Goal: Task Accomplishment & Management: Manage account settings

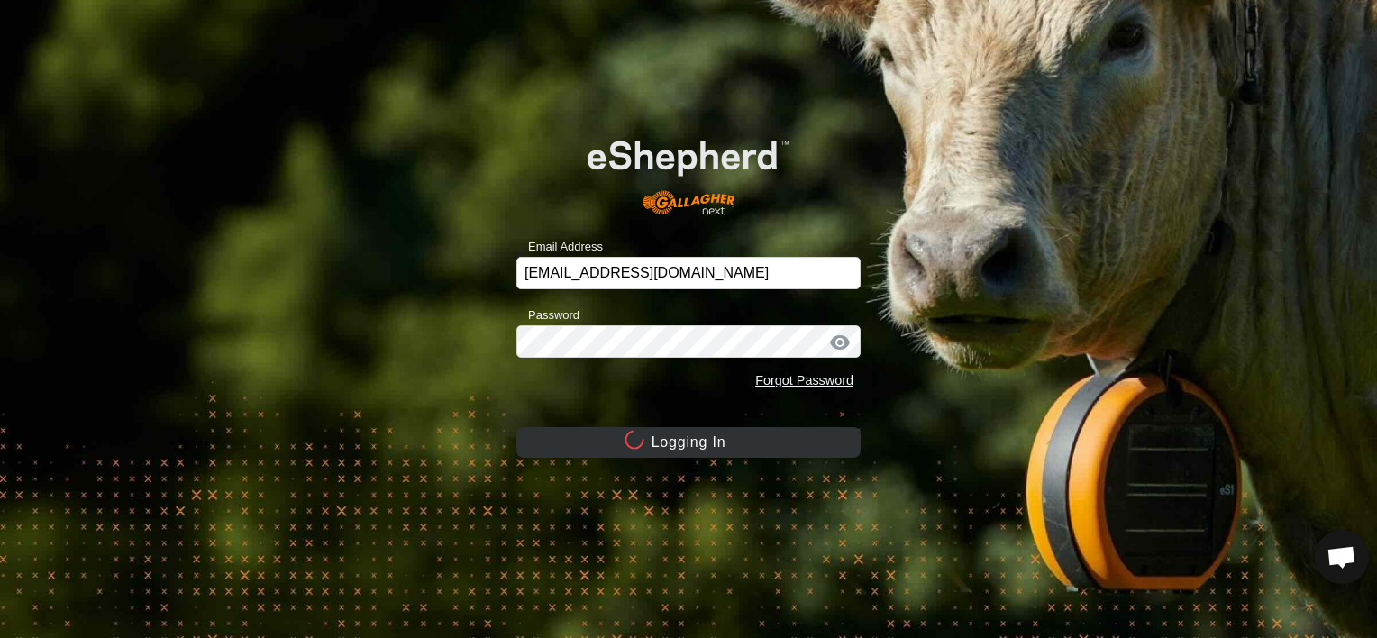
scroll to position [144, 0]
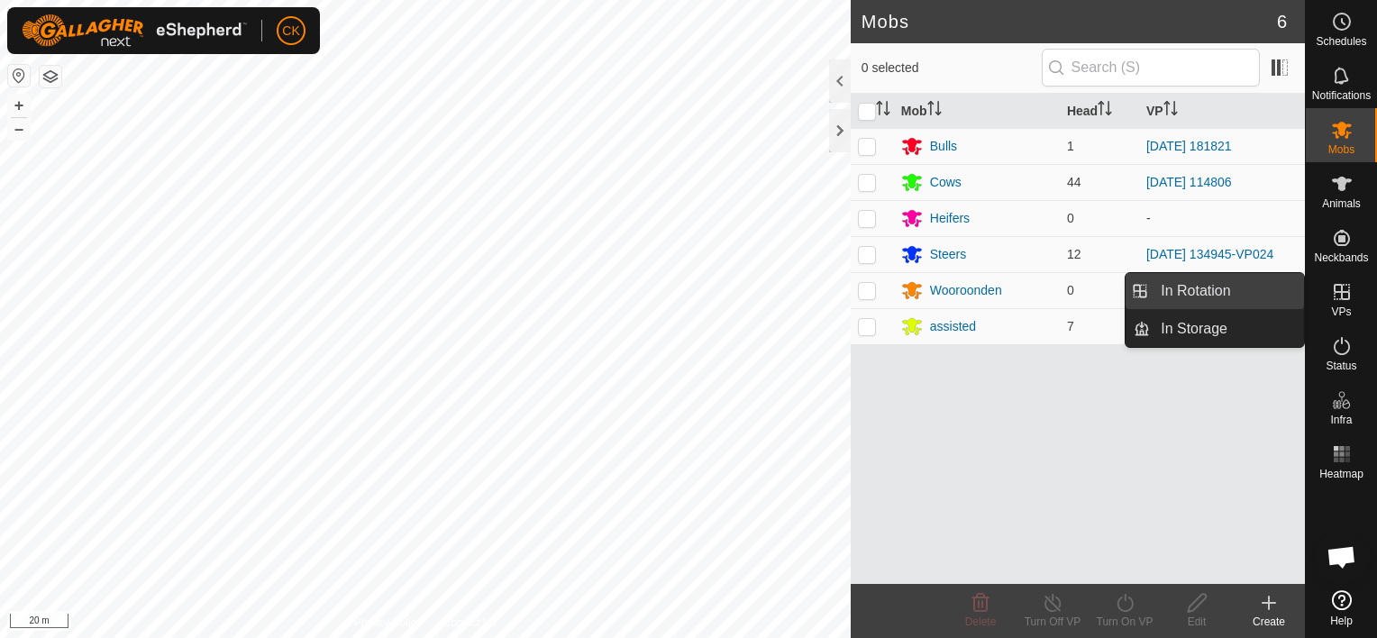
drag, startPoint x: 1301, startPoint y: 290, endPoint x: 1260, endPoint y: 285, distance: 41.8
click at [1260, 285] on link "In Rotation" at bounding box center [1227, 291] width 154 height 36
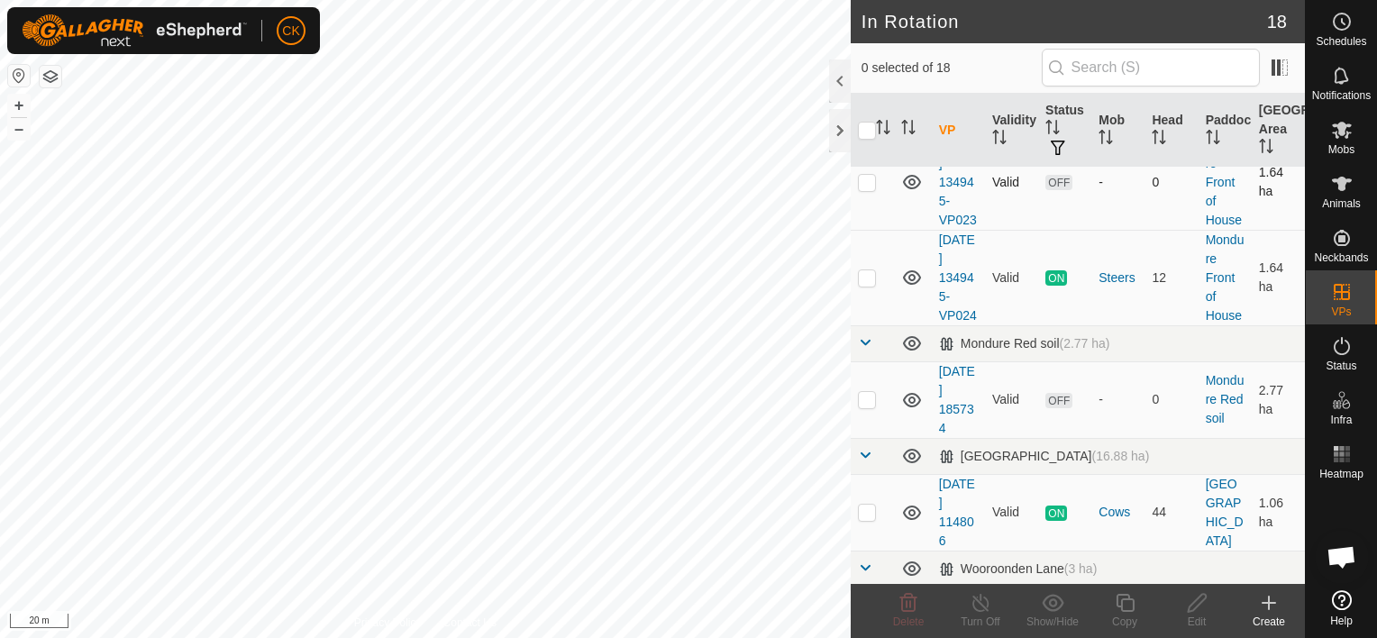
scroll to position [1171, 0]
click at [864, 282] on p-checkbox at bounding box center [867, 275] width 18 height 14
checkbox input "true"
click at [1121, 599] on icon at bounding box center [1124, 603] width 18 height 18
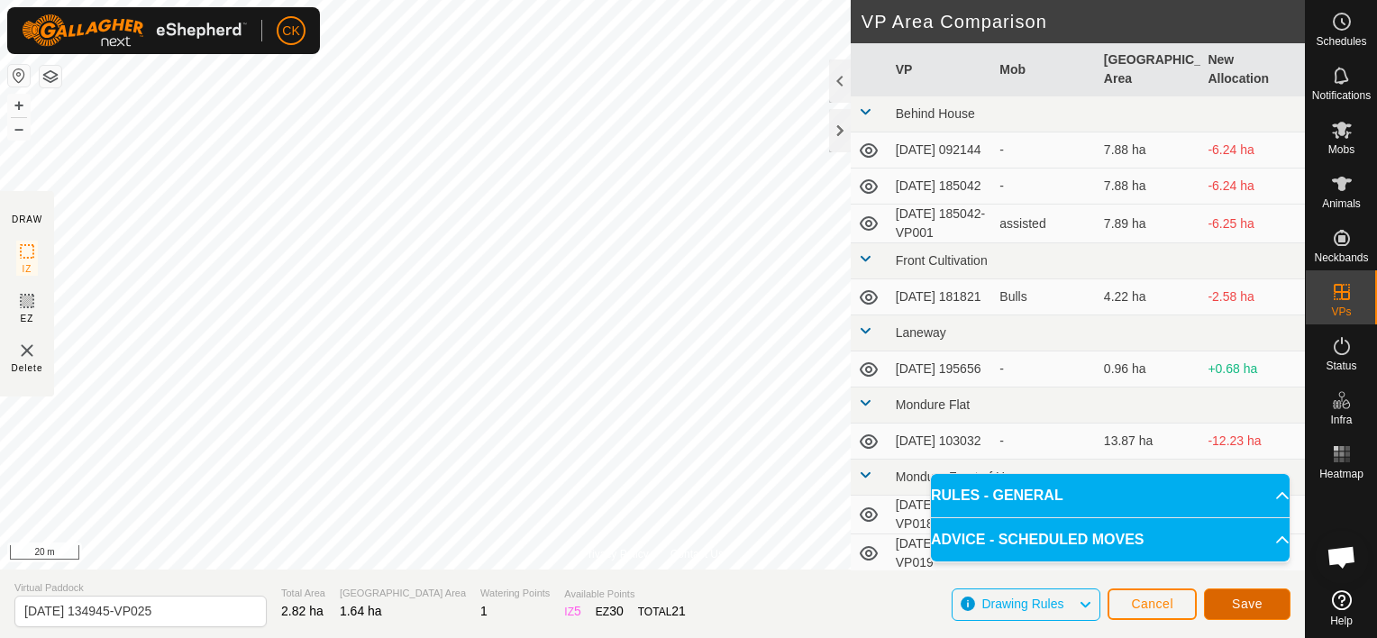
click at [1260, 602] on span "Save" at bounding box center [1247, 603] width 31 height 14
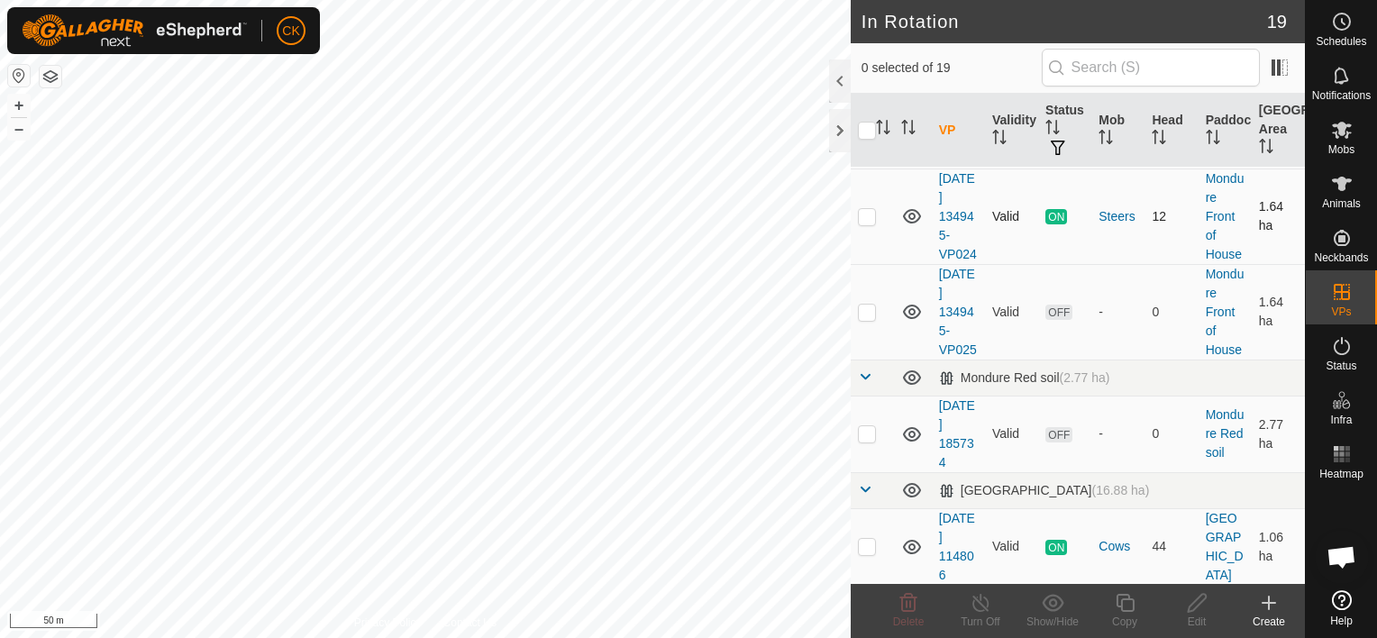
scroll to position [1261, 0]
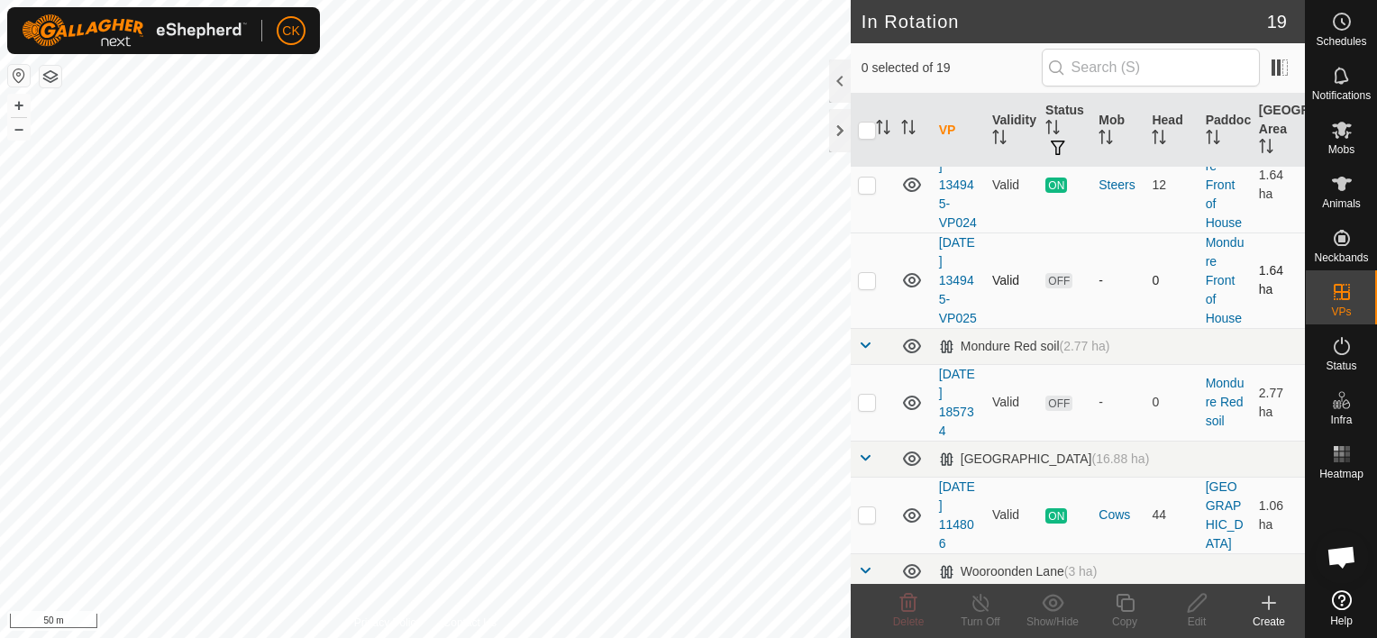
click at [869, 287] on p-checkbox at bounding box center [867, 280] width 18 height 14
checkbox input "true"
click at [1123, 602] on icon at bounding box center [1125, 603] width 23 height 22
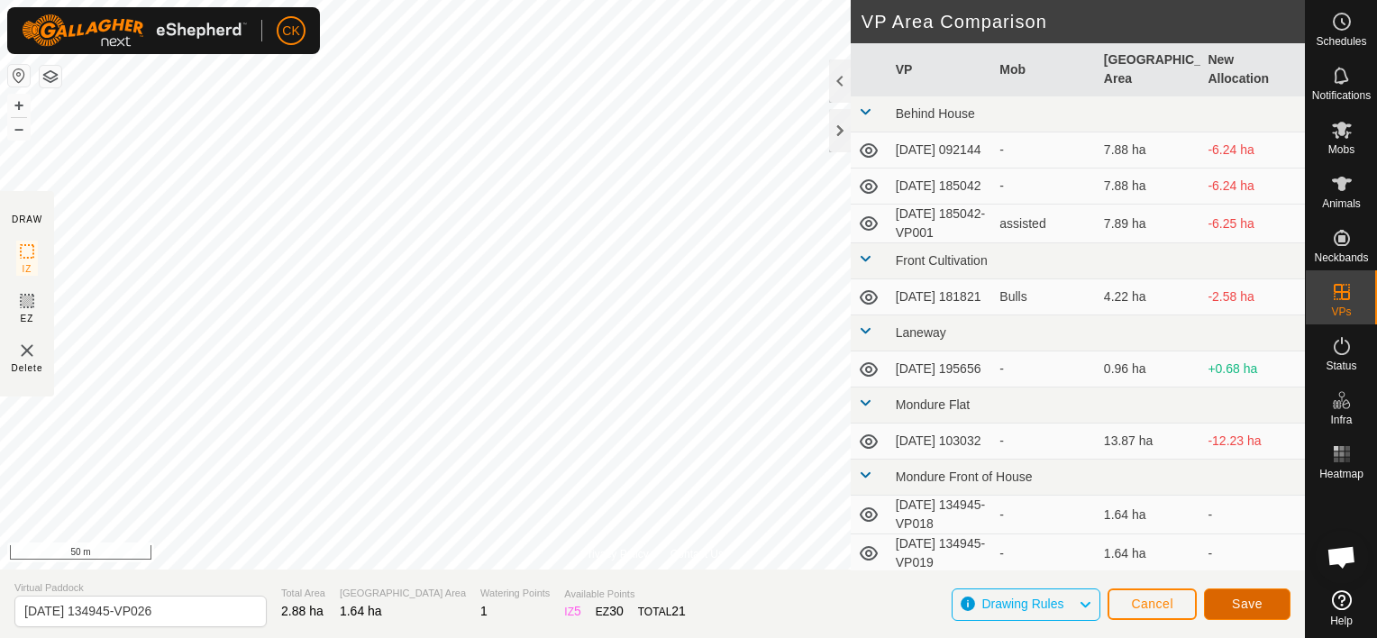
click at [1246, 601] on span "Save" at bounding box center [1247, 603] width 31 height 14
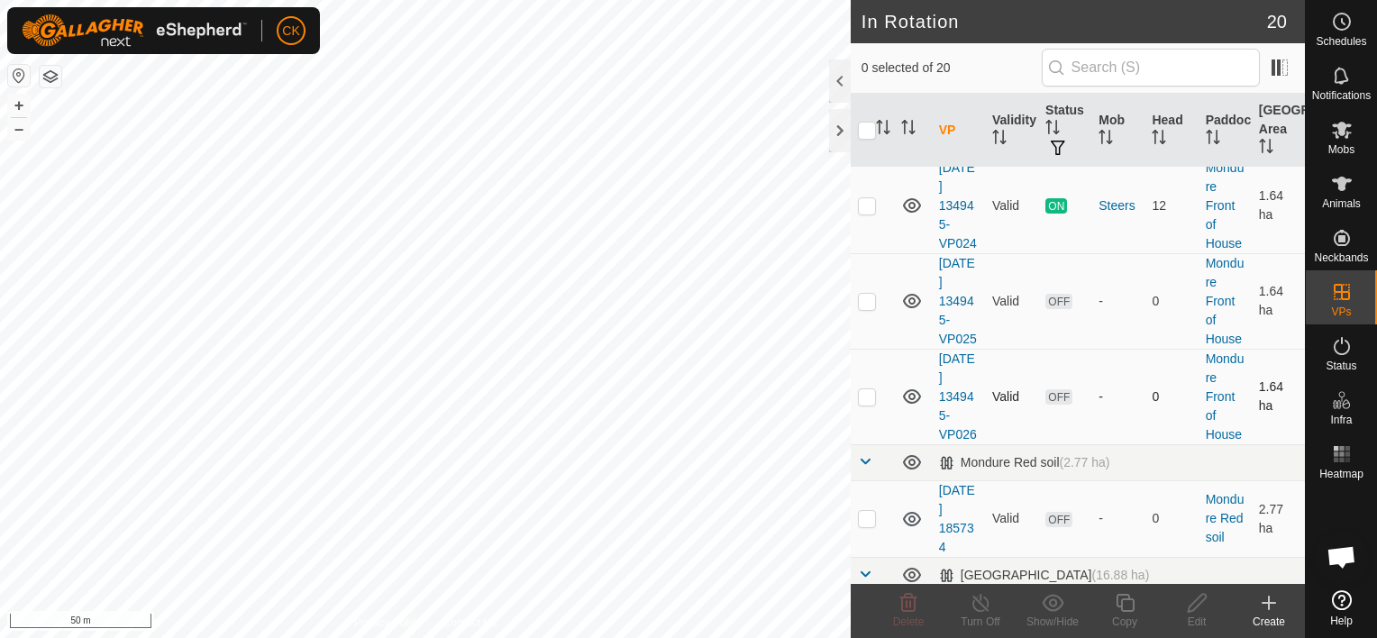
scroll to position [1442, 0]
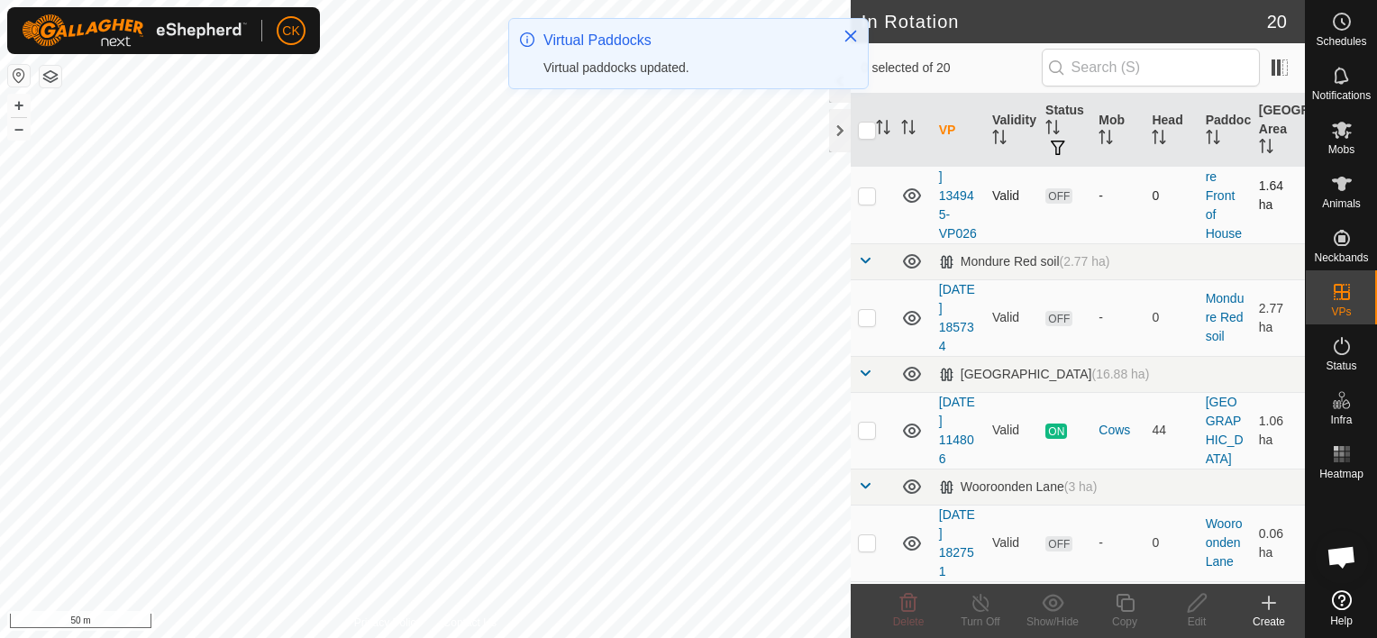
click at [864, 203] on p-checkbox at bounding box center [867, 195] width 18 height 14
checkbox input "true"
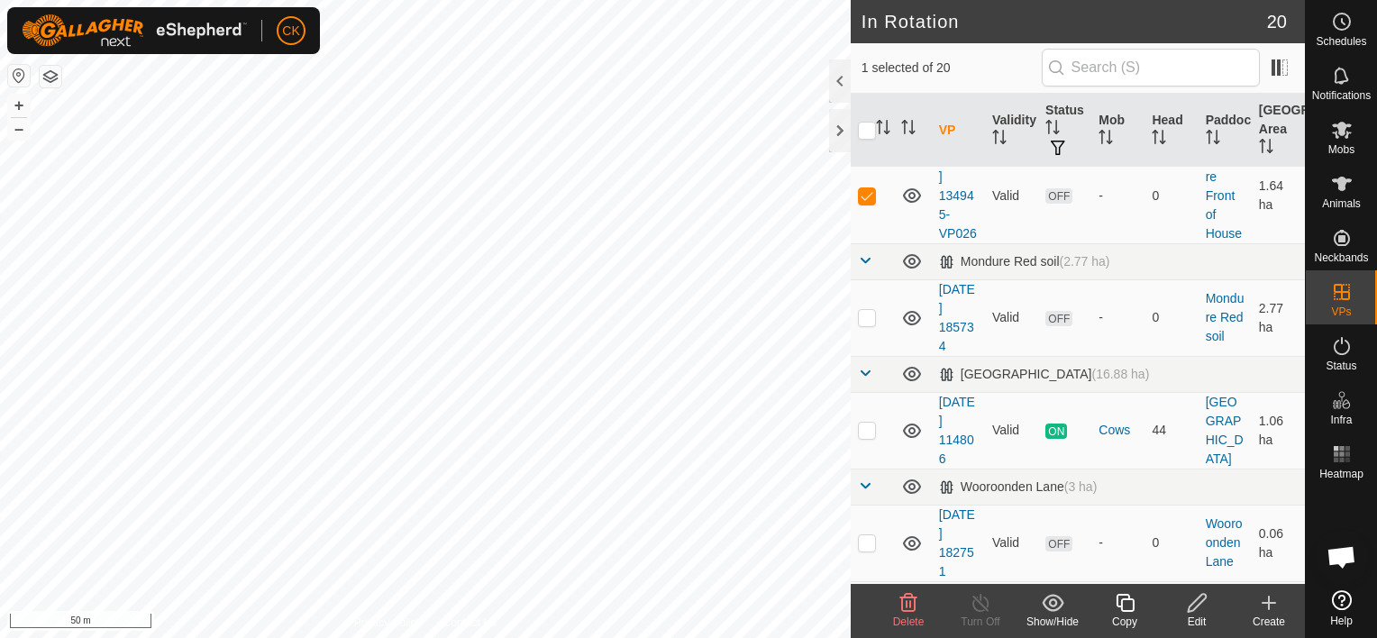
click at [1122, 595] on icon at bounding box center [1124, 603] width 18 height 18
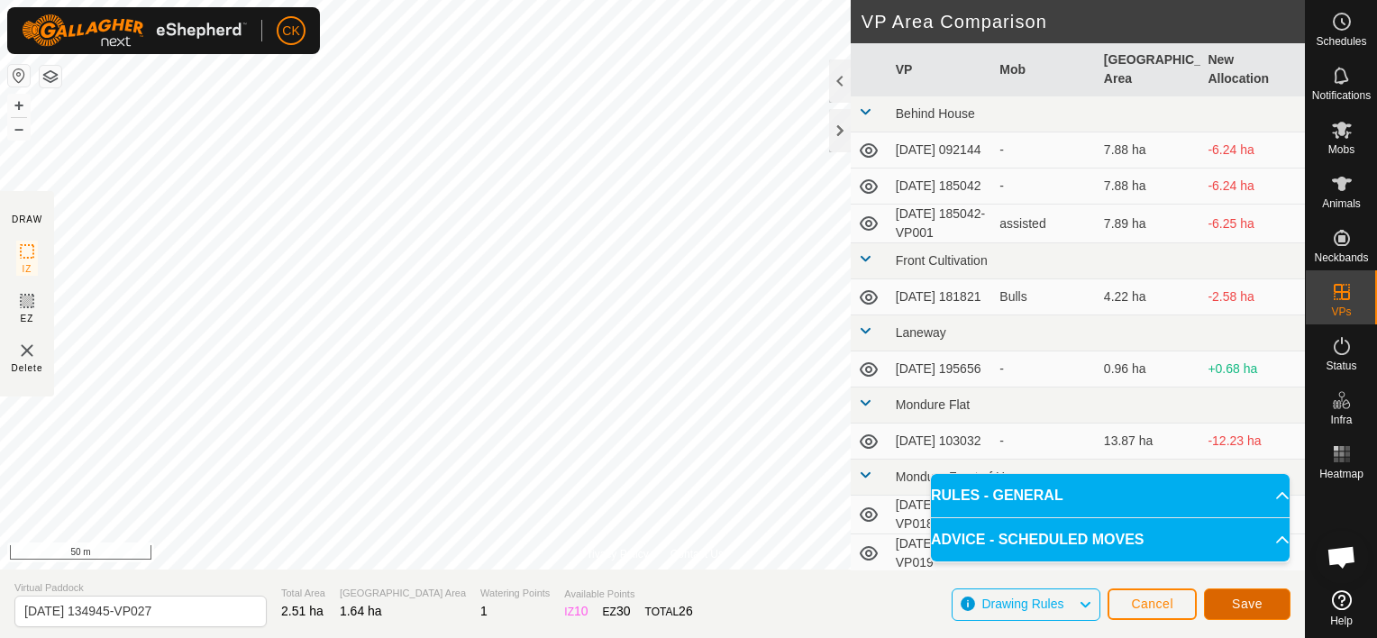
click at [1240, 600] on span "Save" at bounding box center [1247, 603] width 31 height 14
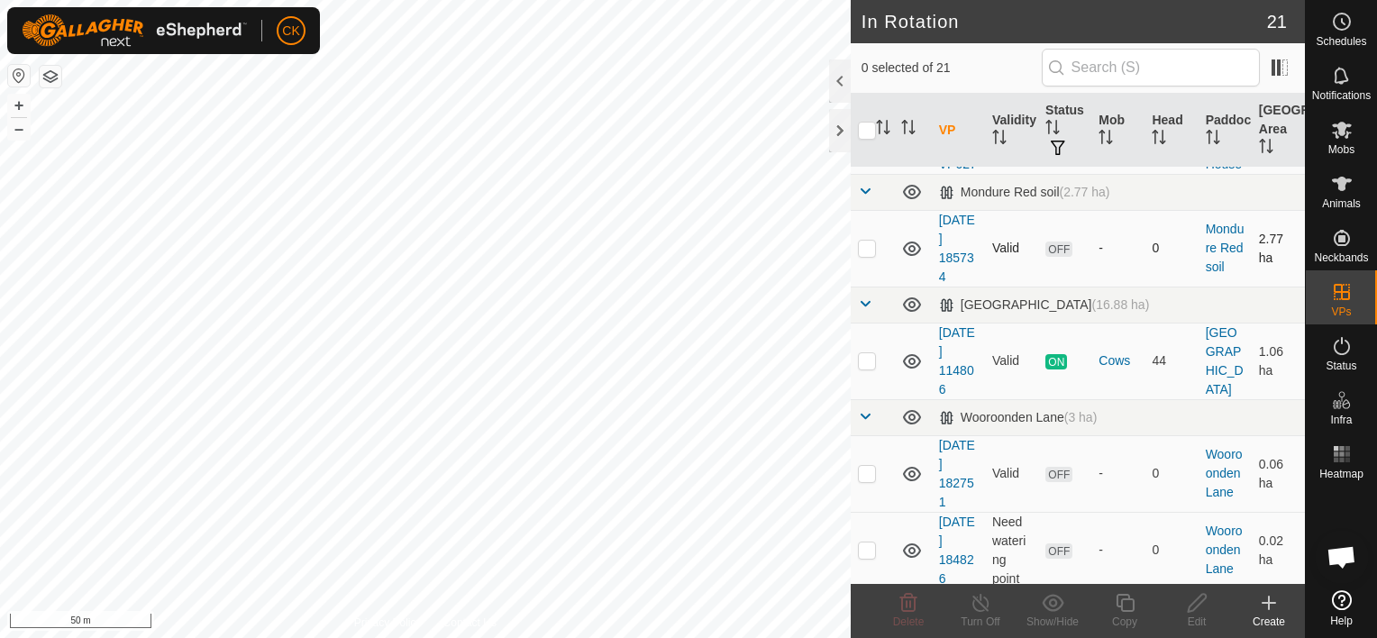
scroll to position [1622, 0]
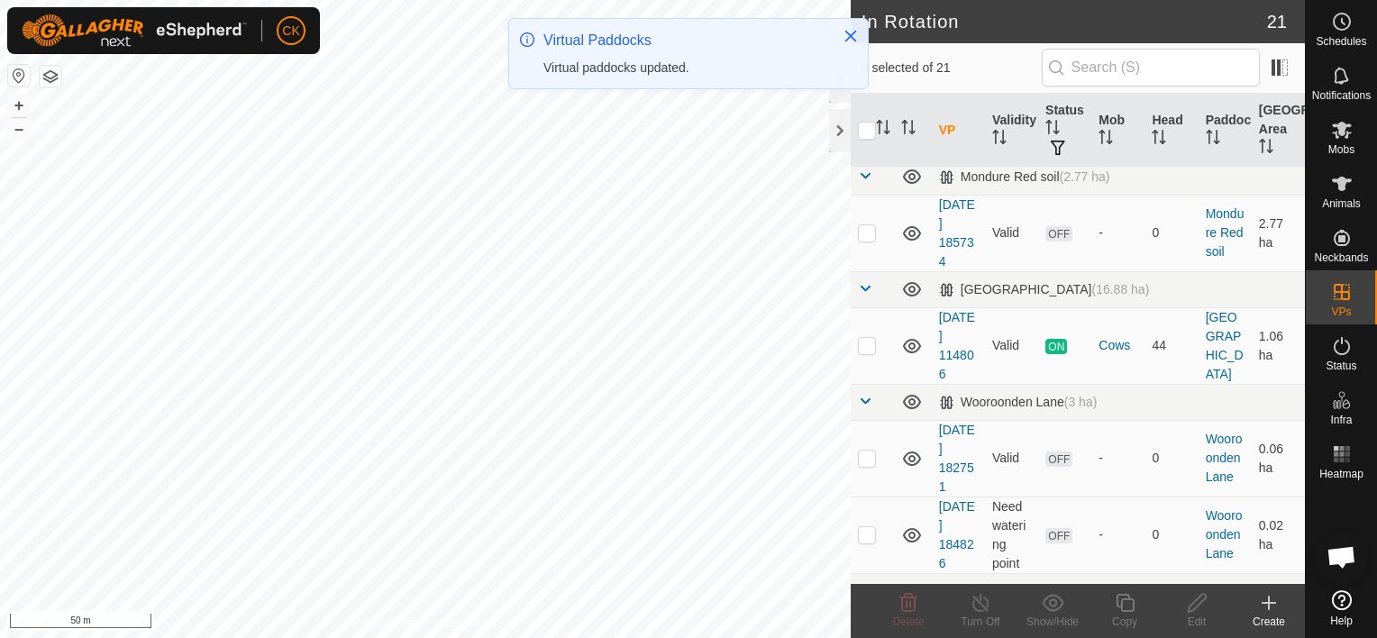
click at [866, 118] on p-checkbox at bounding box center [867, 111] width 18 height 14
checkbox input "true"
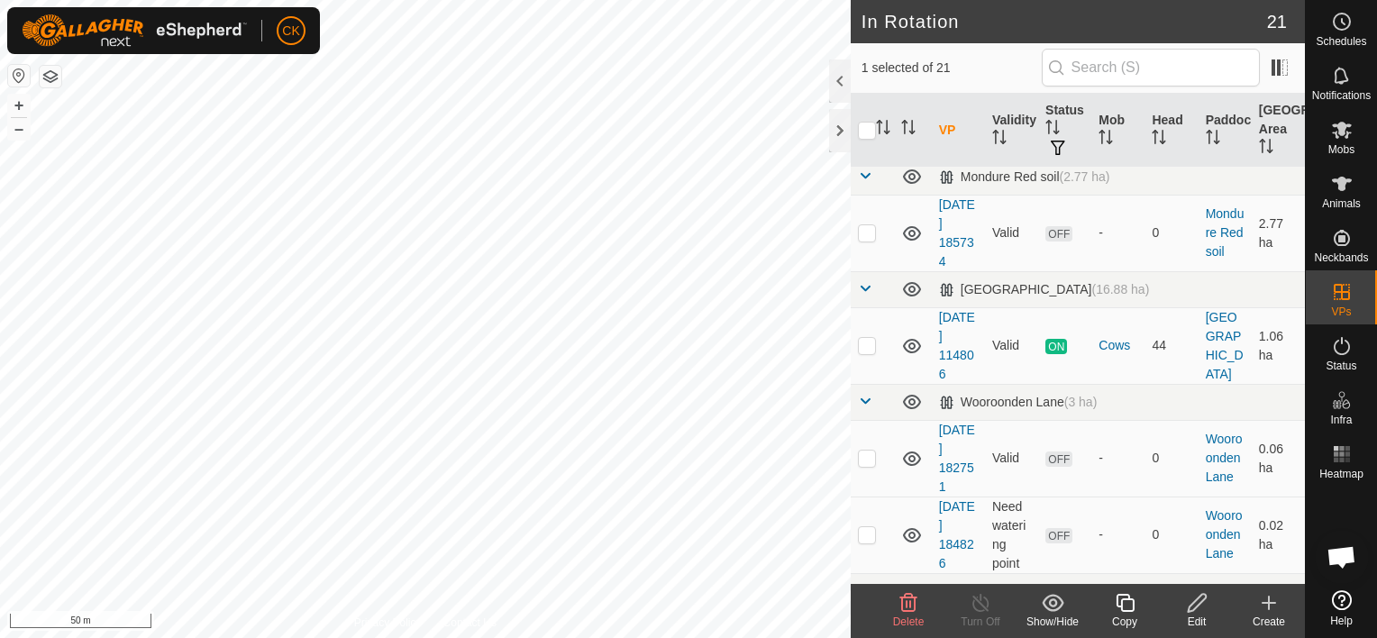
click at [1124, 600] on icon at bounding box center [1125, 603] width 23 height 22
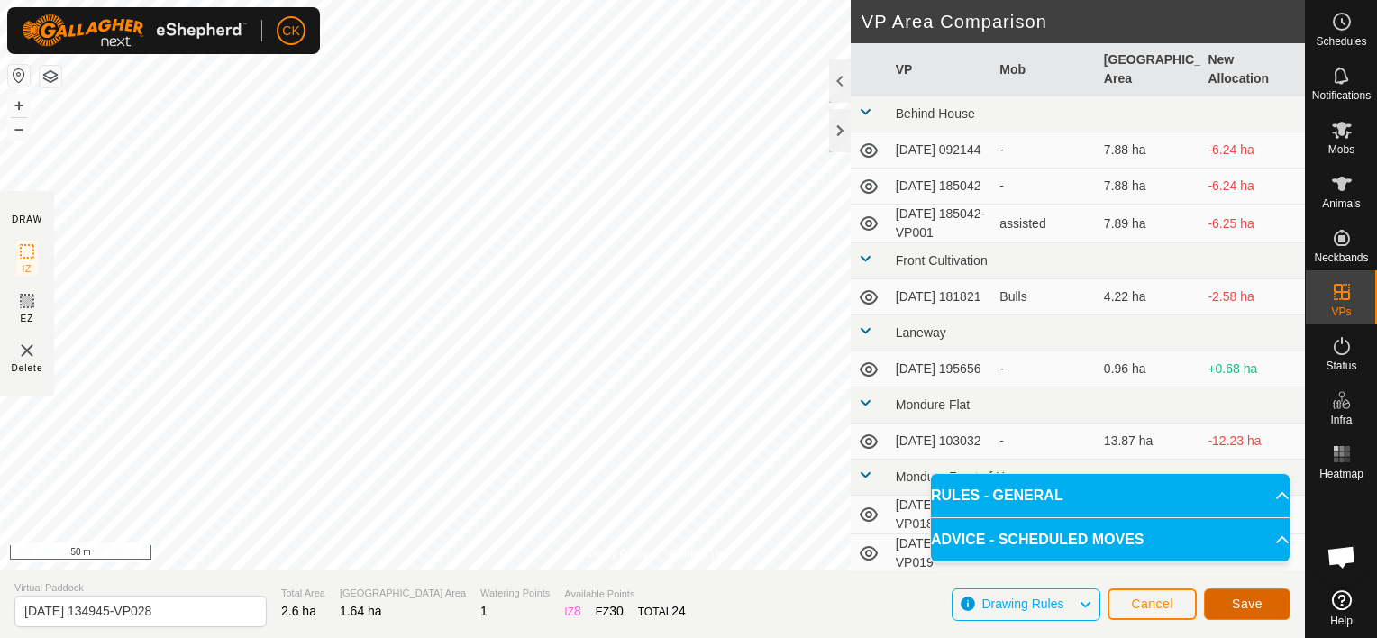
click at [1221, 598] on button "Save" at bounding box center [1247, 604] width 86 height 32
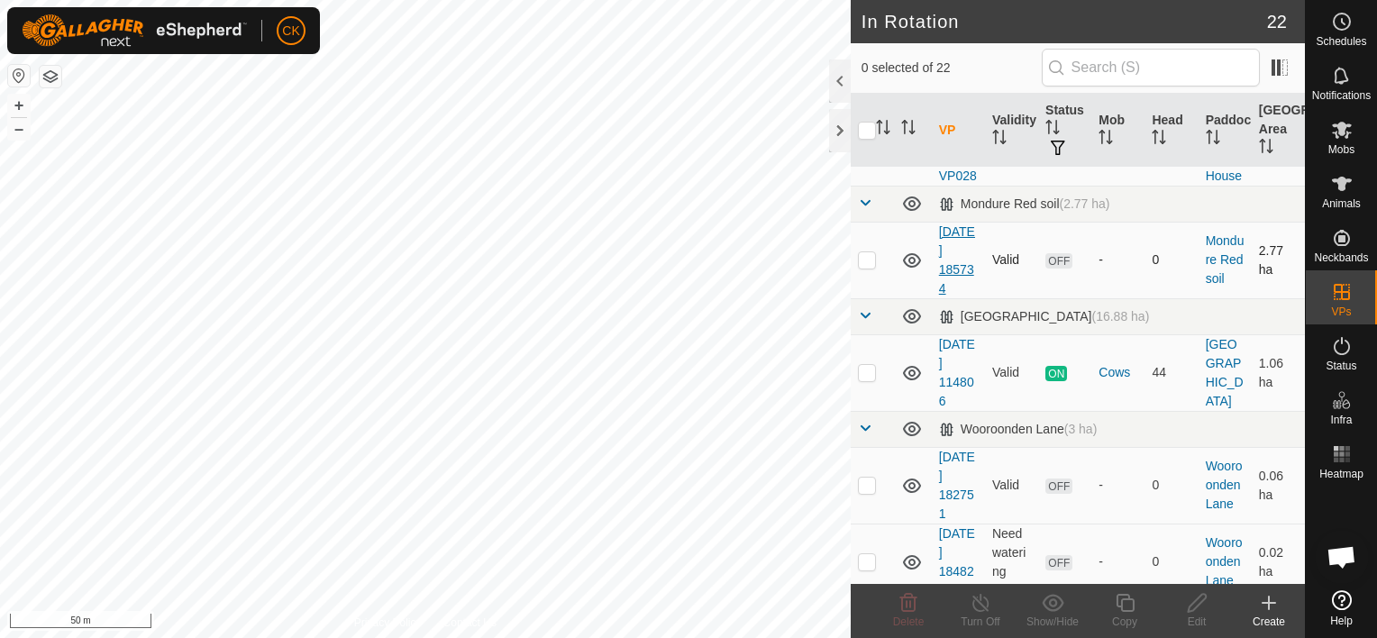
scroll to position [1712, 0]
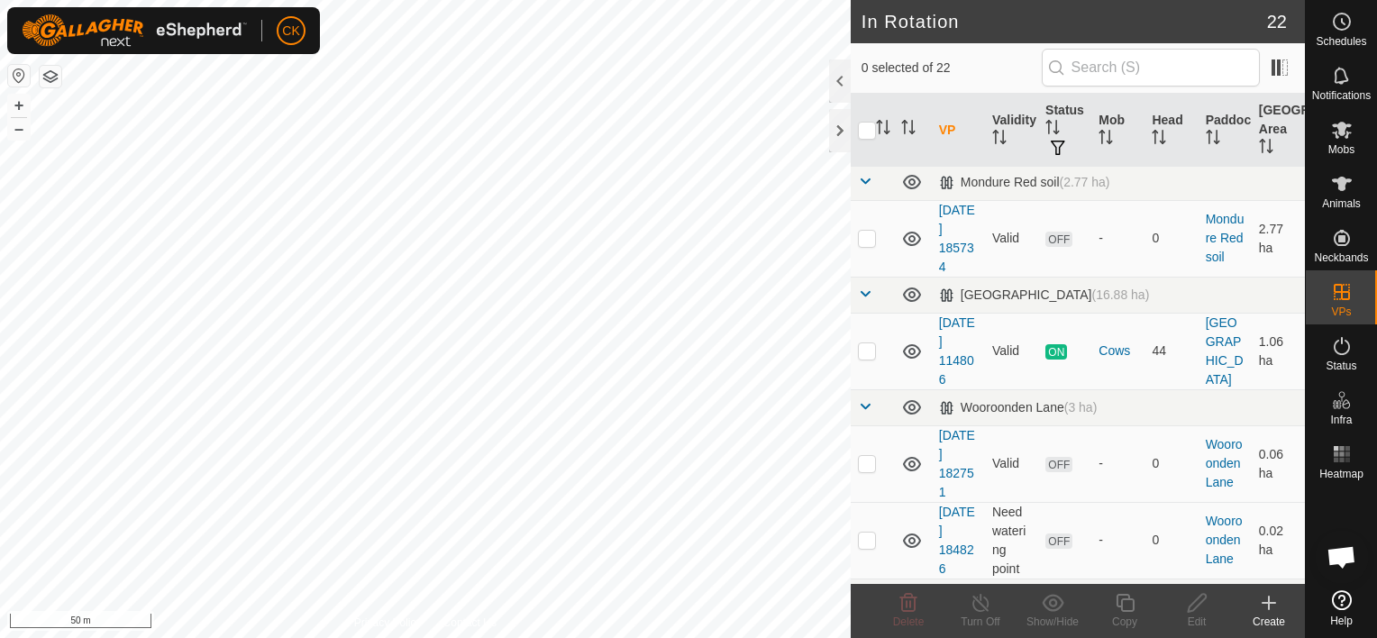
click at [870, 123] on p-checkbox at bounding box center [867, 116] width 18 height 14
checkbox input "true"
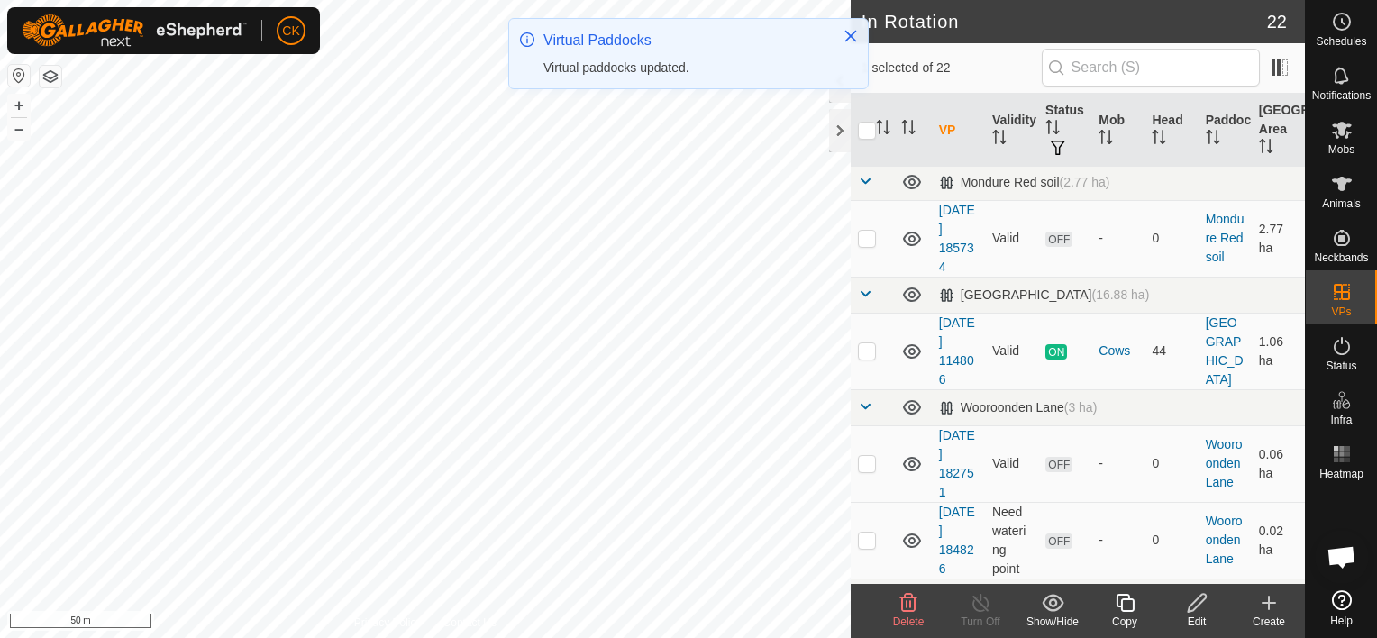
click at [1124, 602] on icon at bounding box center [1125, 603] width 23 height 22
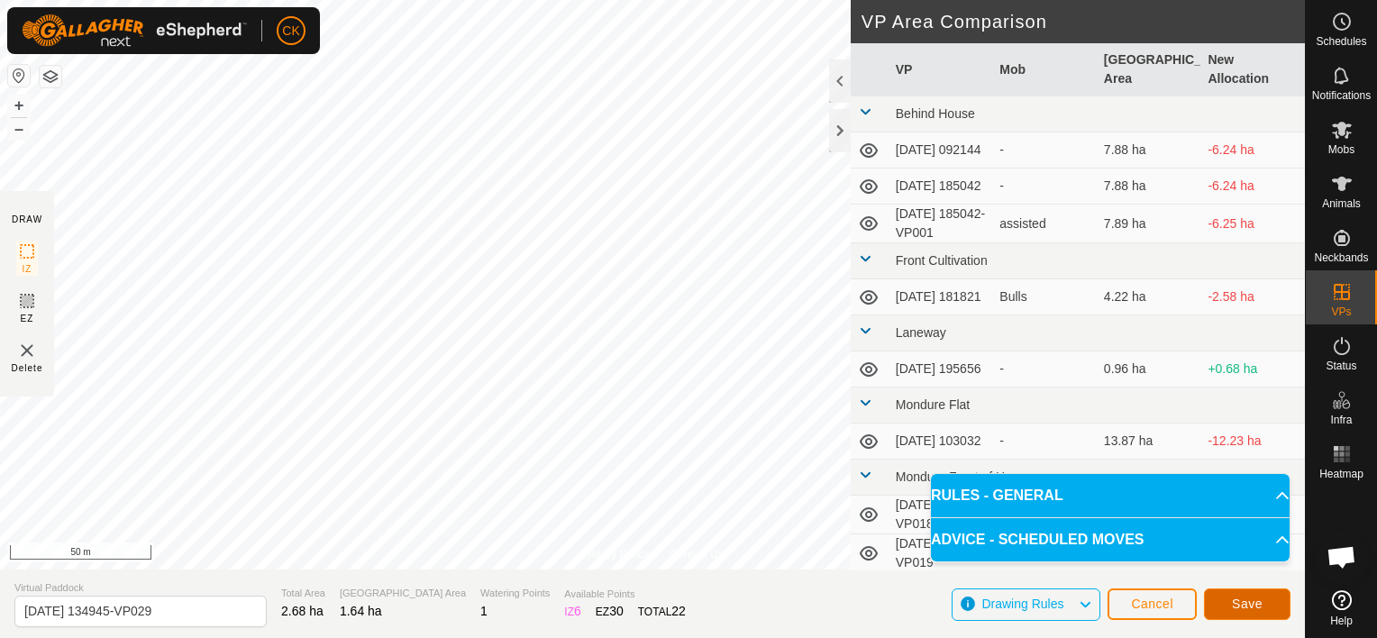
click at [1259, 595] on button "Save" at bounding box center [1247, 604] width 86 height 32
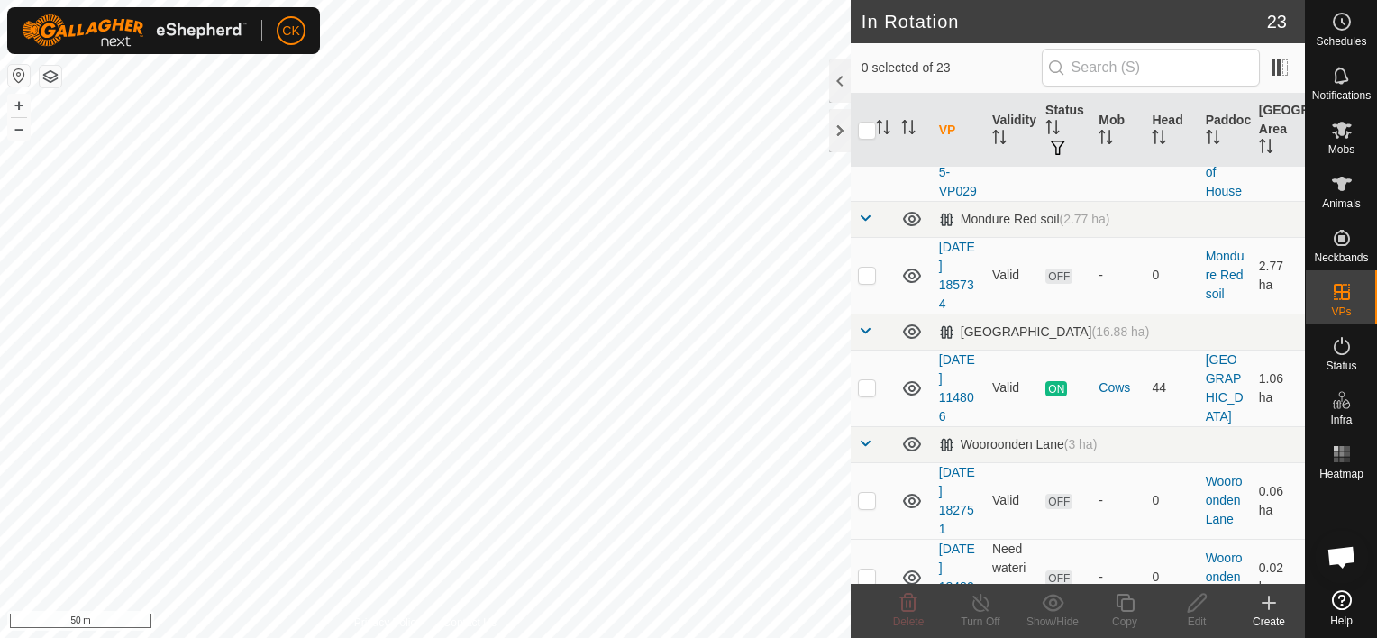
scroll to position [1802, 0]
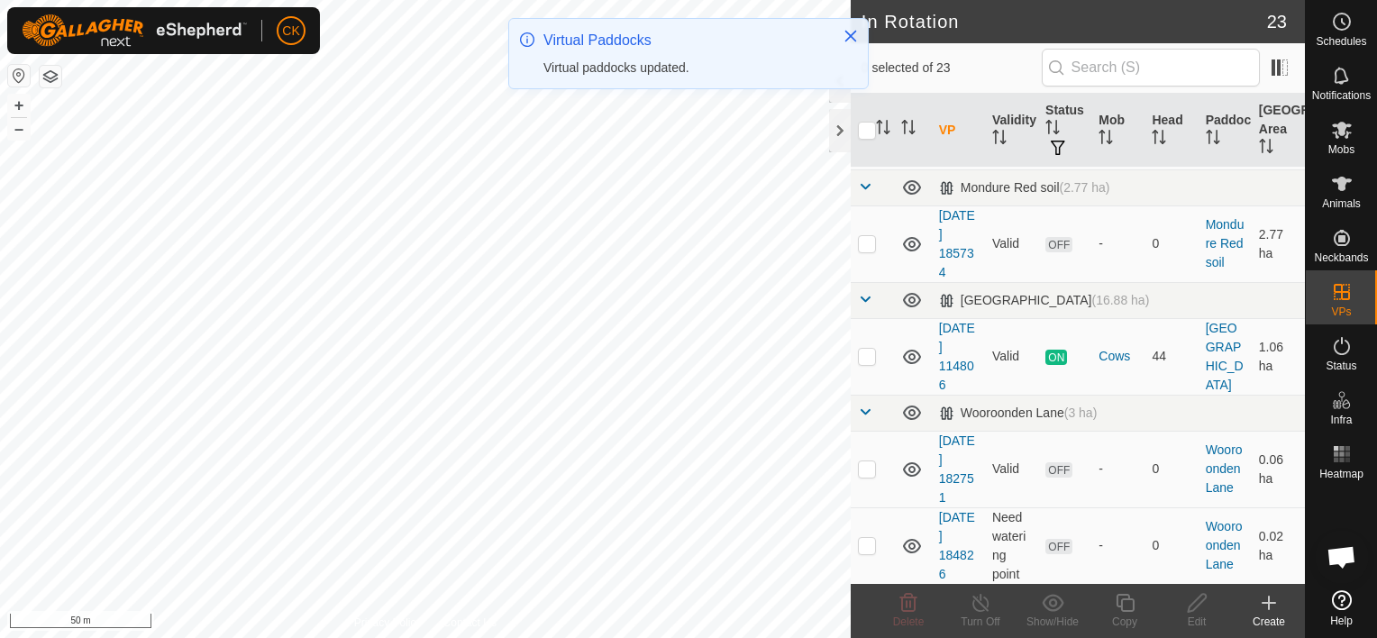
click at [865, 129] on p-checkbox at bounding box center [867, 121] width 18 height 14
checkbox input "true"
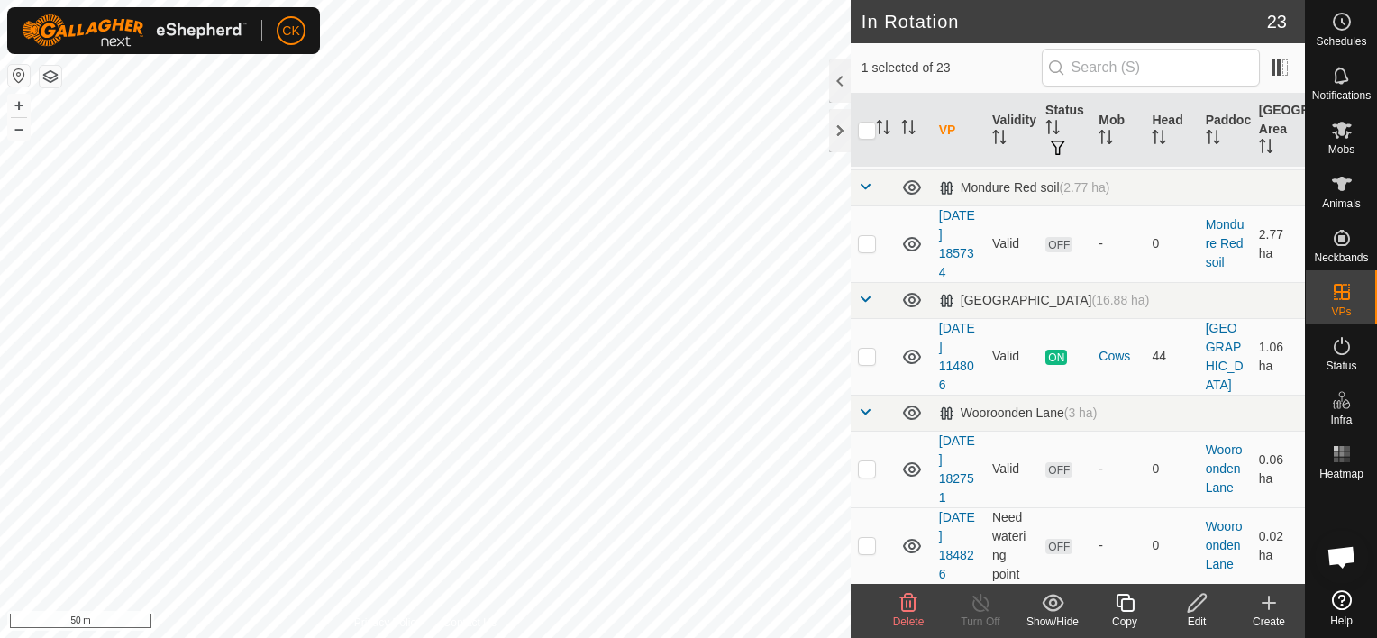
click at [1124, 601] on icon at bounding box center [1125, 603] width 23 height 22
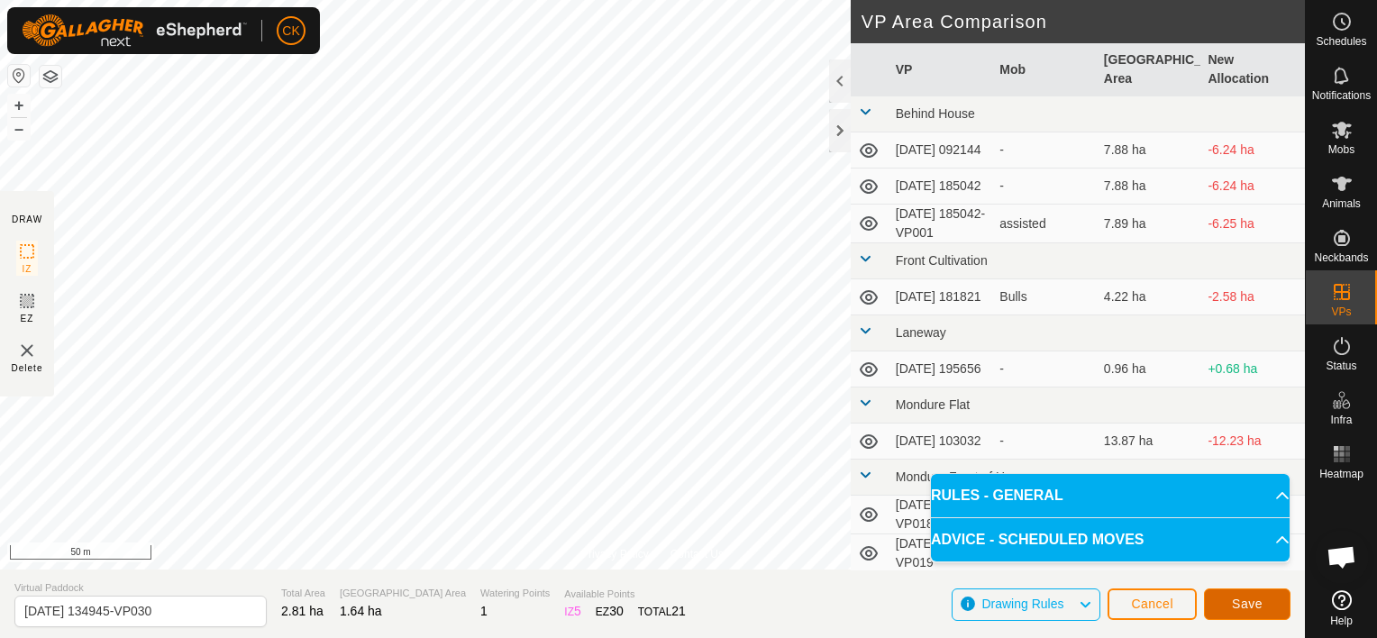
click at [1235, 605] on span "Save" at bounding box center [1247, 603] width 31 height 14
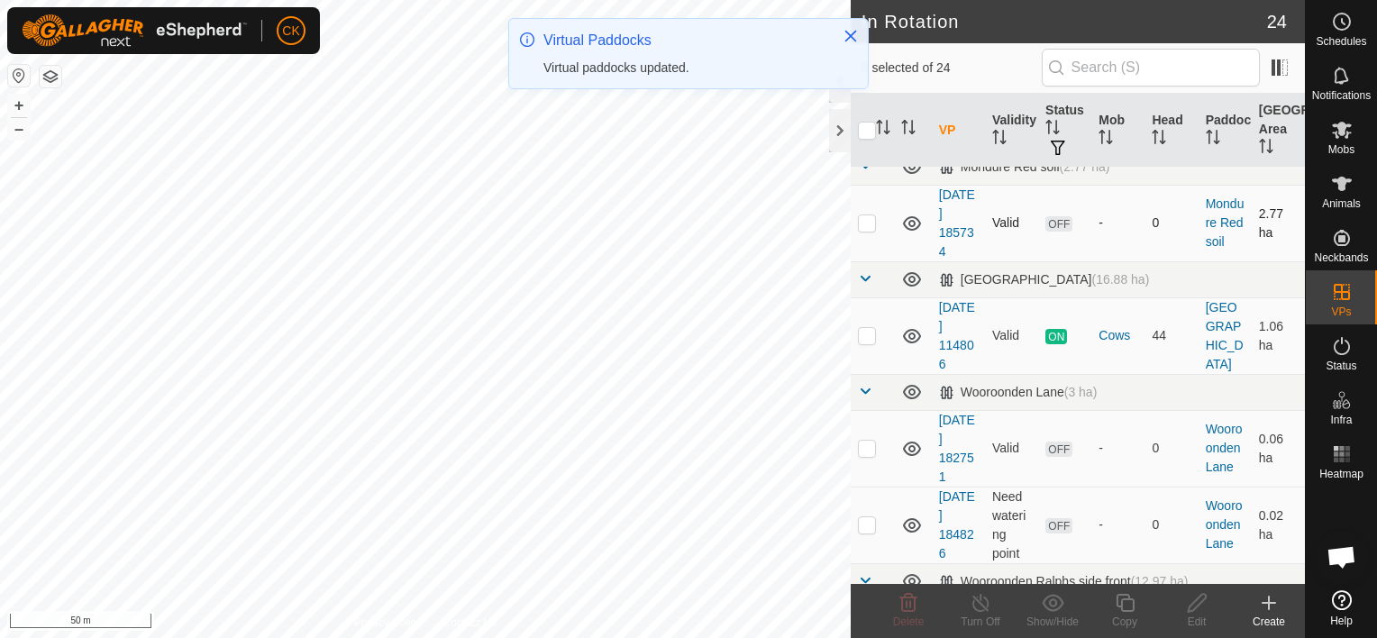
scroll to position [1982, 0]
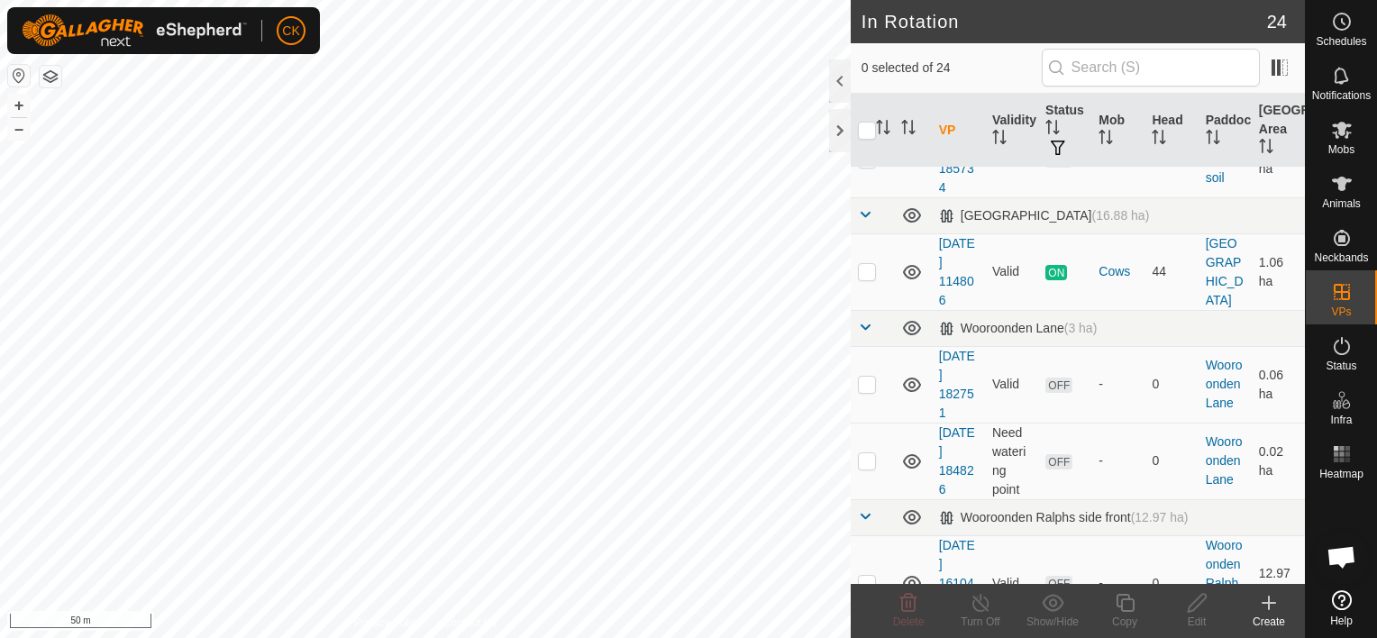
click at [872, 44] on p-checkbox at bounding box center [867, 37] width 18 height 14
checkbox input "true"
click at [1126, 602] on icon at bounding box center [1125, 603] width 23 height 22
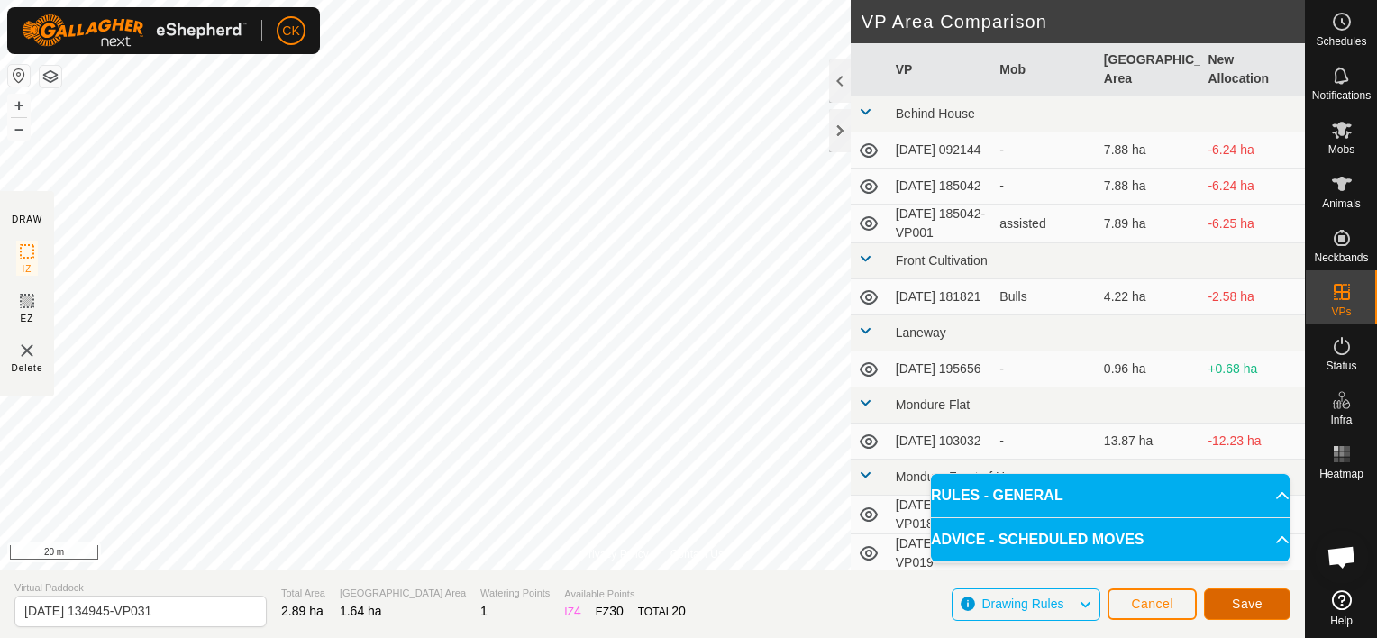
click at [1255, 605] on span "Save" at bounding box center [1247, 603] width 31 height 14
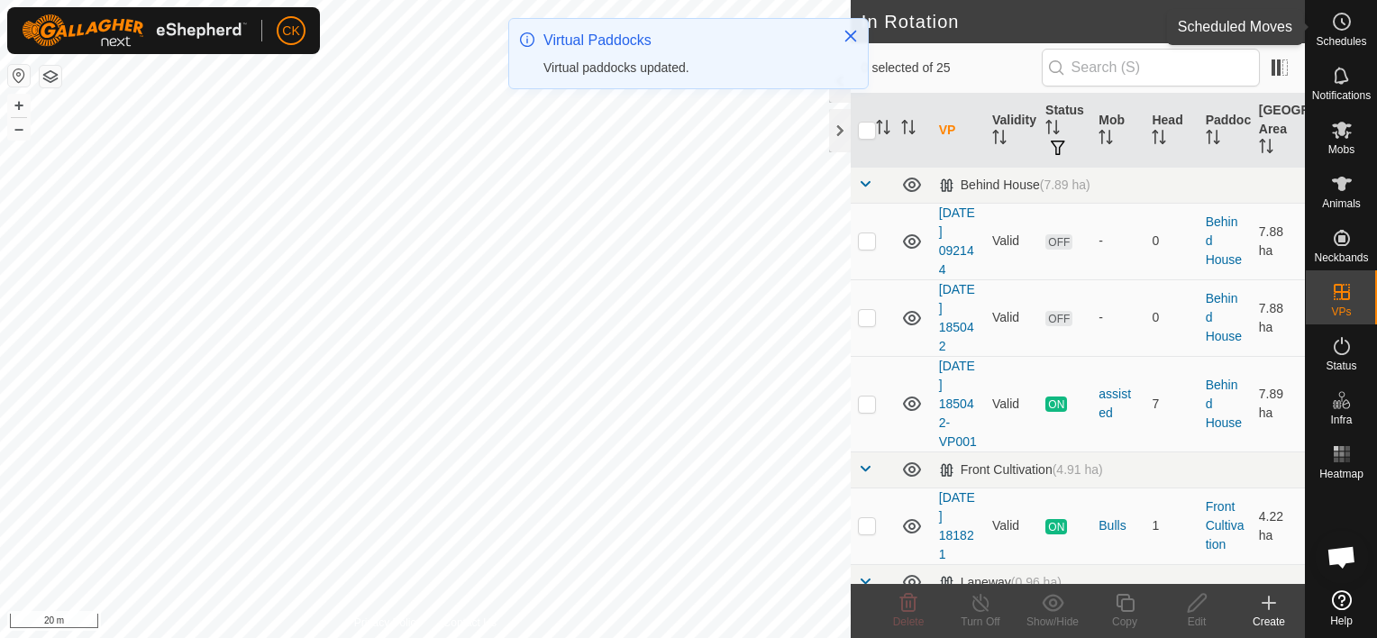
click at [1334, 21] on icon at bounding box center [1342, 22] width 22 height 22
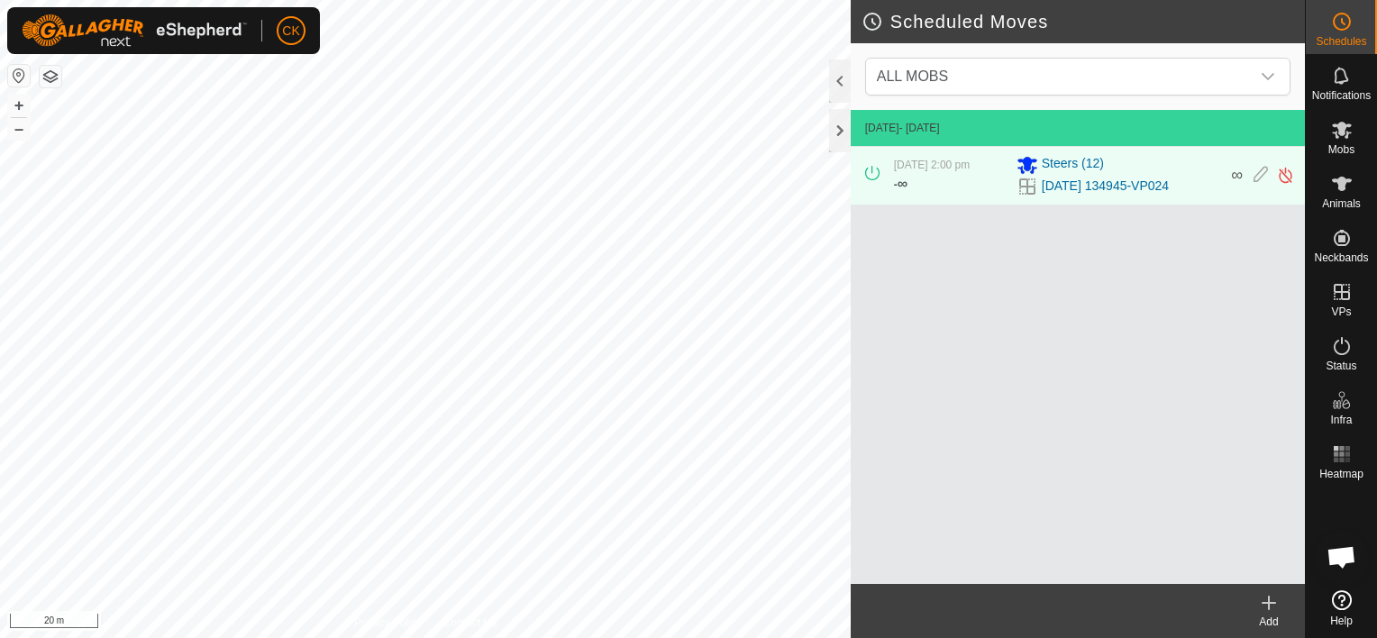
click at [1269, 601] on icon at bounding box center [1269, 602] width 0 height 13
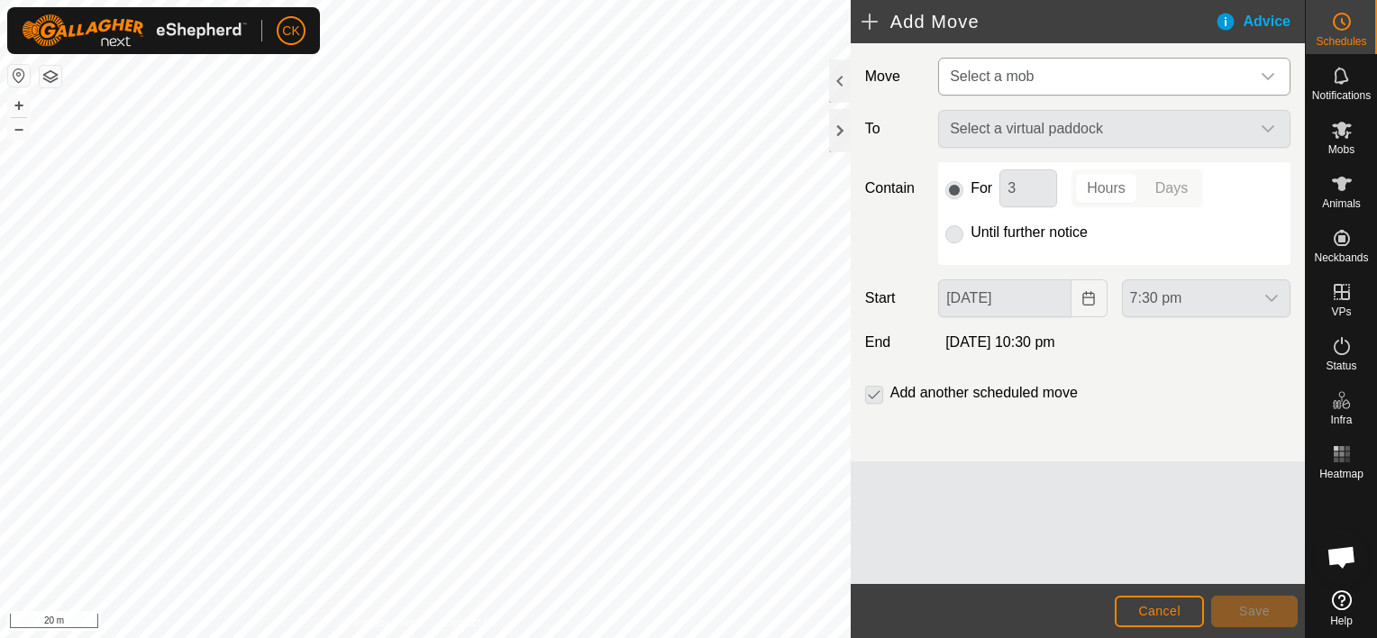
click at [1264, 69] on icon "dropdown trigger" at bounding box center [1267, 76] width 14 height 14
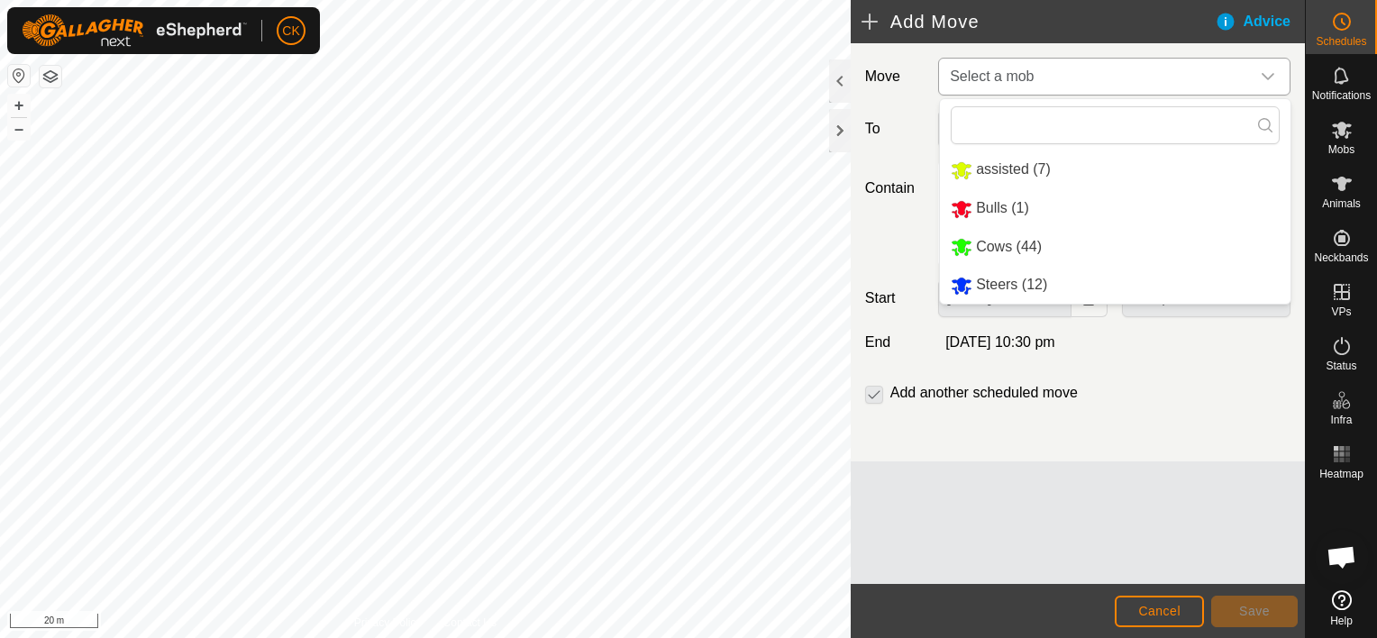
click at [977, 287] on li "Steers (12)" at bounding box center [1115, 285] width 350 height 37
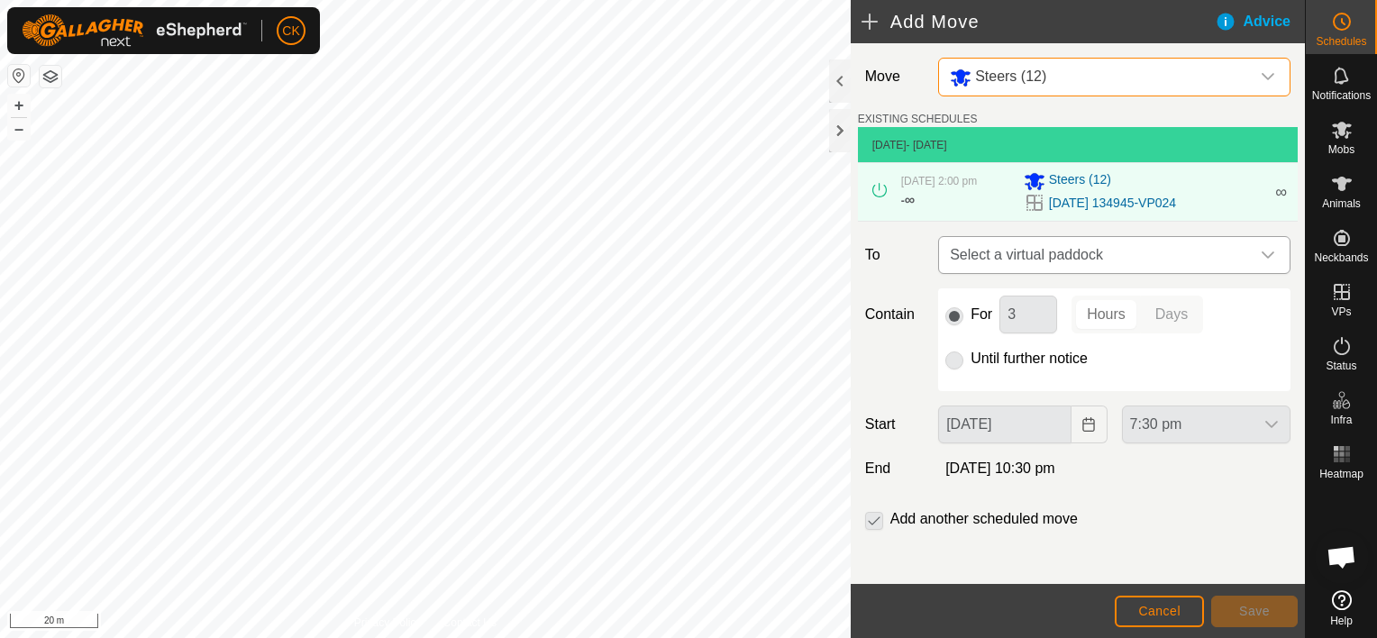
click at [1260, 249] on icon "dropdown trigger" at bounding box center [1267, 255] width 14 height 14
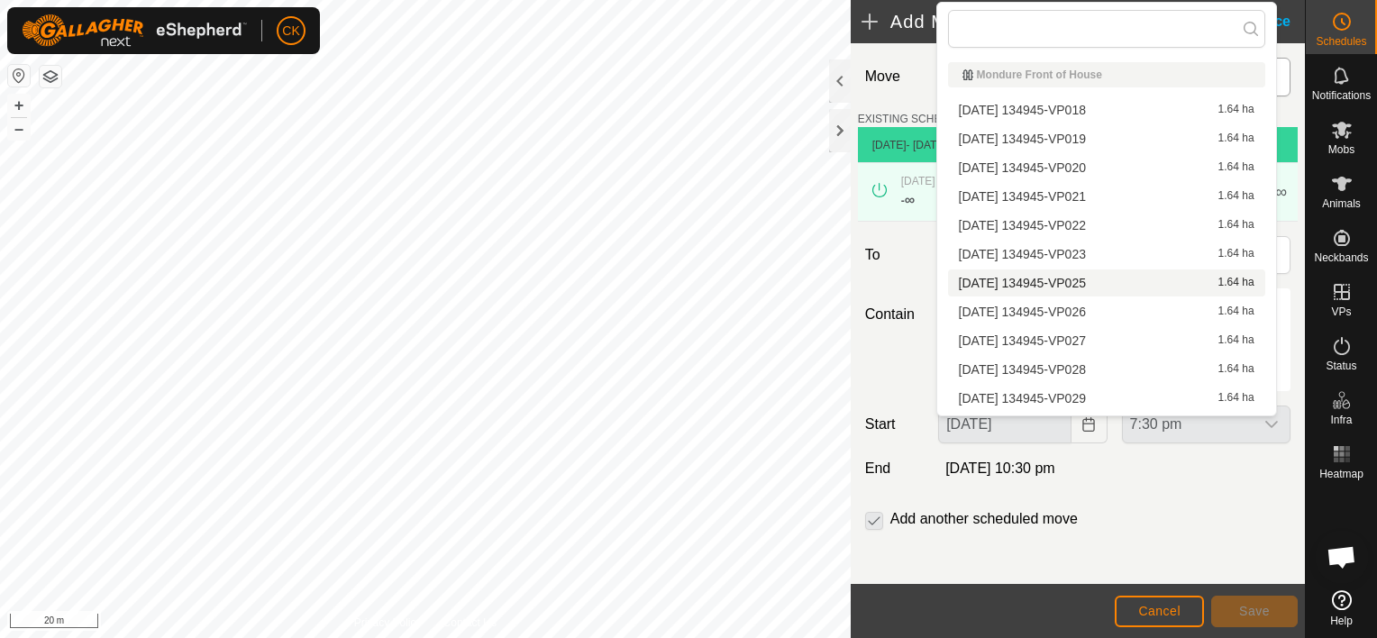
click at [1034, 277] on span "[DATE] 134945-VP025" at bounding box center [1022, 283] width 127 height 13
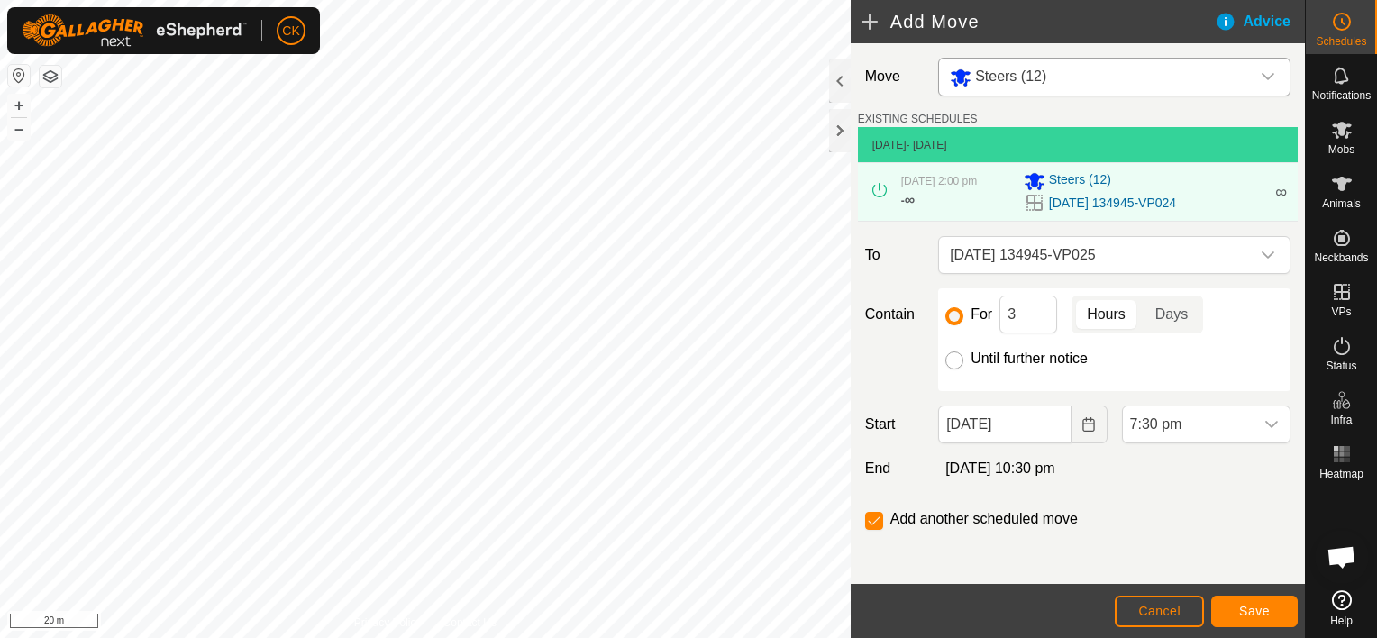
click at [948, 362] on input "Until further notice" at bounding box center [954, 360] width 18 height 18
radio input "true"
checkbox input "false"
click at [1034, 420] on input "[DATE]" at bounding box center [1004, 424] width 132 height 38
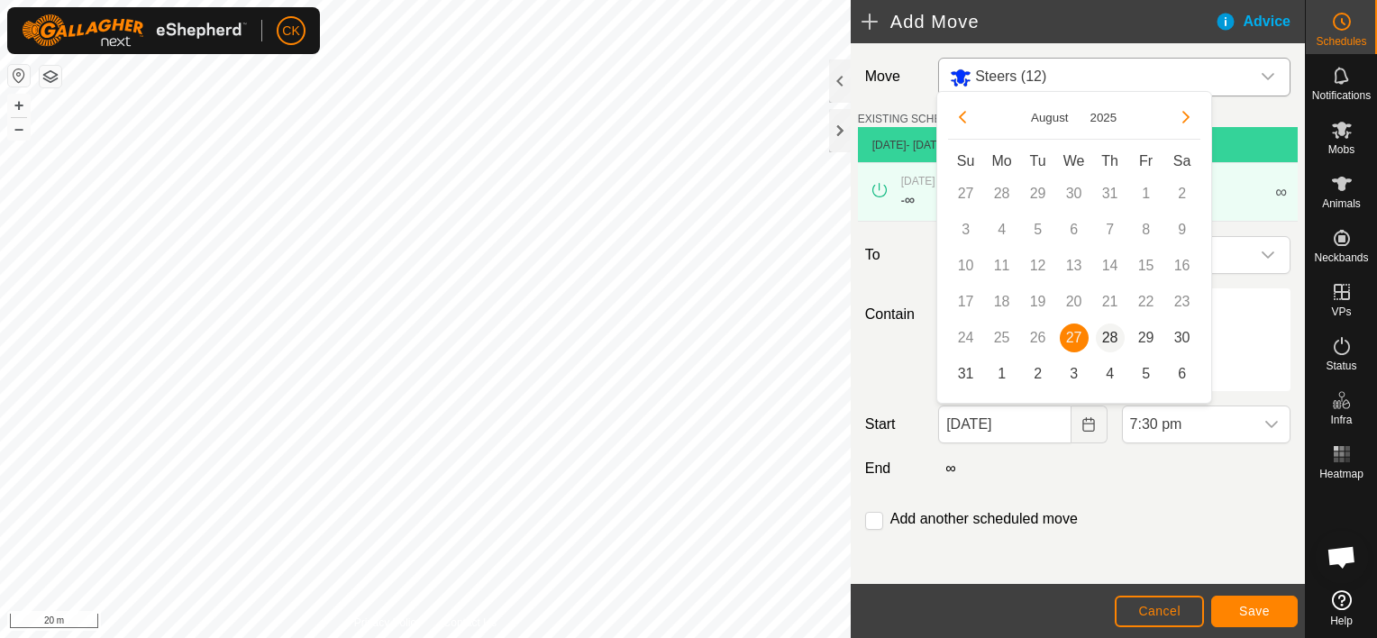
click at [1105, 335] on span "28" at bounding box center [1110, 337] width 29 height 29
type input "[DATE]"
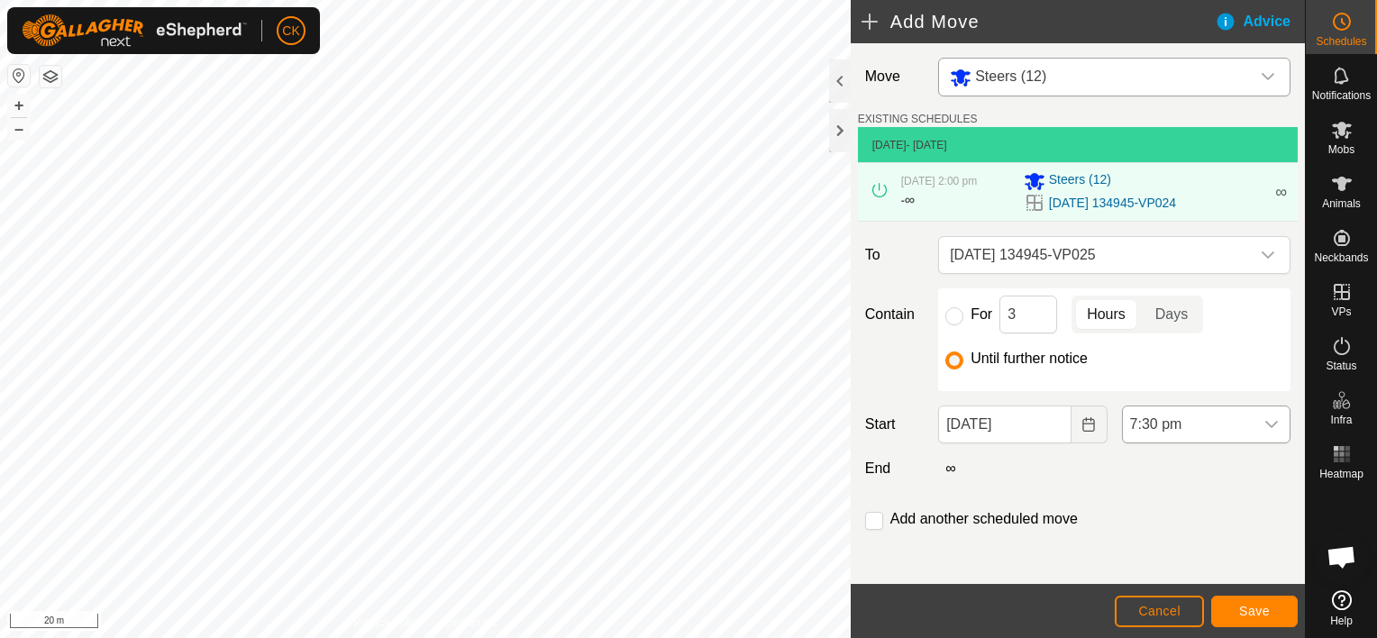
click at [1265, 423] on icon "dropdown trigger" at bounding box center [1271, 424] width 13 height 7
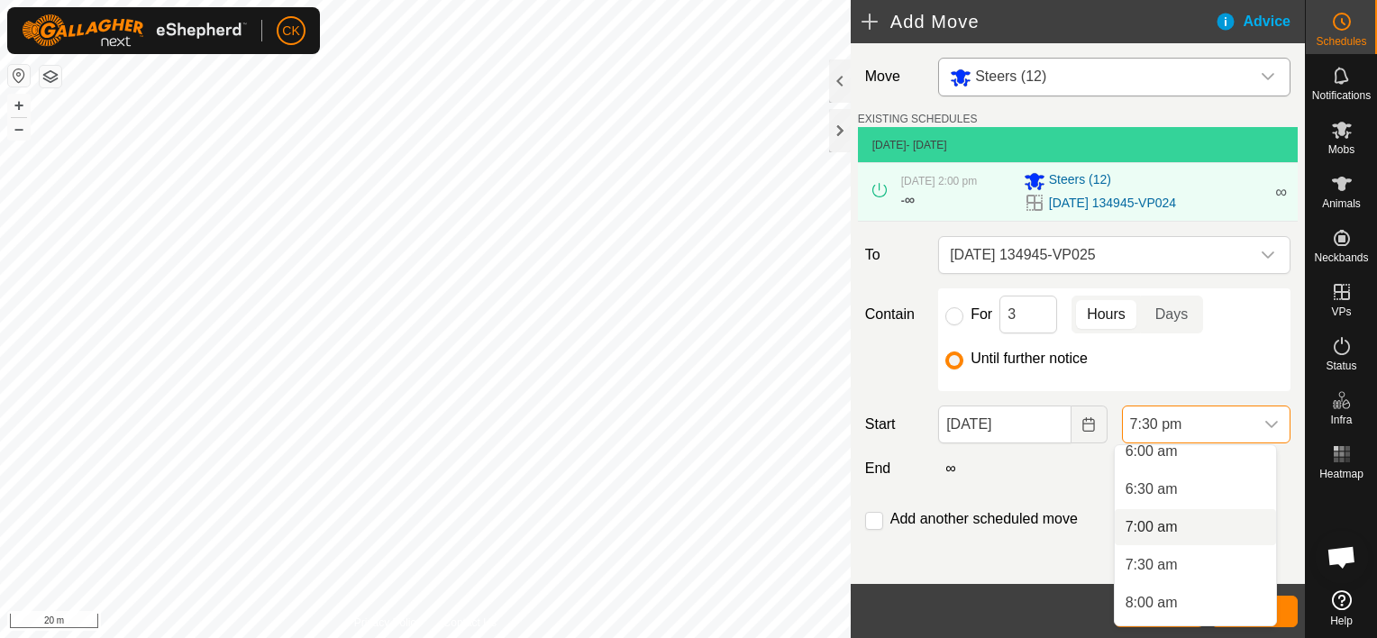
scroll to position [423, 0]
click at [1148, 491] on span "6:00 am" at bounding box center [1151, 494] width 52 height 22
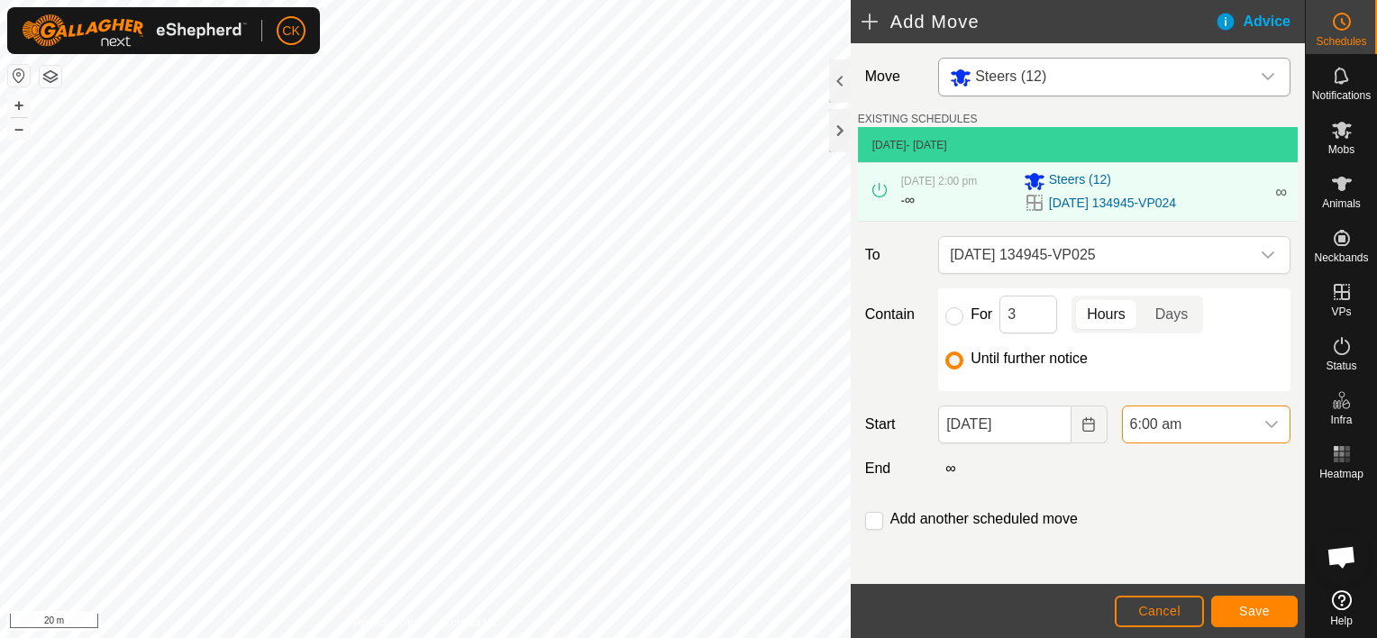
scroll to position [1332, 0]
click at [1251, 605] on span "Save" at bounding box center [1254, 611] width 31 height 14
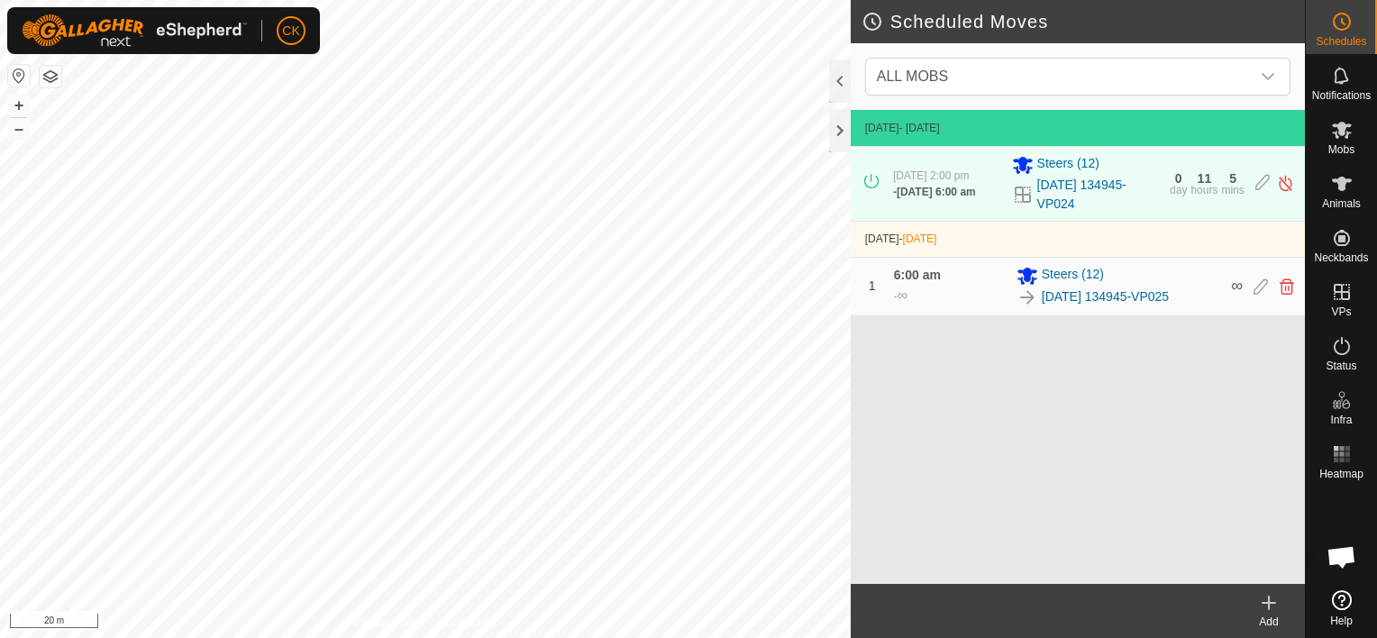
click at [1275, 604] on icon at bounding box center [1269, 603] width 22 height 22
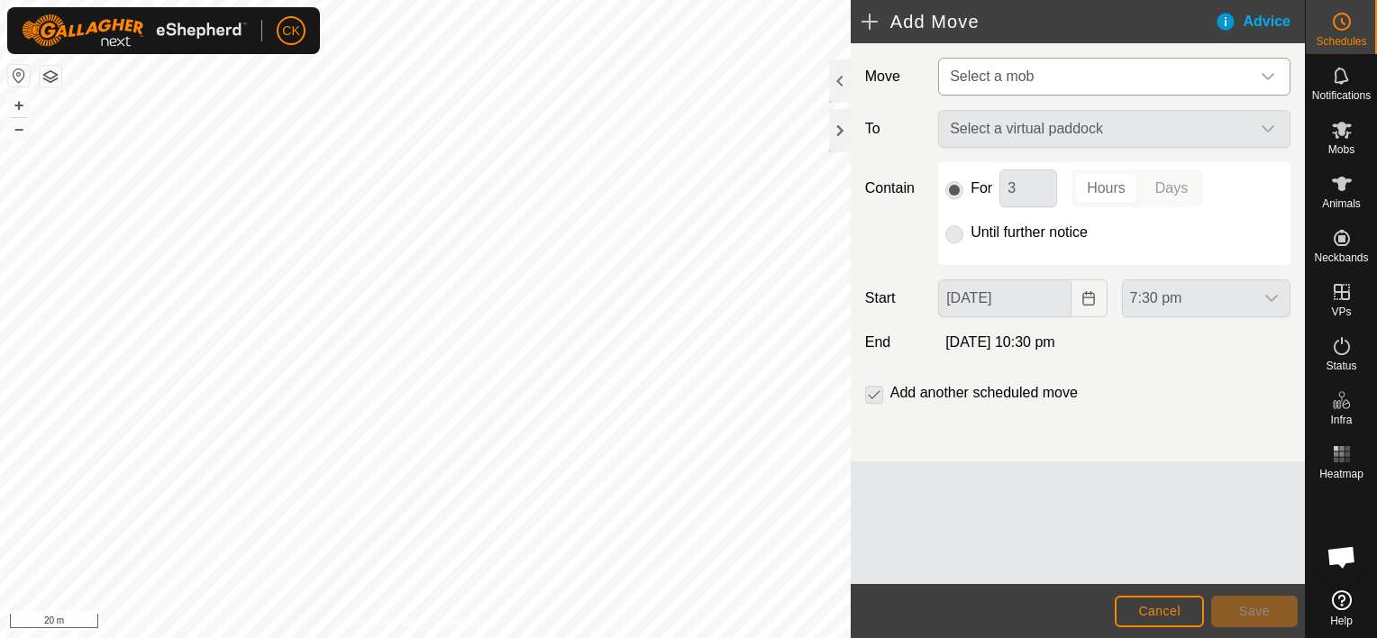
click at [1256, 72] on div "dropdown trigger" at bounding box center [1268, 77] width 36 height 36
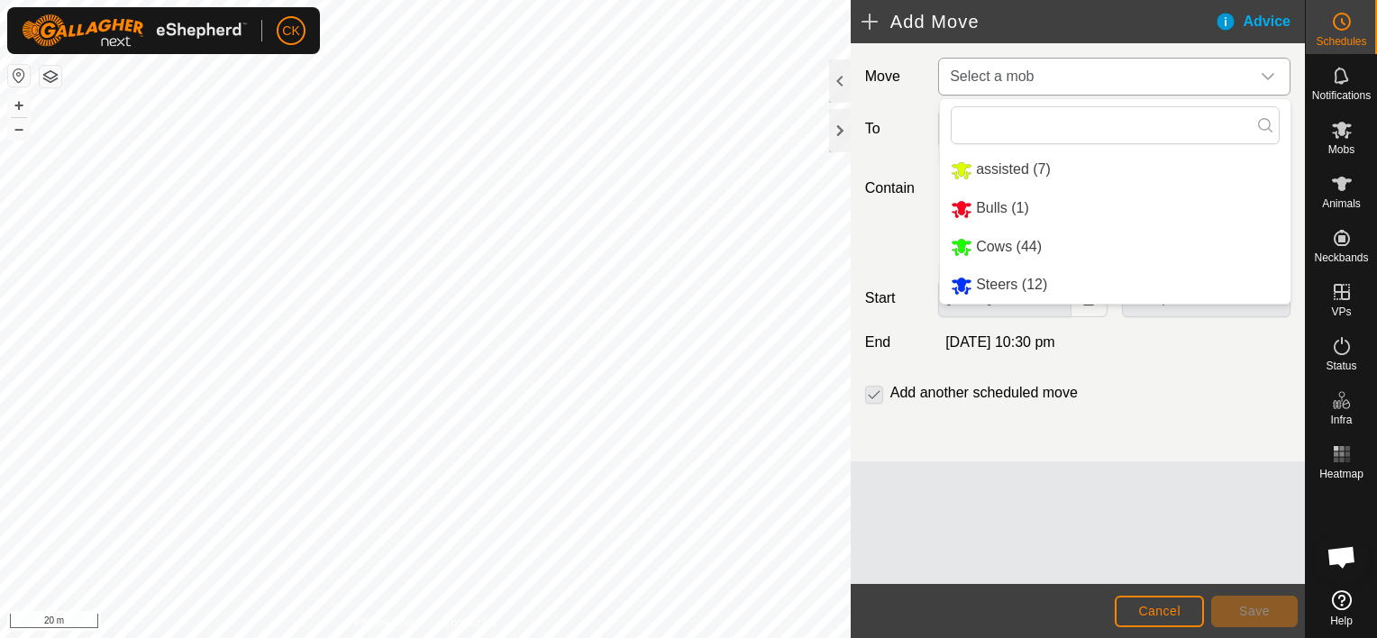
click at [1023, 284] on li "Steers (12)" at bounding box center [1115, 285] width 350 height 37
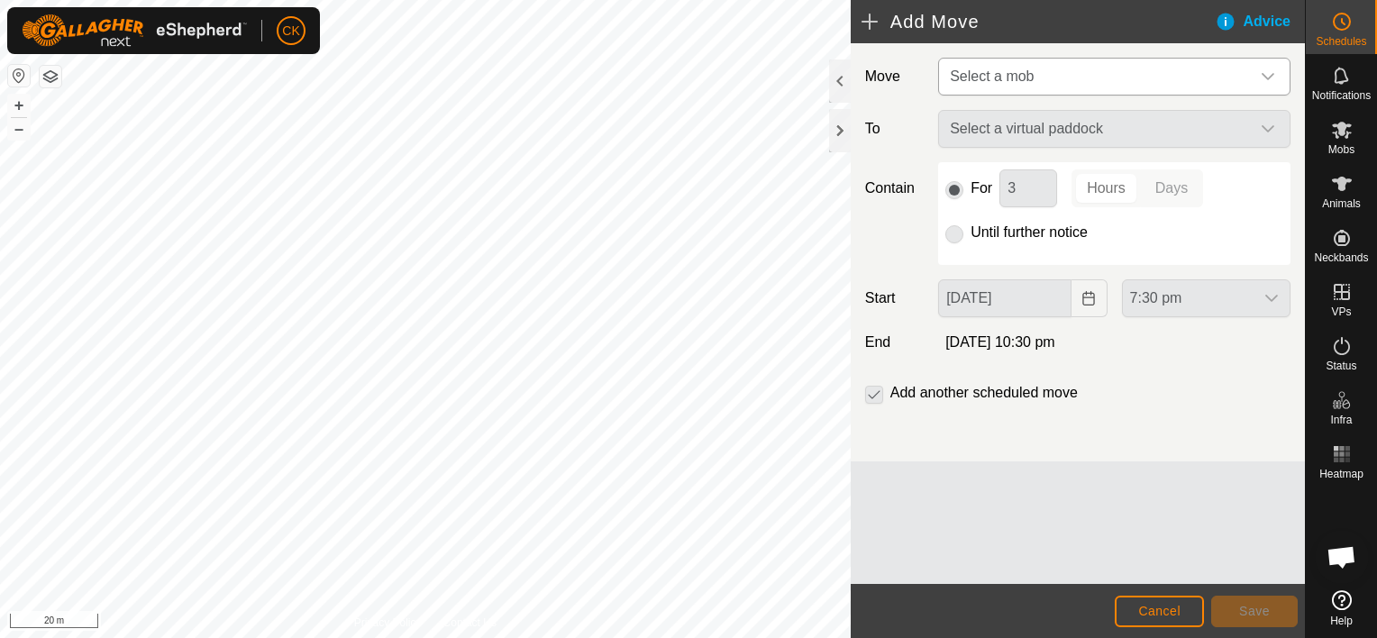
type input "[DATE]"
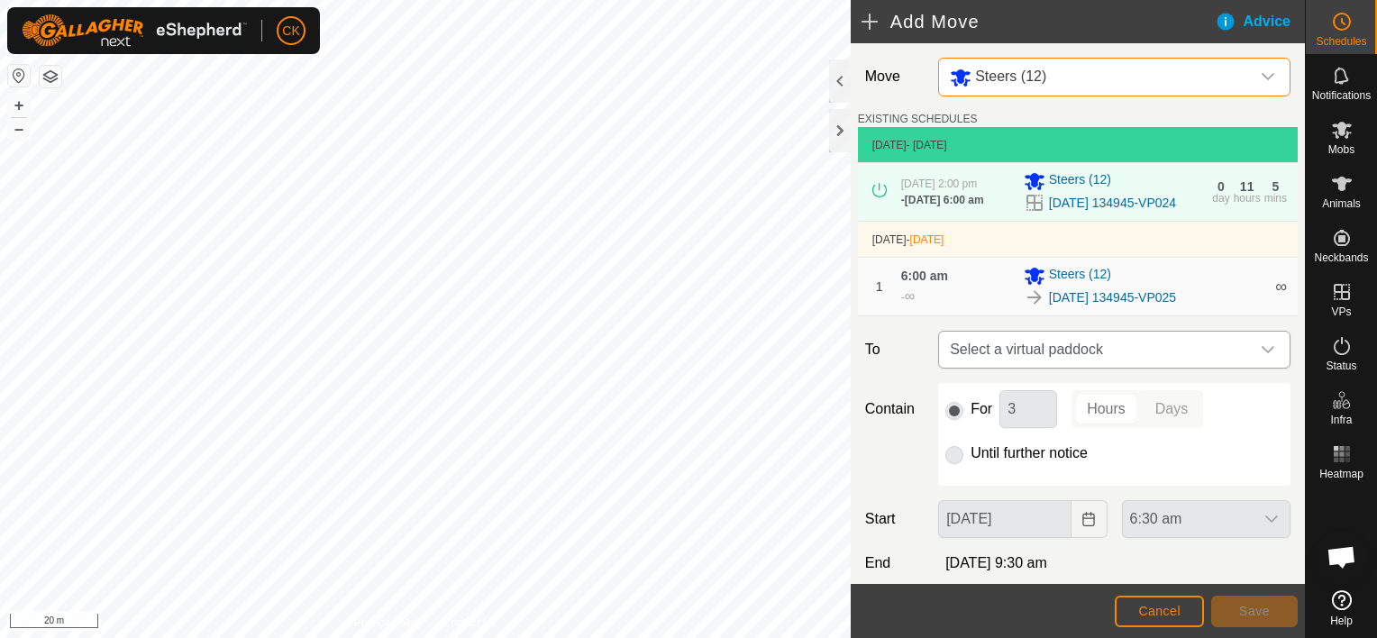
click at [1261, 353] on icon "dropdown trigger" at bounding box center [1267, 349] width 13 height 7
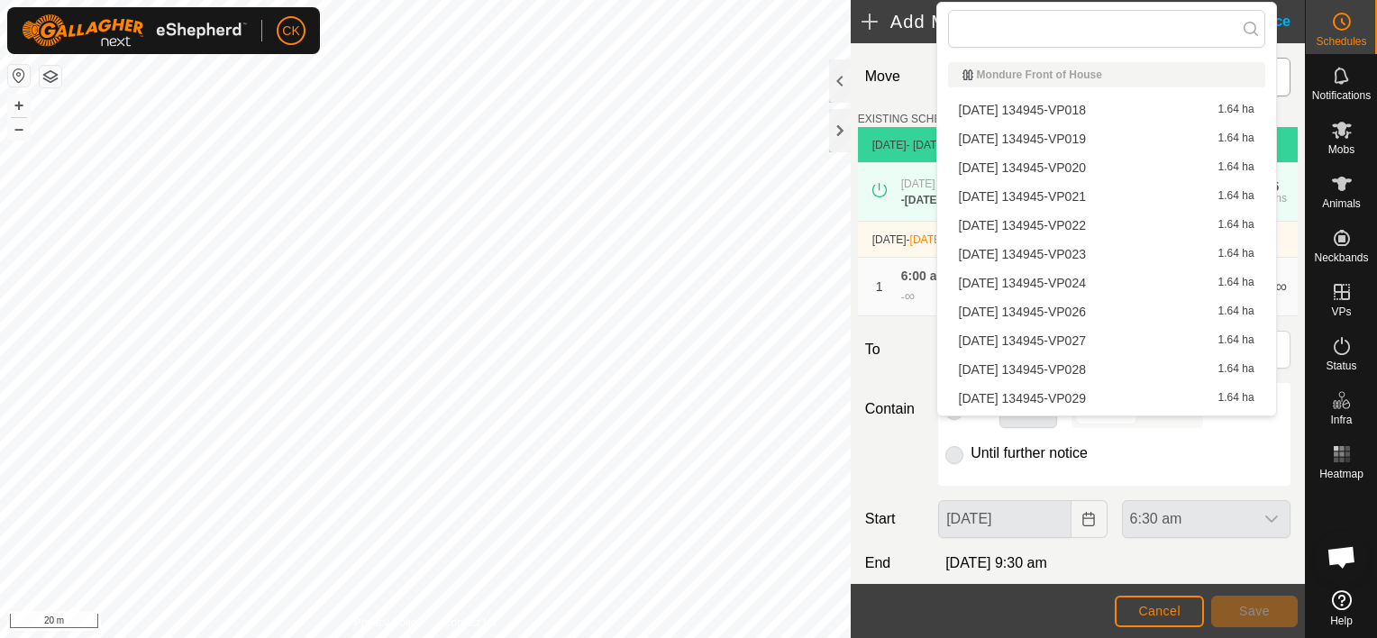
click at [1094, 306] on li "[DATE] 134945-VP026 1.64 ha" at bounding box center [1106, 311] width 317 height 27
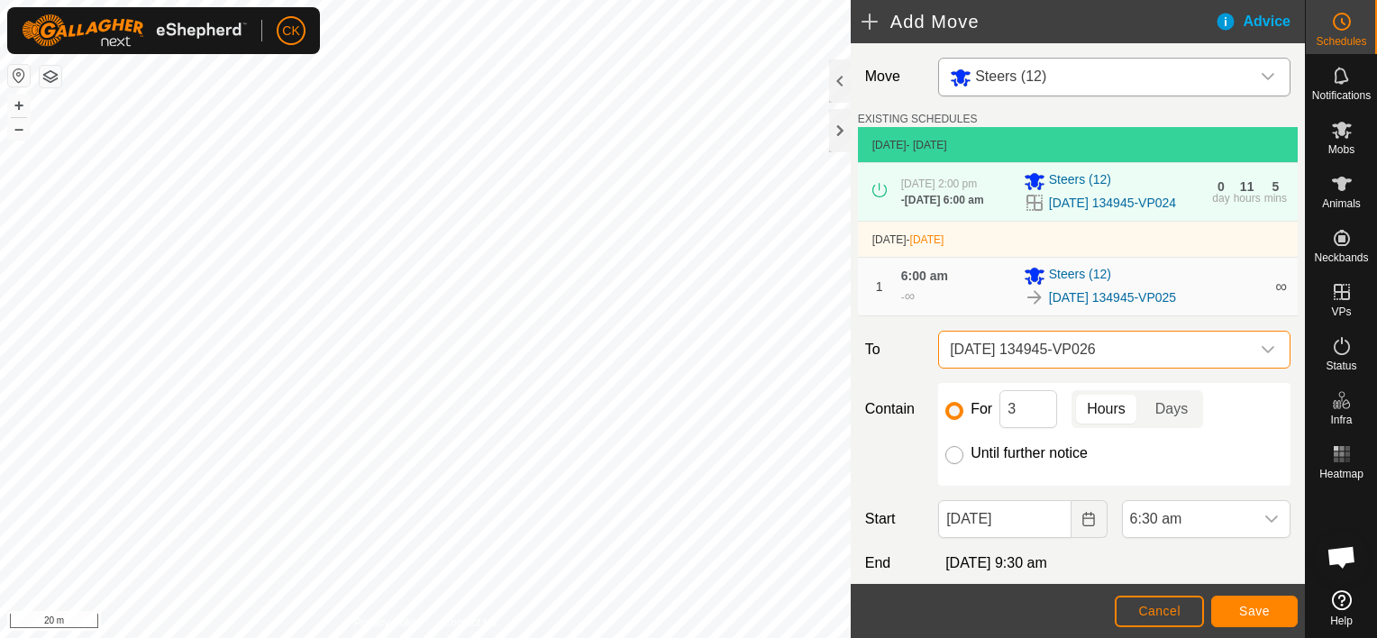
click at [951, 463] on input "Until further notice" at bounding box center [954, 455] width 18 height 18
radio input "true"
checkbox input "false"
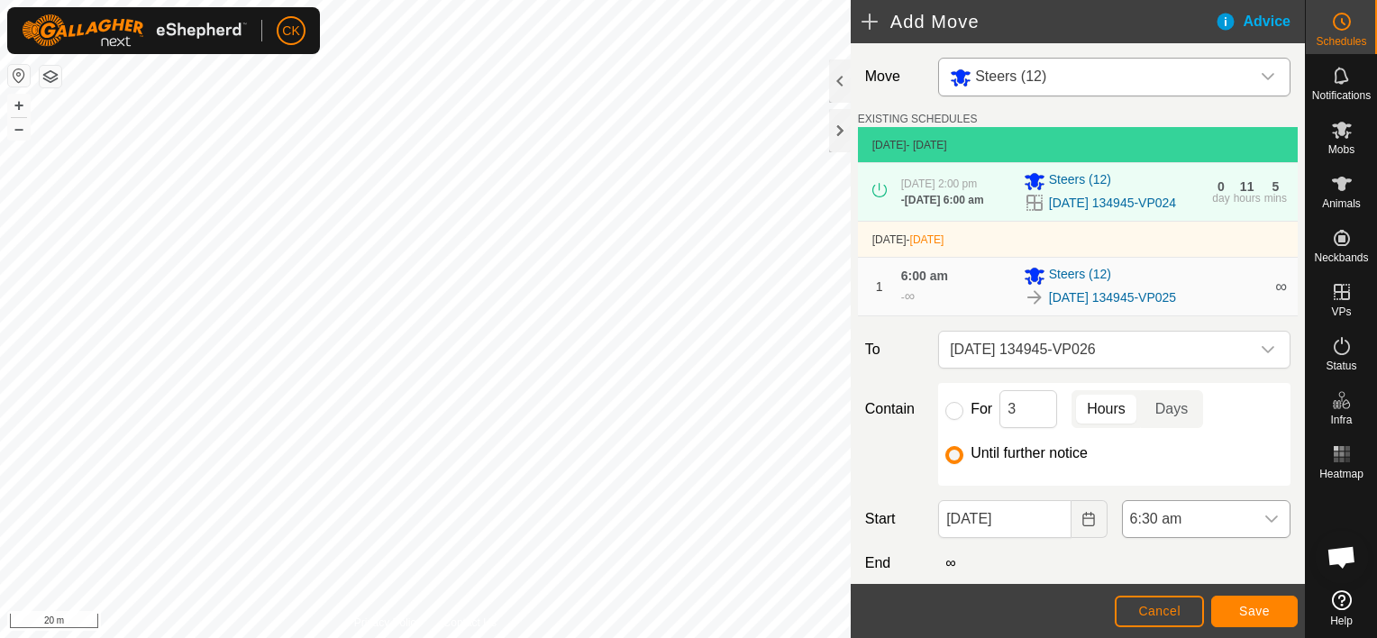
click at [1264, 526] on icon "dropdown trigger" at bounding box center [1271, 519] width 14 height 14
click at [1158, 429] on span "2:00 pm" at bounding box center [1151, 435] width 52 height 22
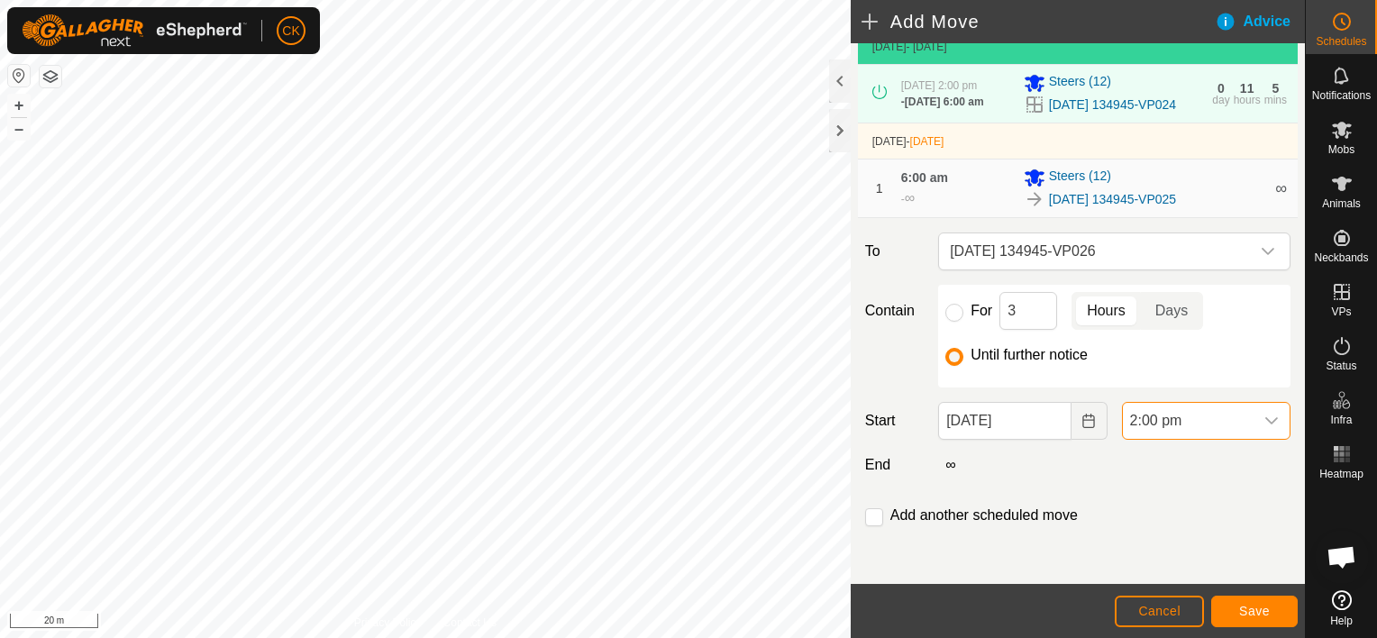
scroll to position [113, 0]
click at [1258, 609] on span "Save" at bounding box center [1254, 611] width 31 height 14
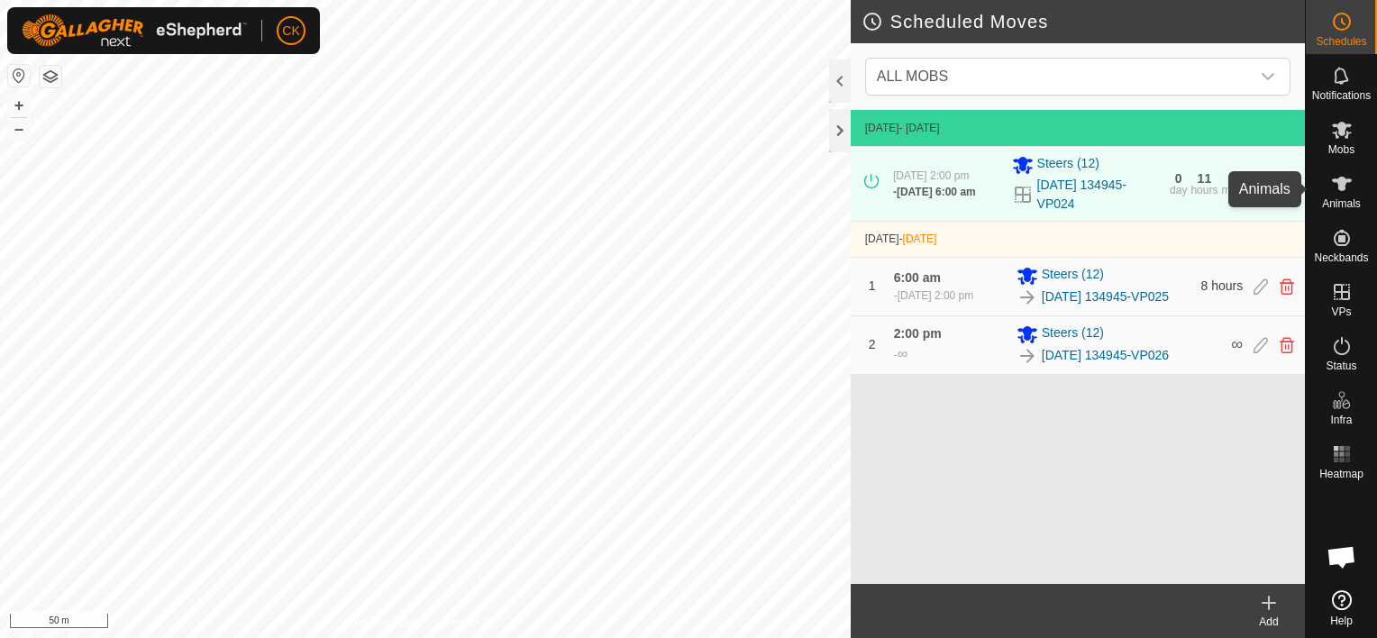
click at [1338, 180] on icon at bounding box center [1342, 184] width 20 height 14
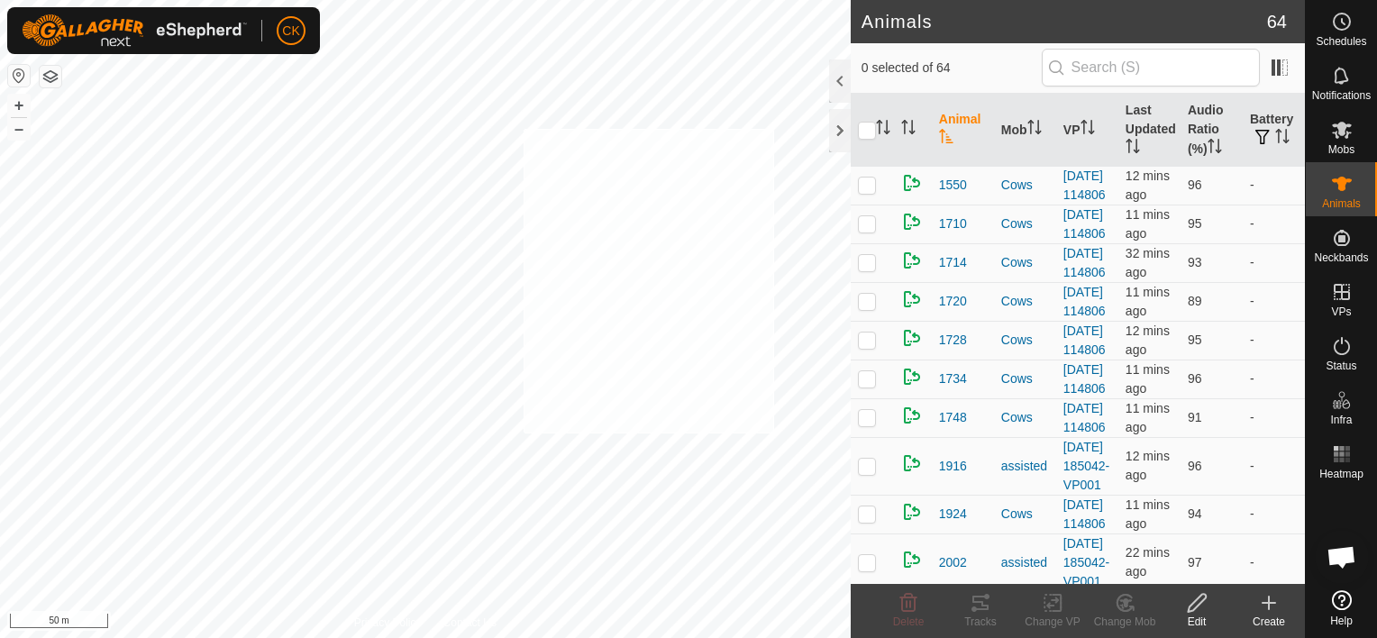
checkbox input "true"
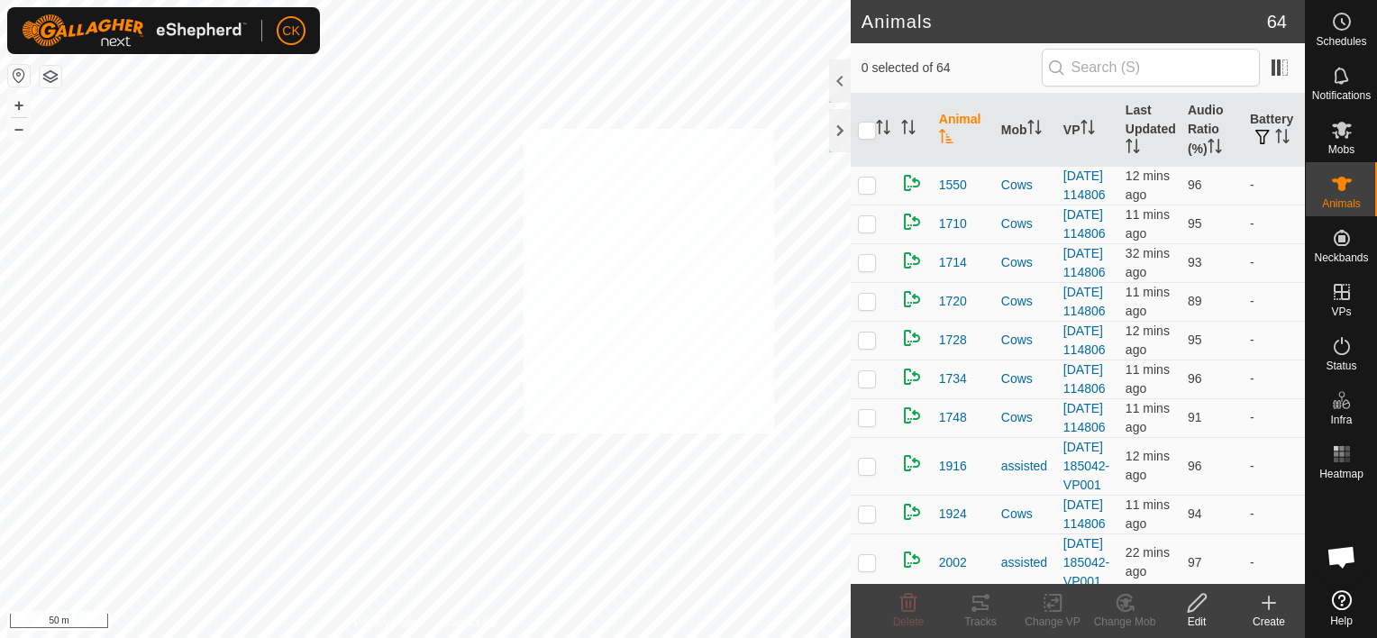
checkbox input "true"
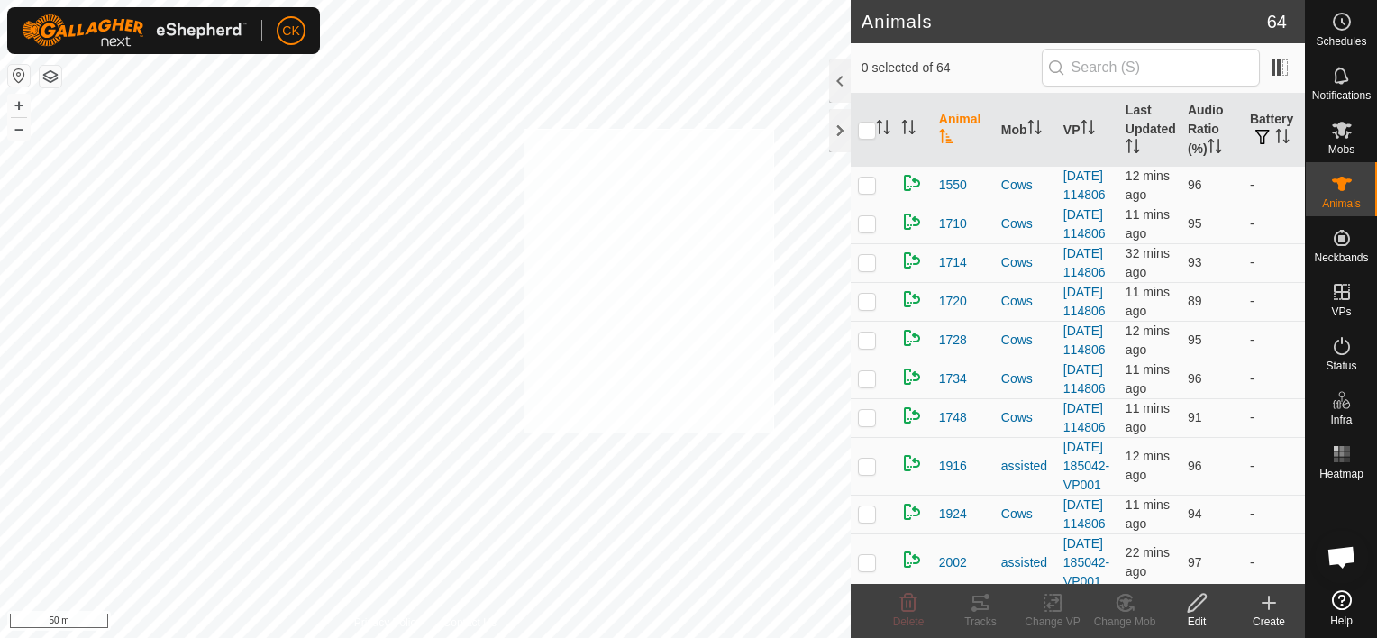
checkbox input "true"
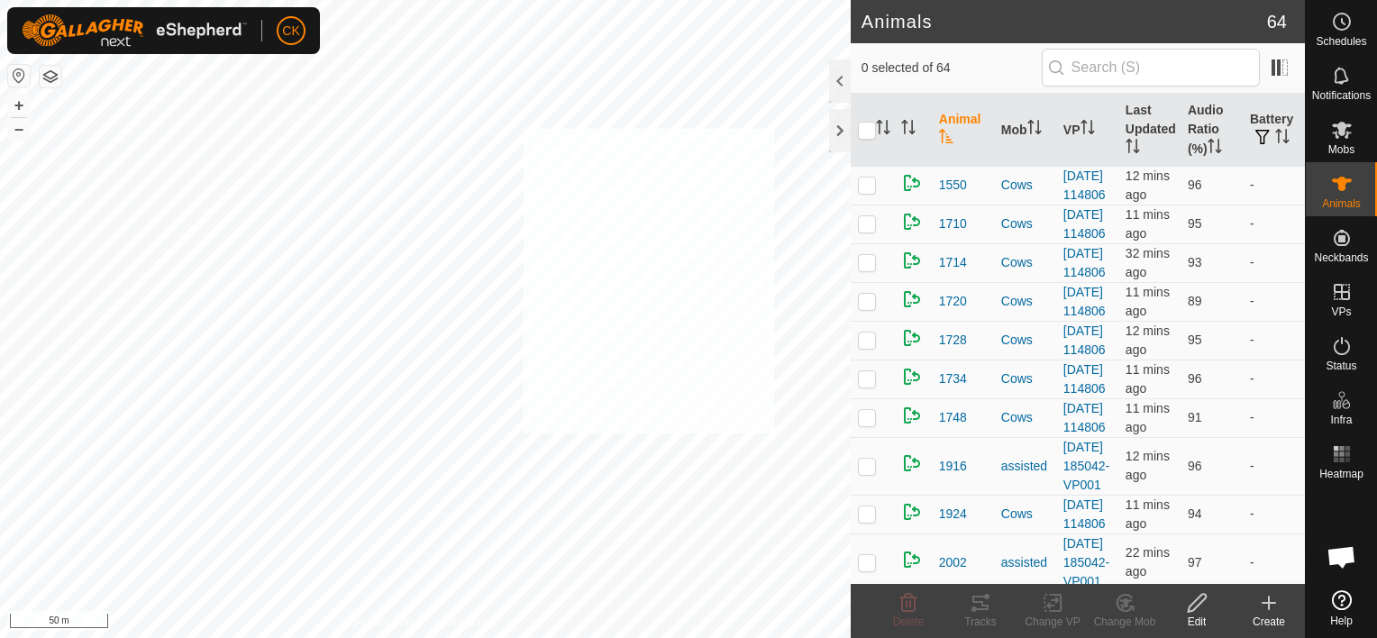
checkbox input "true"
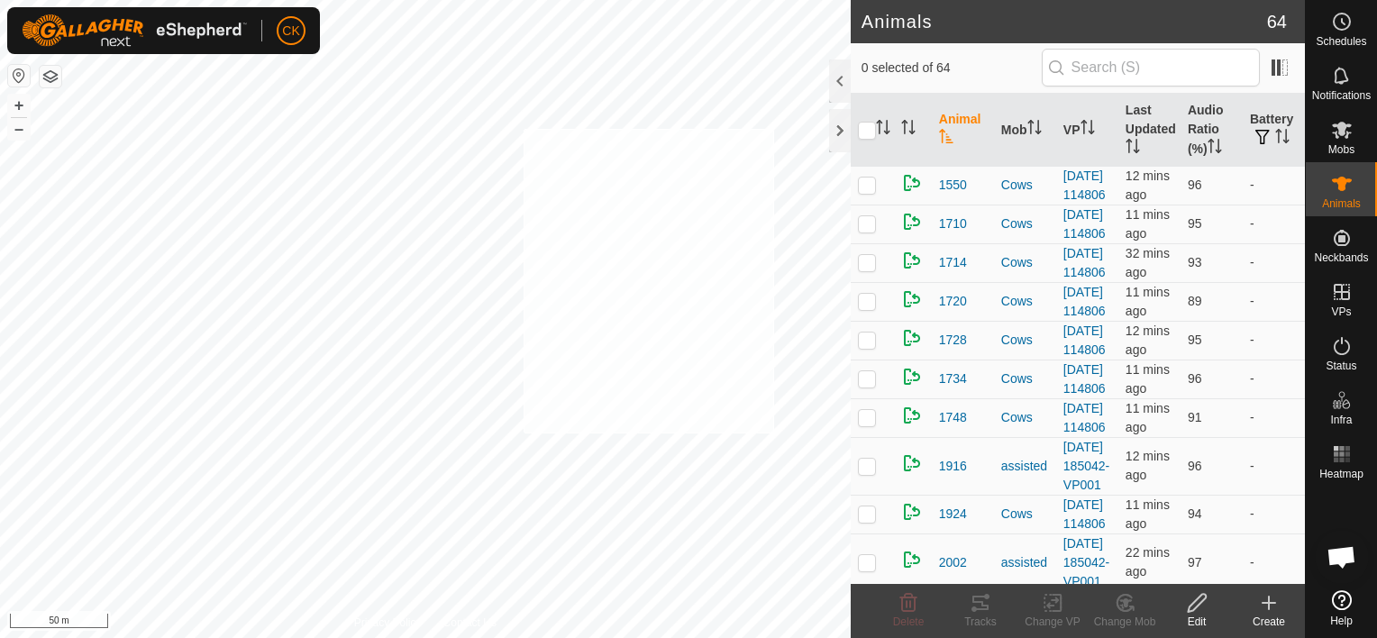
checkbox input "true"
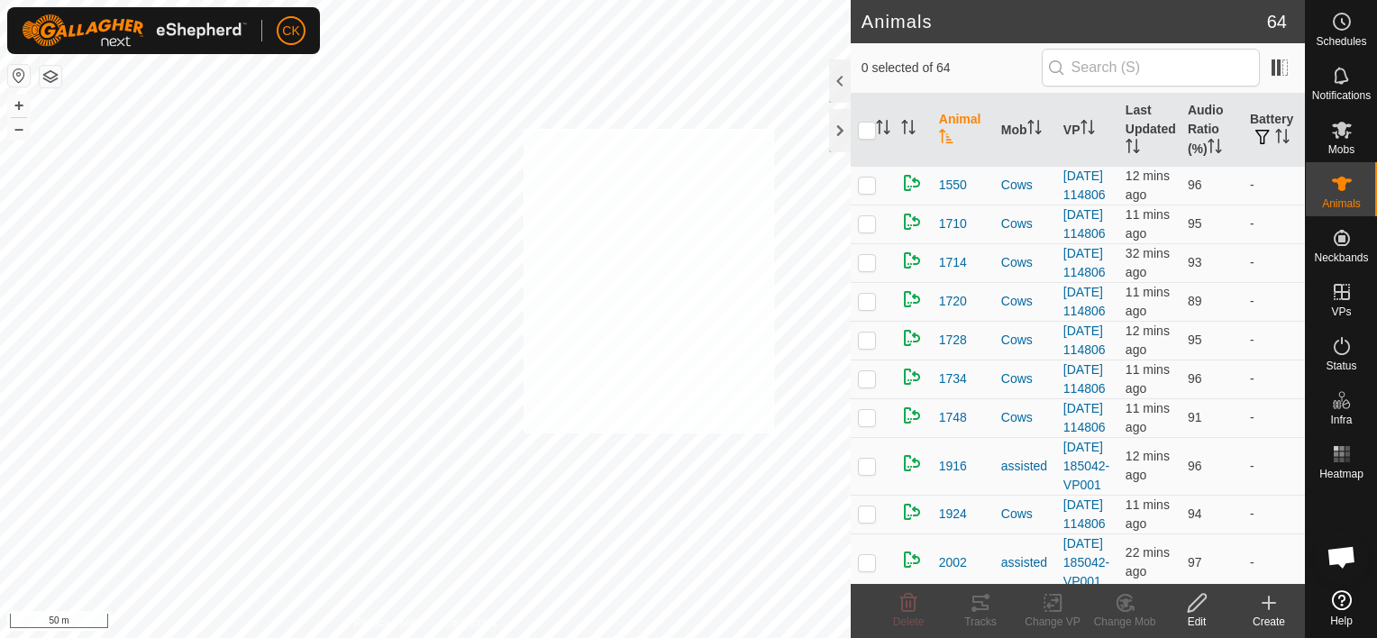
checkbox input "true"
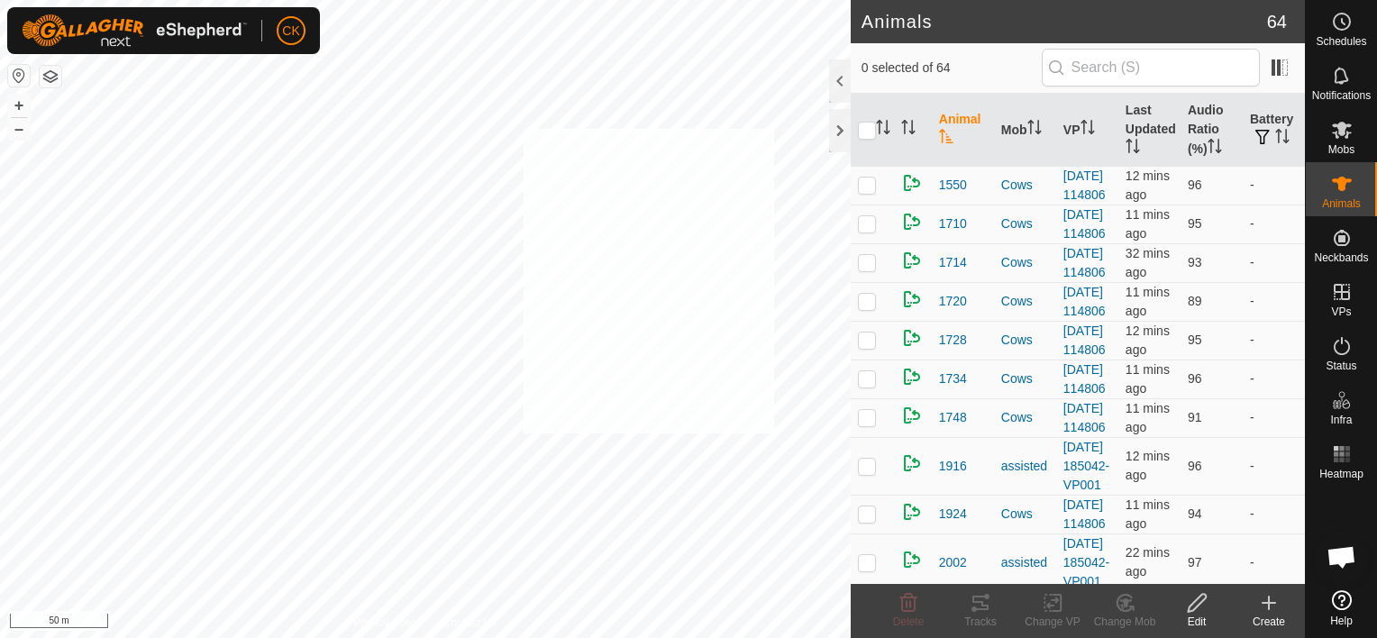
checkbox input "true"
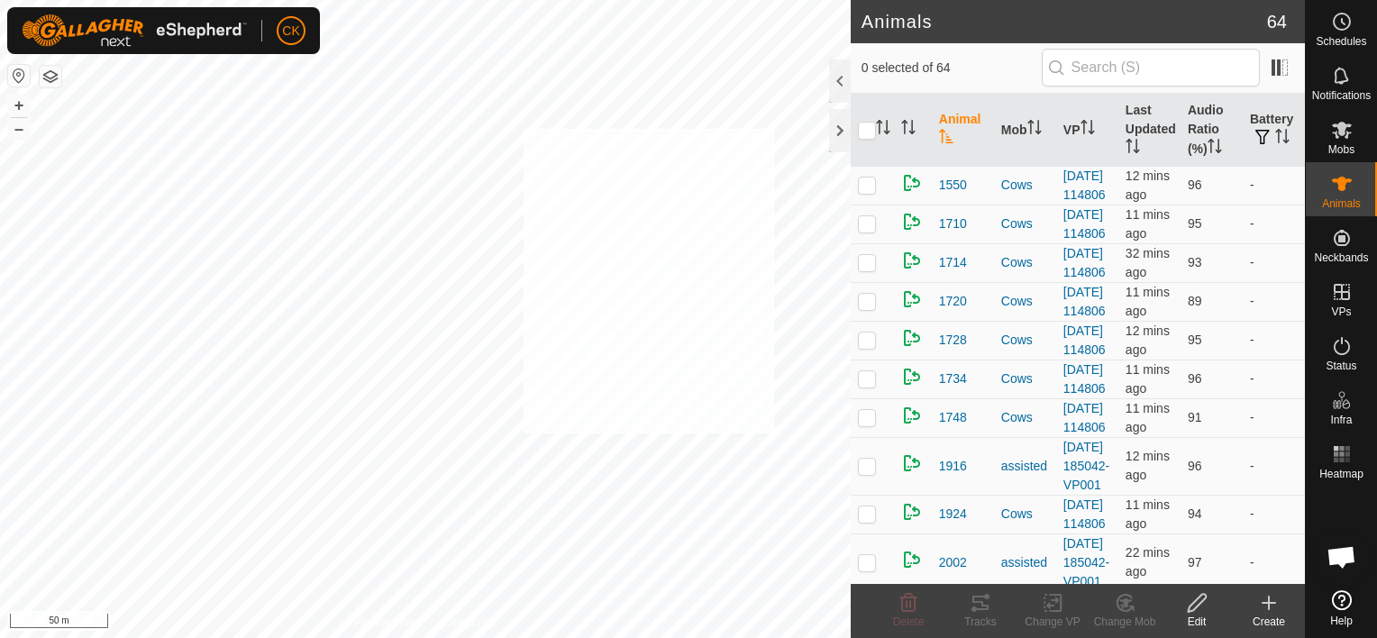
checkbox input "true"
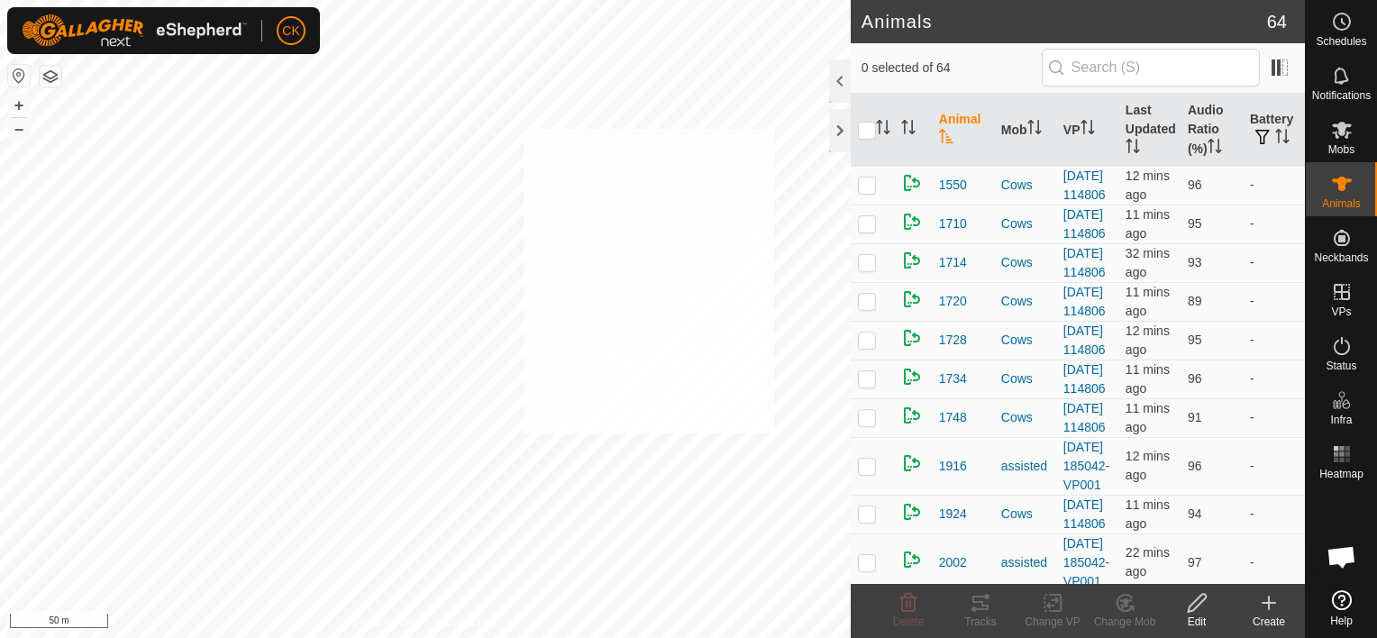
checkbox input "true"
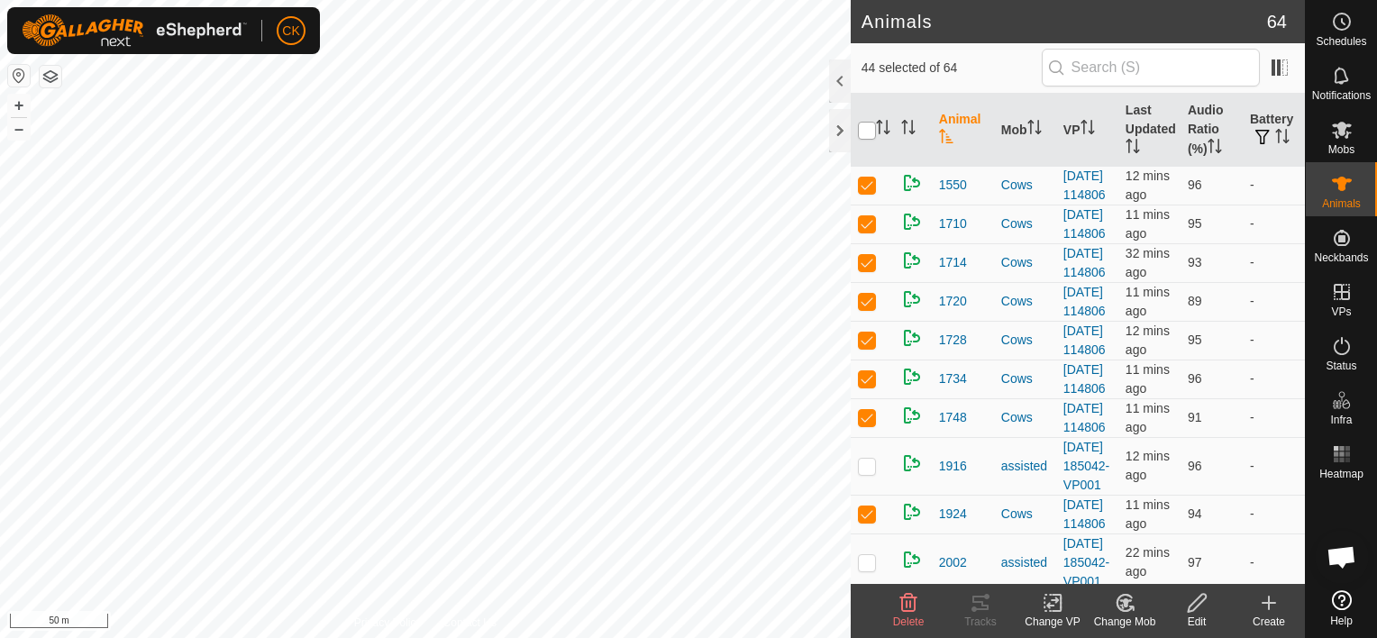
click at [867, 126] on input "checkbox" at bounding box center [867, 131] width 18 height 18
checkbox input "true"
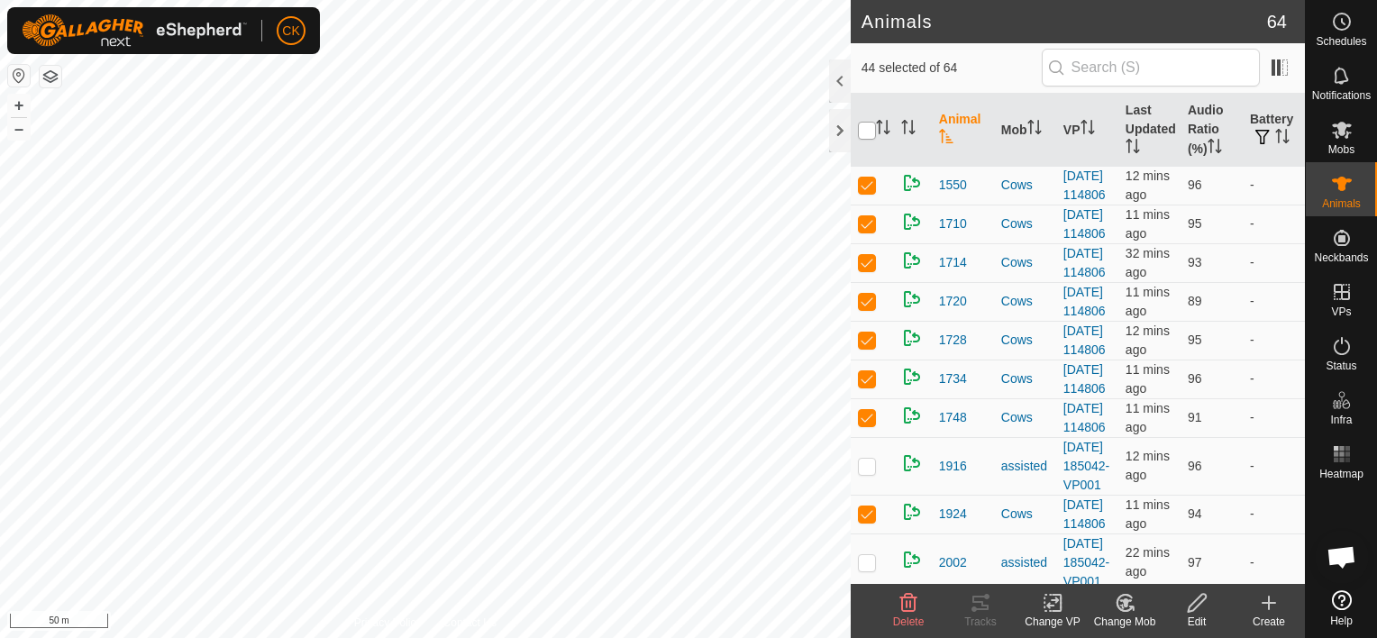
checkbox input "true"
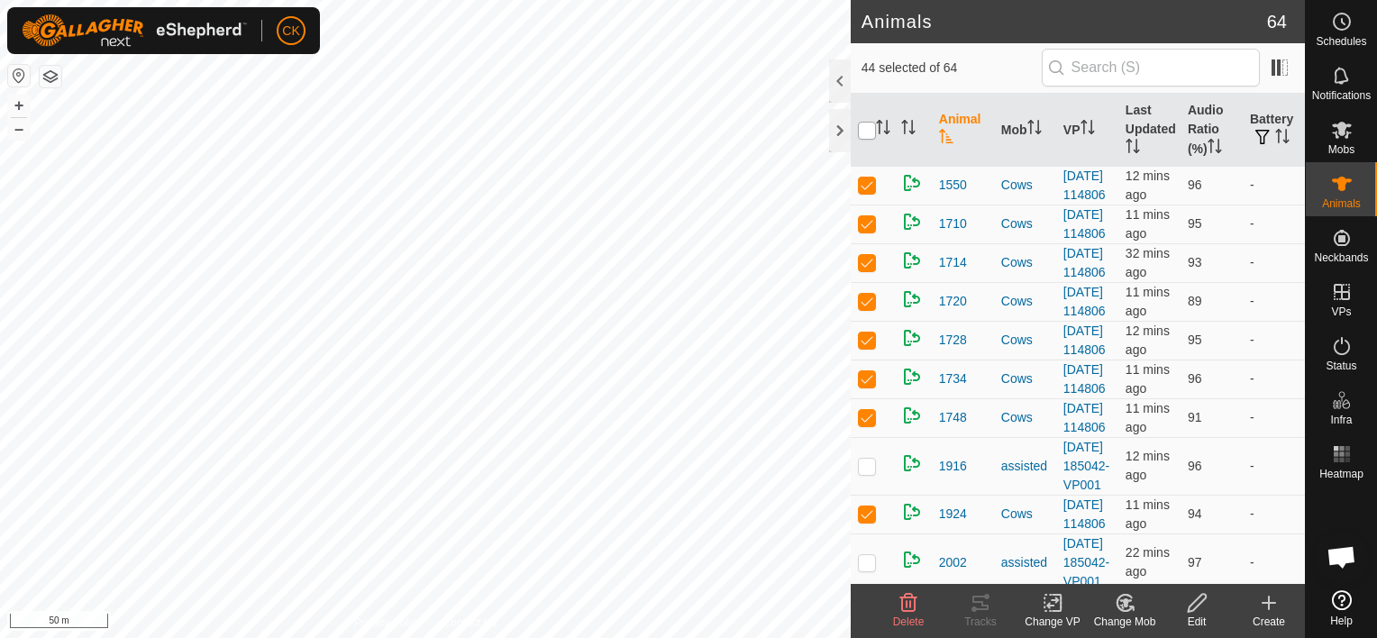
checkbox input "true"
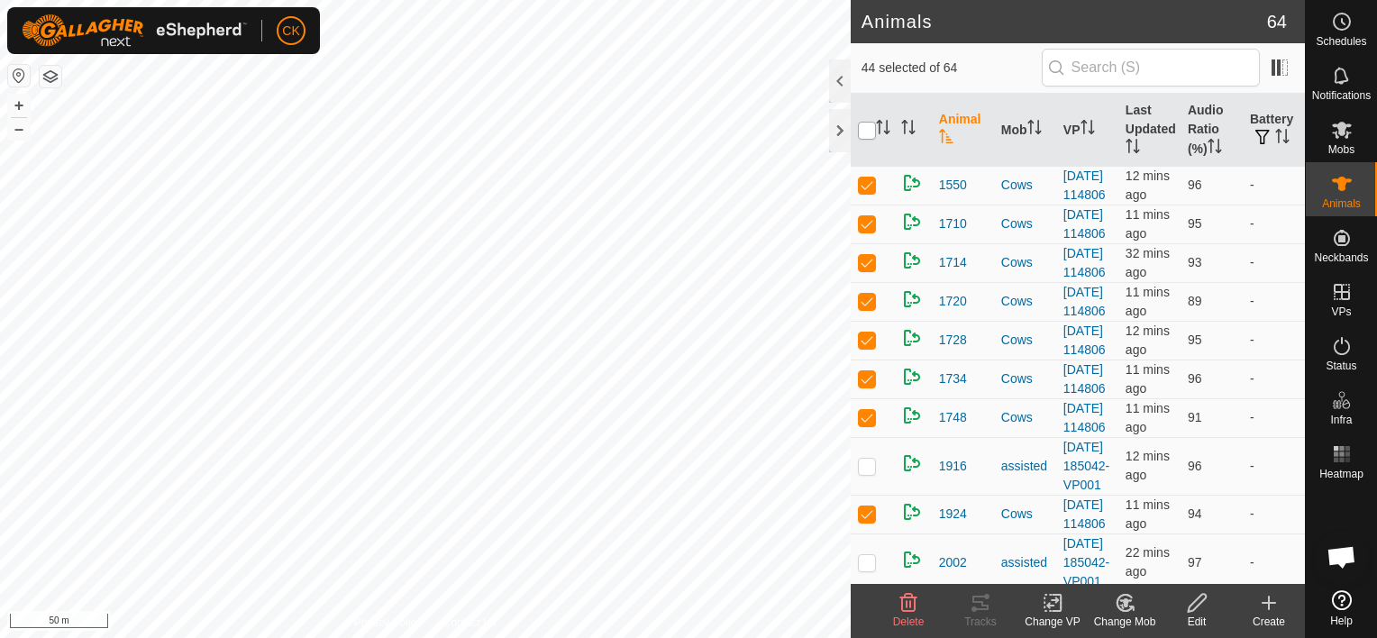
checkbox input "true"
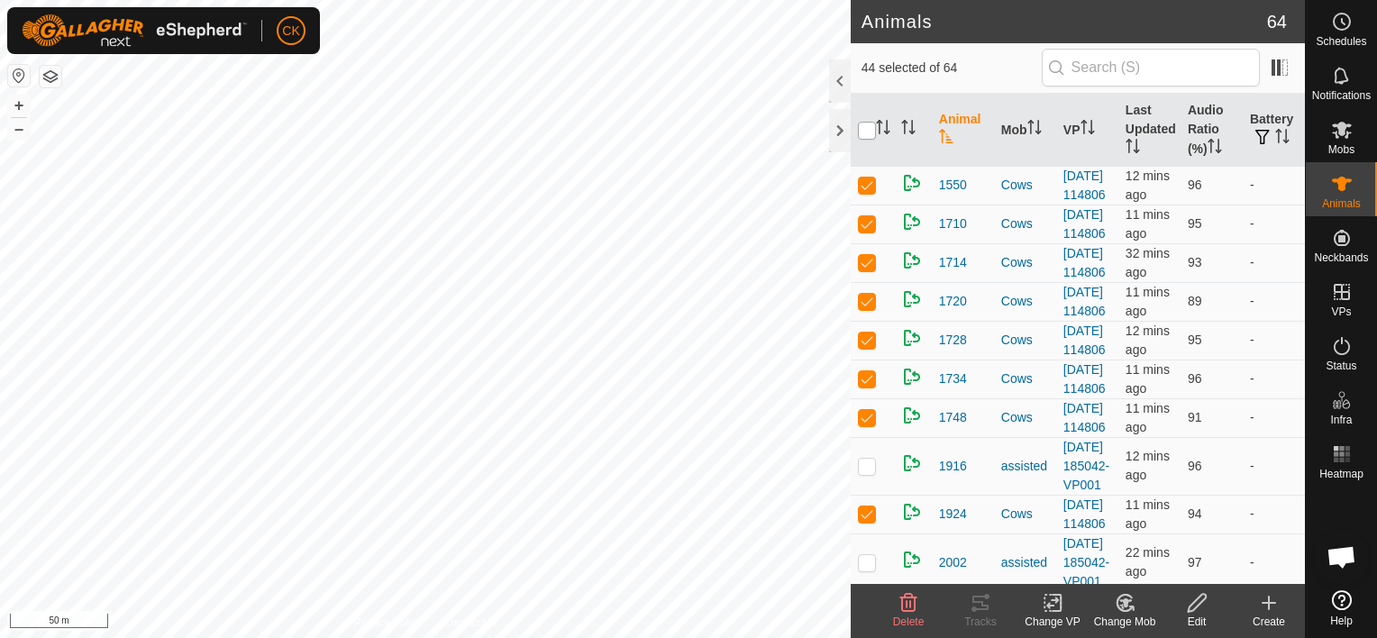
checkbox input "true"
click at [867, 126] on input "checkbox" at bounding box center [867, 131] width 18 height 18
checkbox input "false"
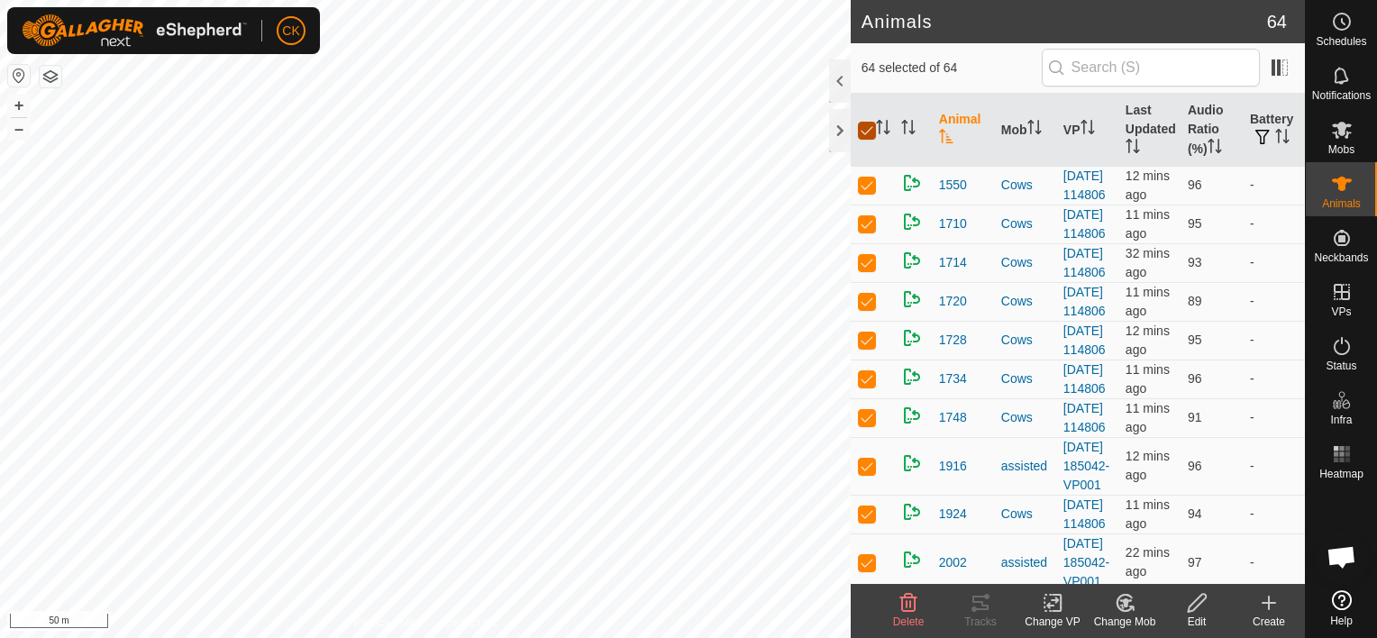
checkbox input "false"
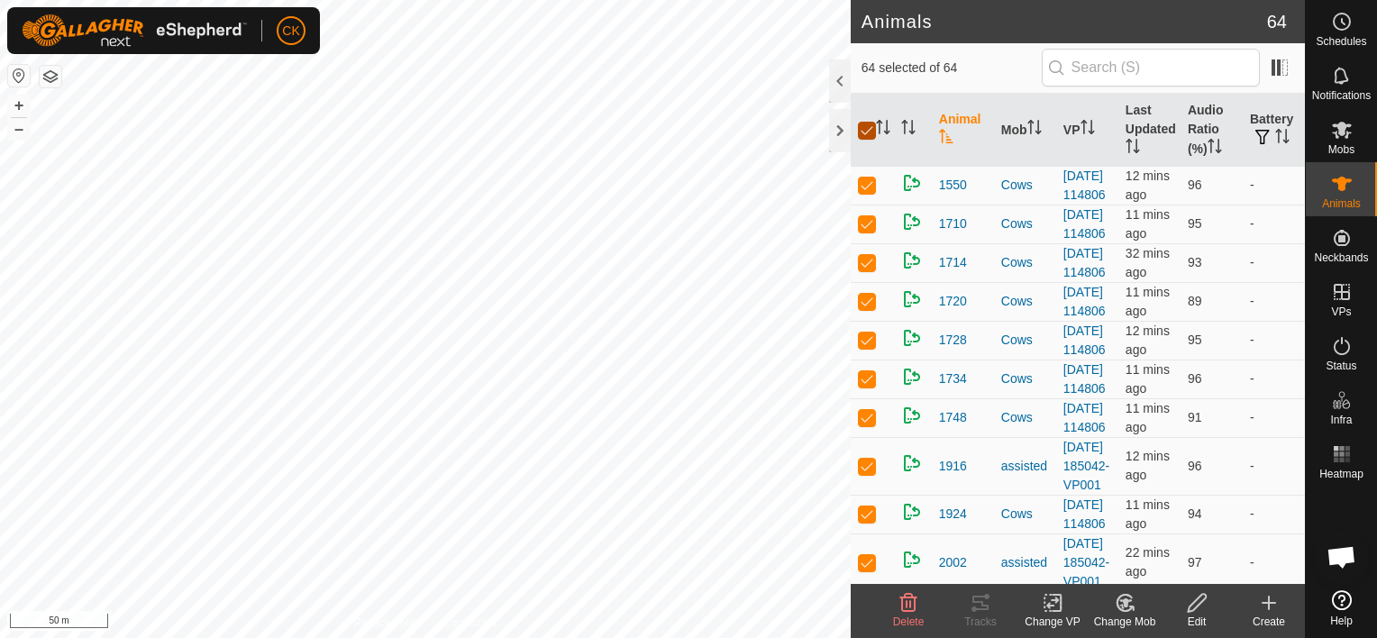
checkbox input "false"
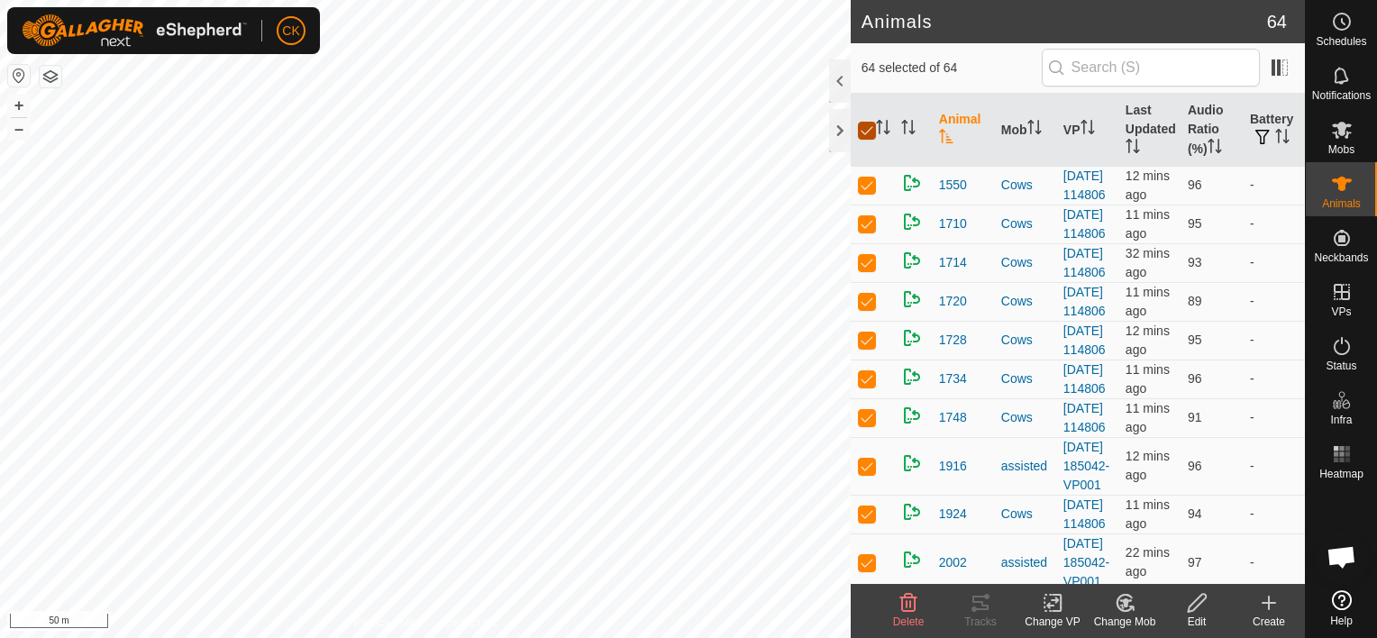
checkbox input "false"
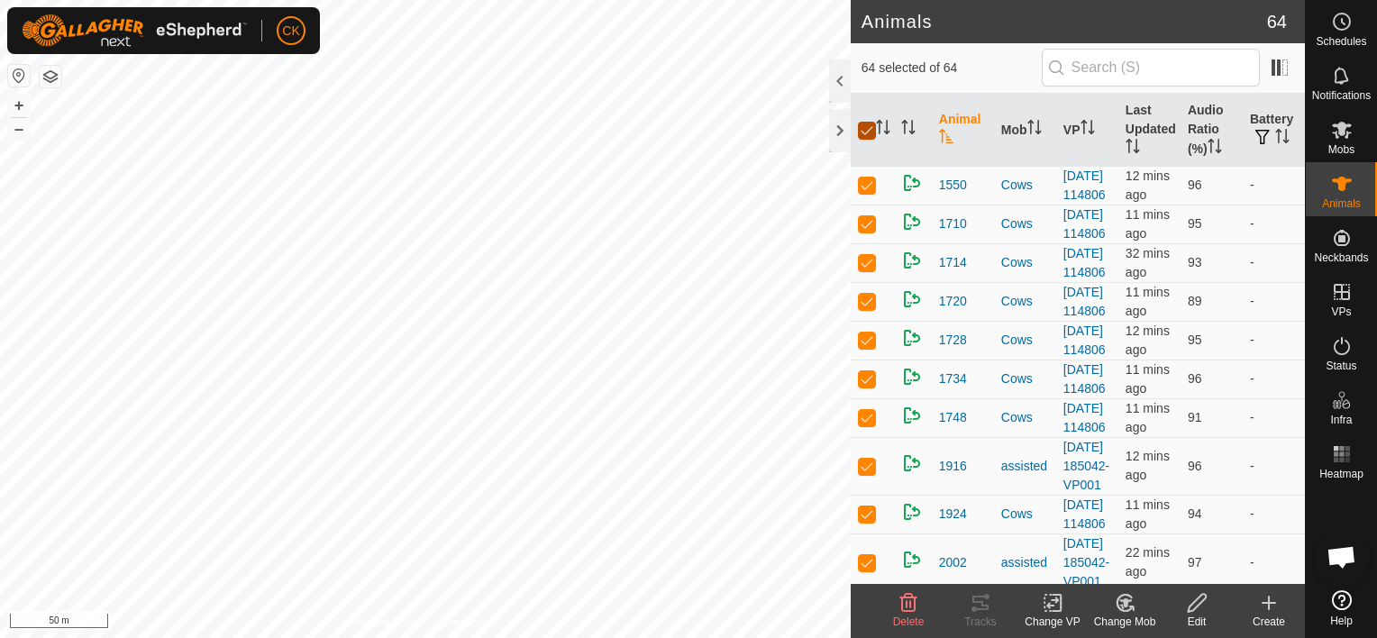
checkbox input "false"
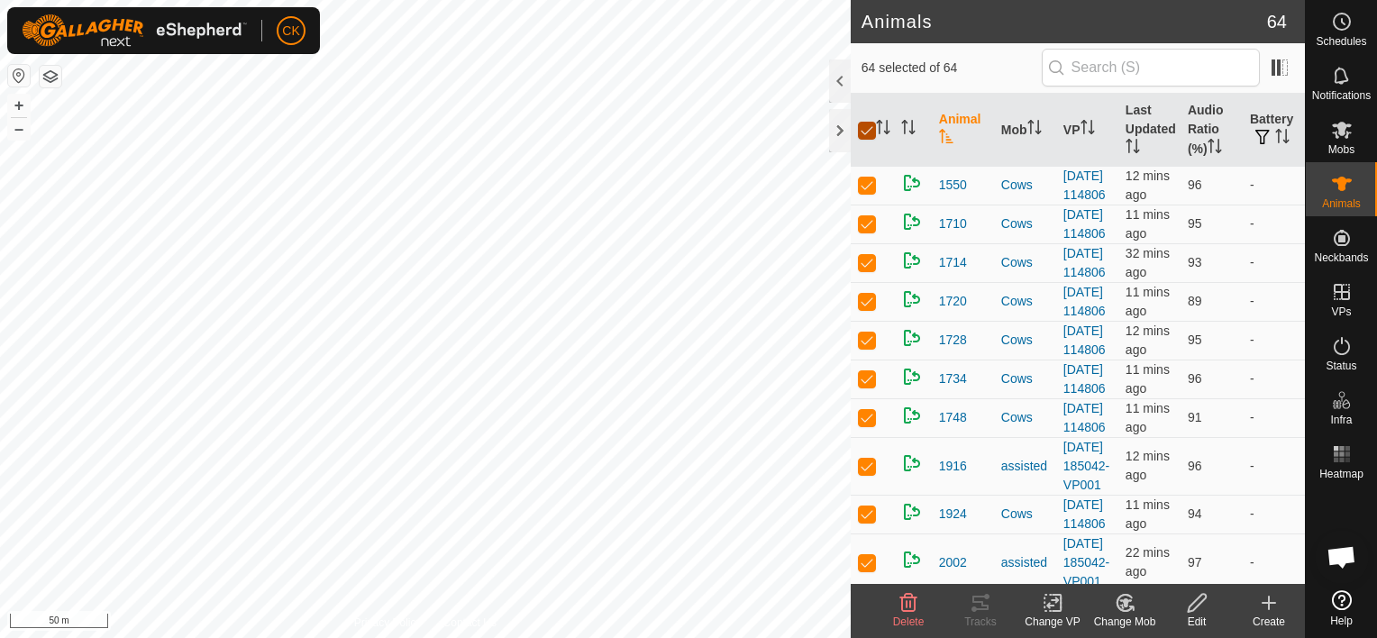
checkbox input "false"
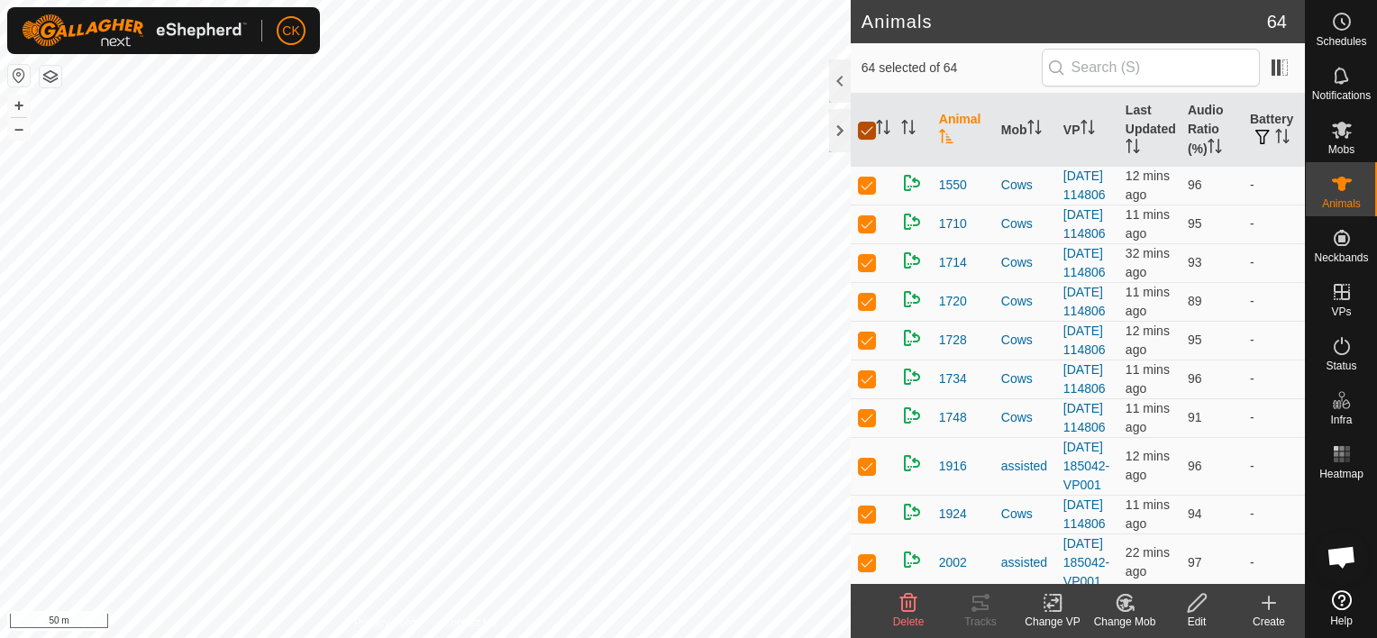
checkbox input "false"
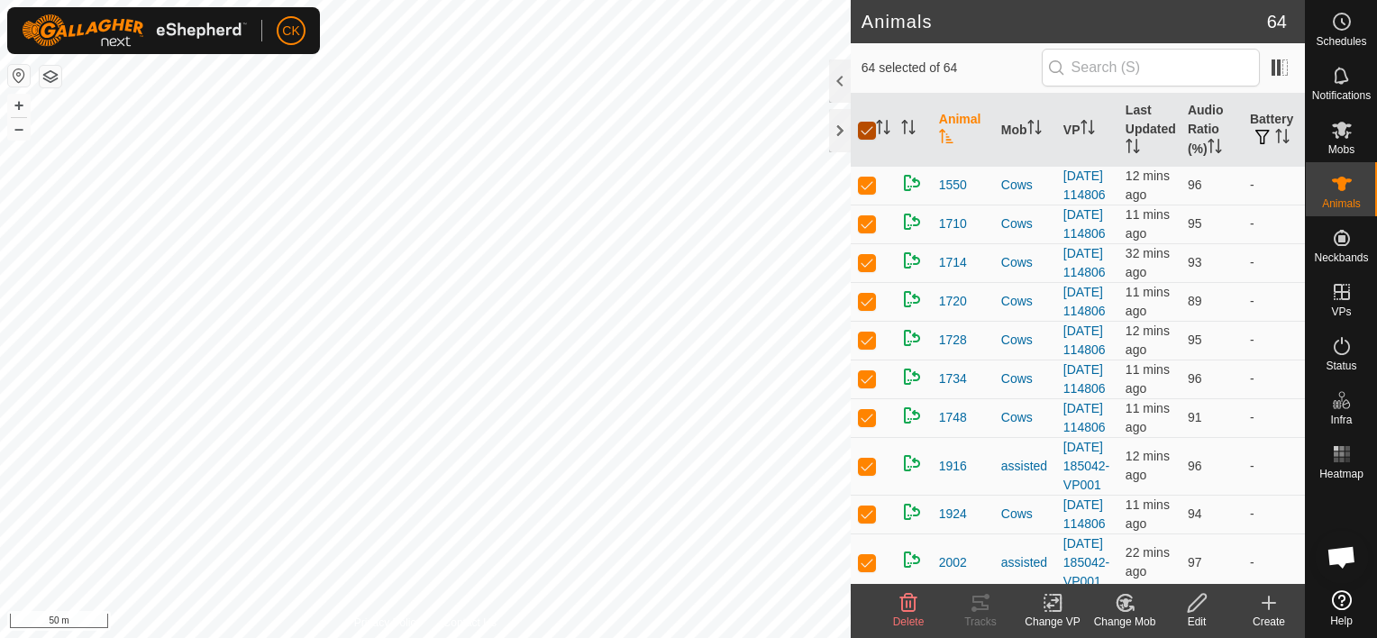
checkbox input "false"
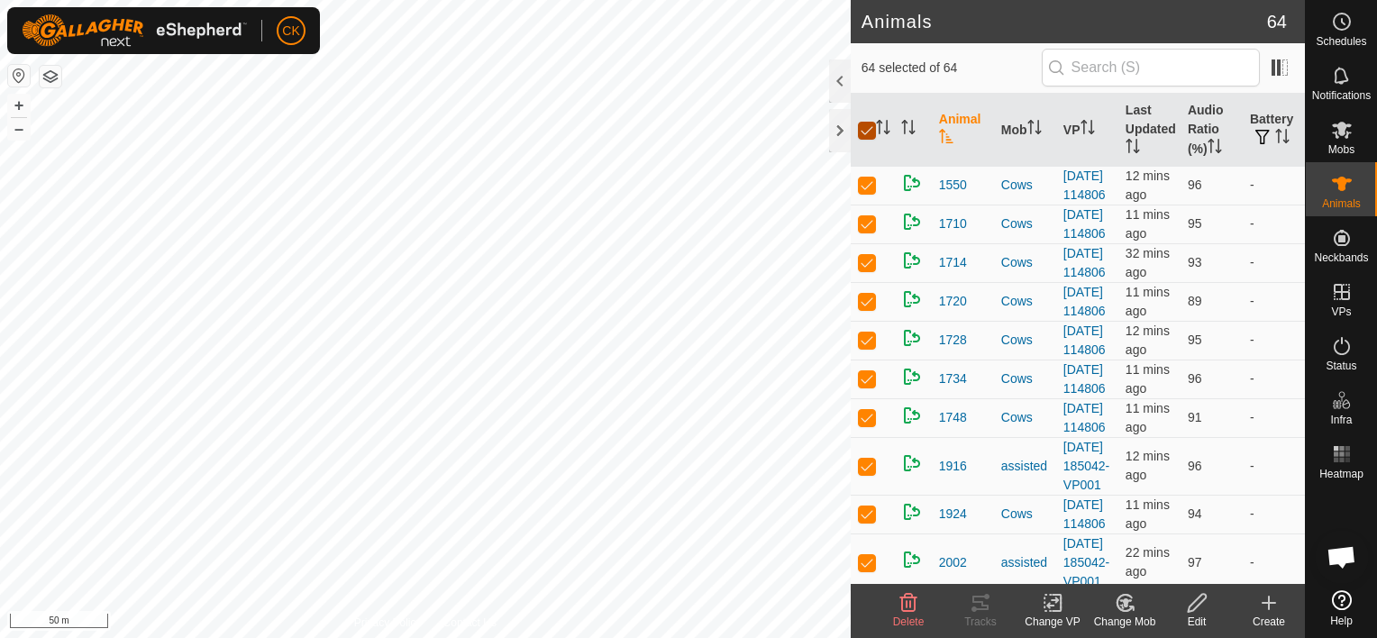
checkbox input "false"
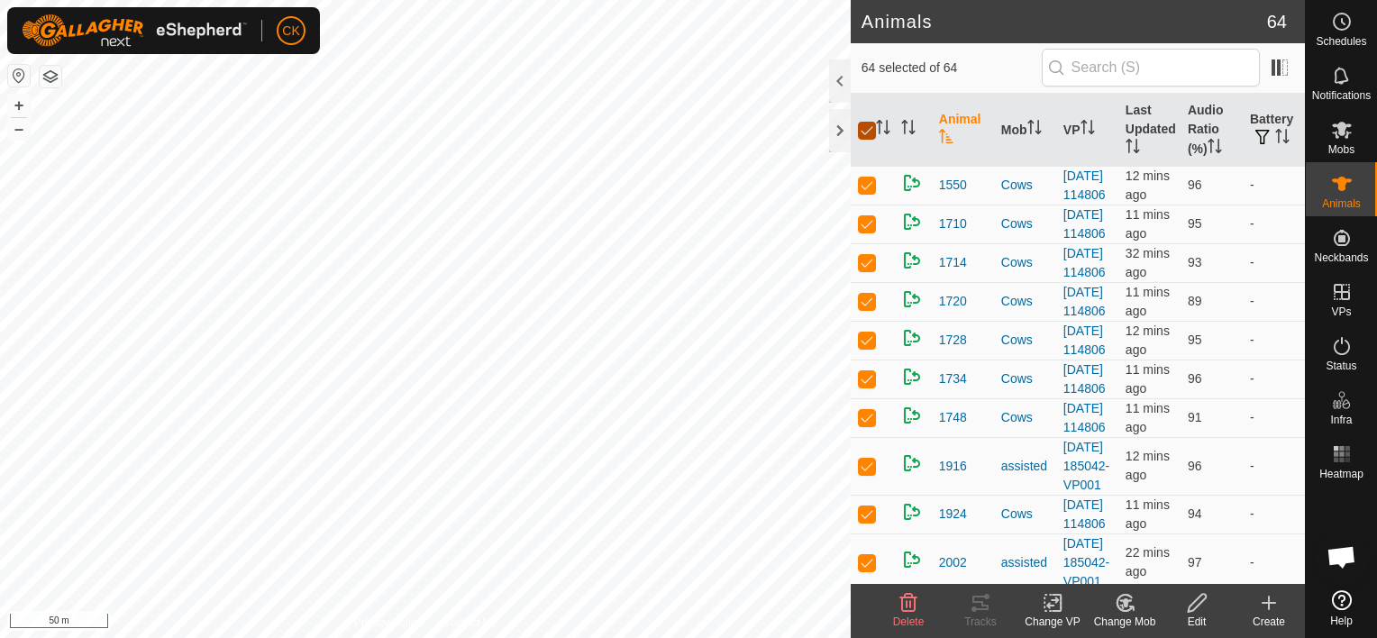
checkbox input "false"
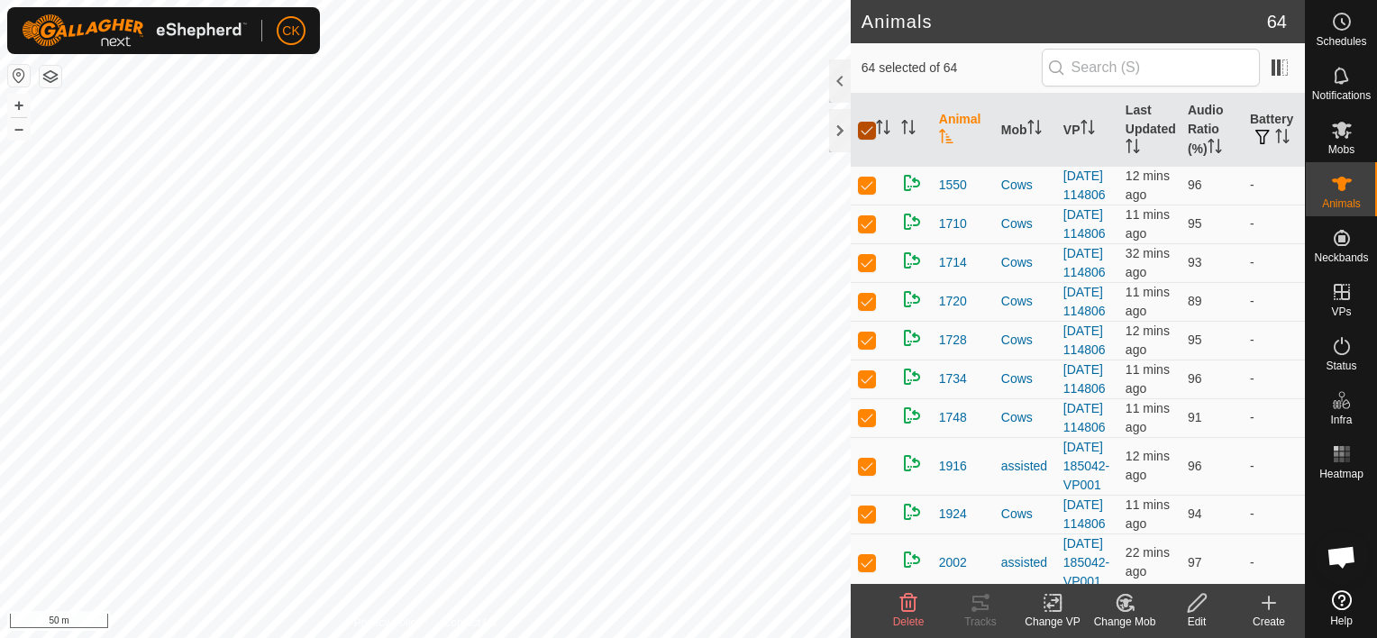
checkbox input "false"
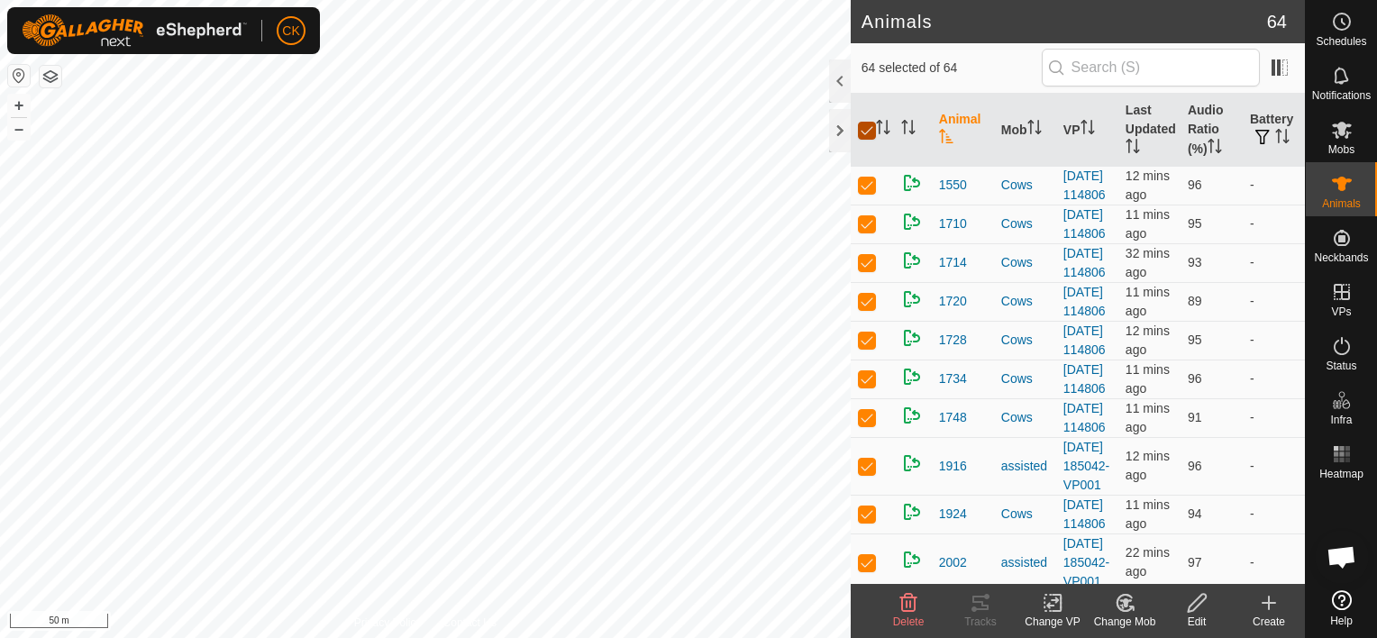
checkbox input "false"
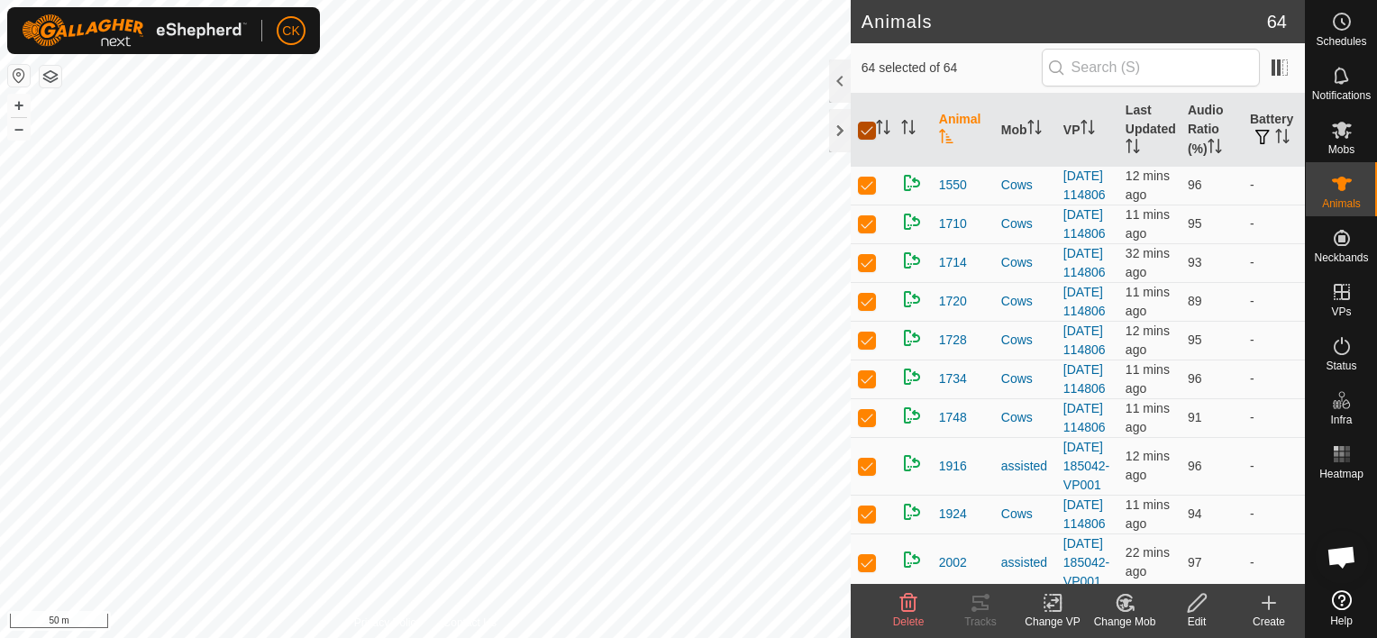
checkbox input "false"
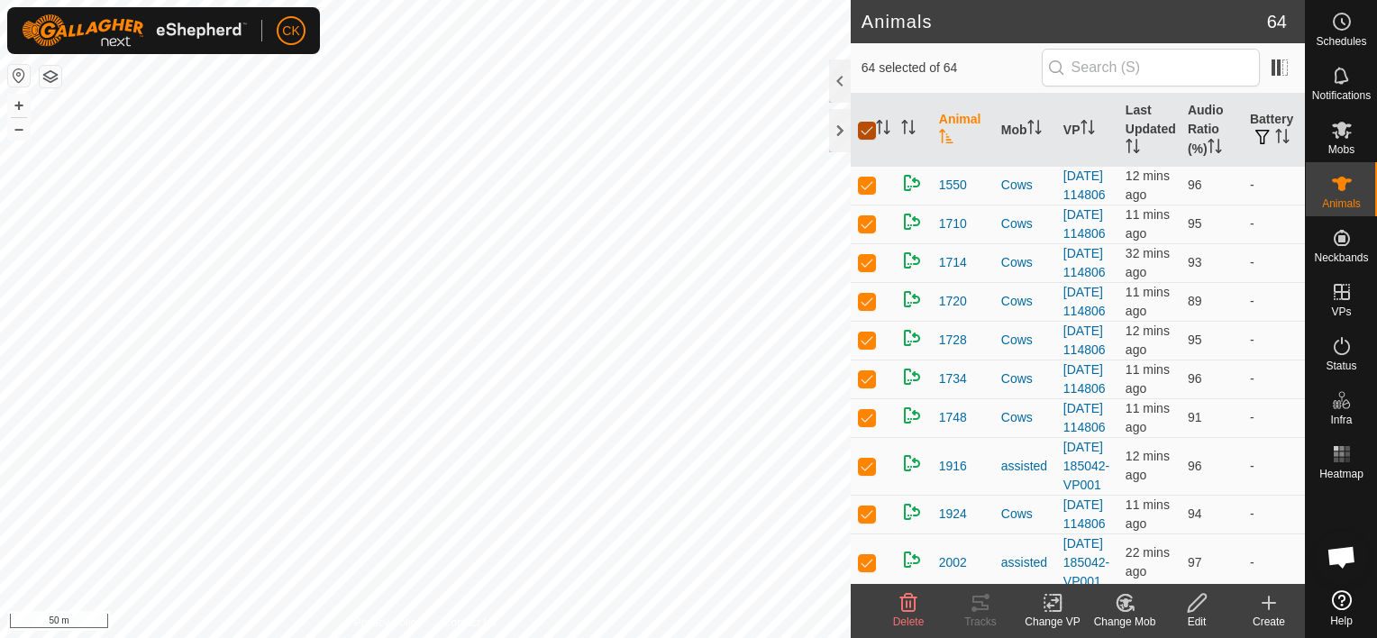
checkbox input "false"
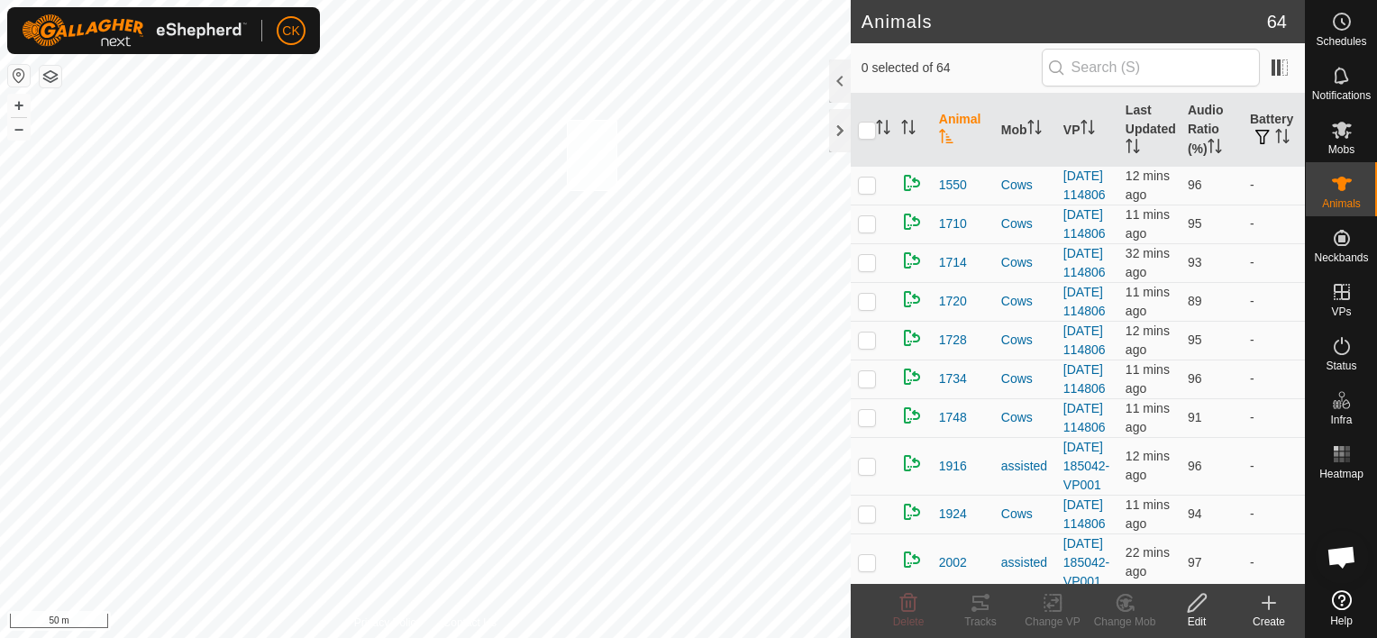
checkbox input "true"
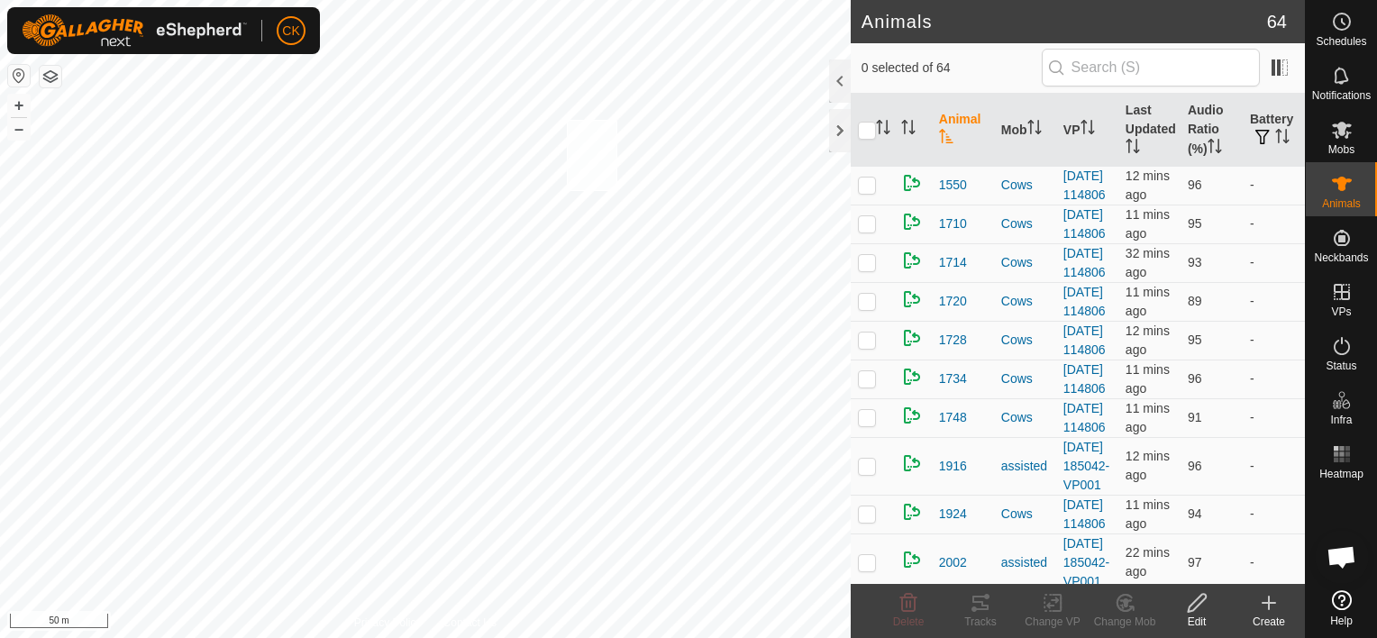
checkbox input "true"
click at [982, 605] on icon at bounding box center [980, 603] width 16 height 14
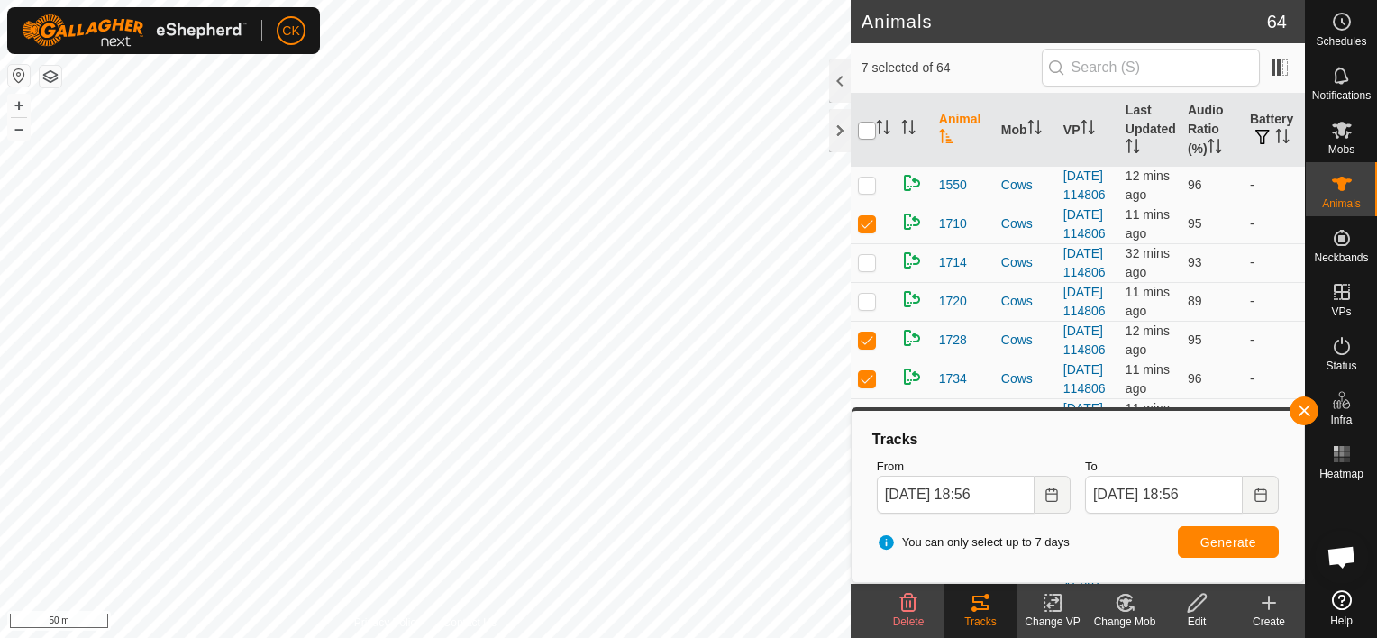
click at [866, 130] on input "checkbox" at bounding box center [867, 131] width 18 height 18
checkbox input "true"
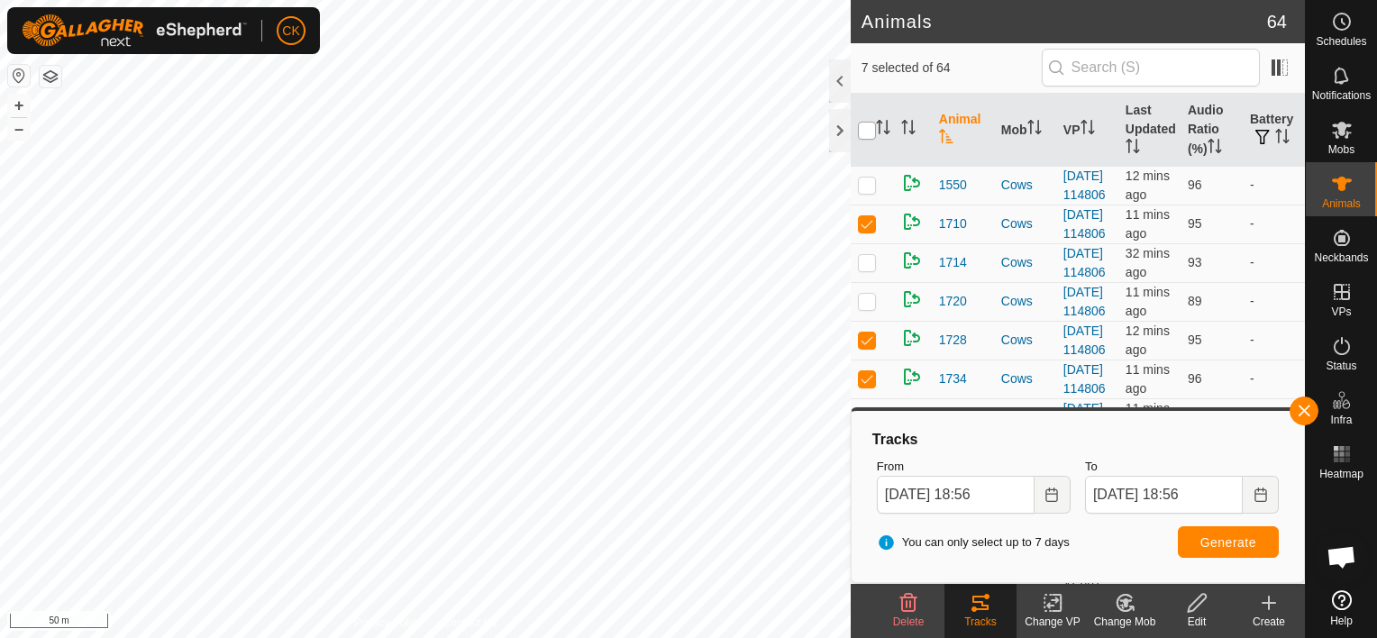
checkbox input "true"
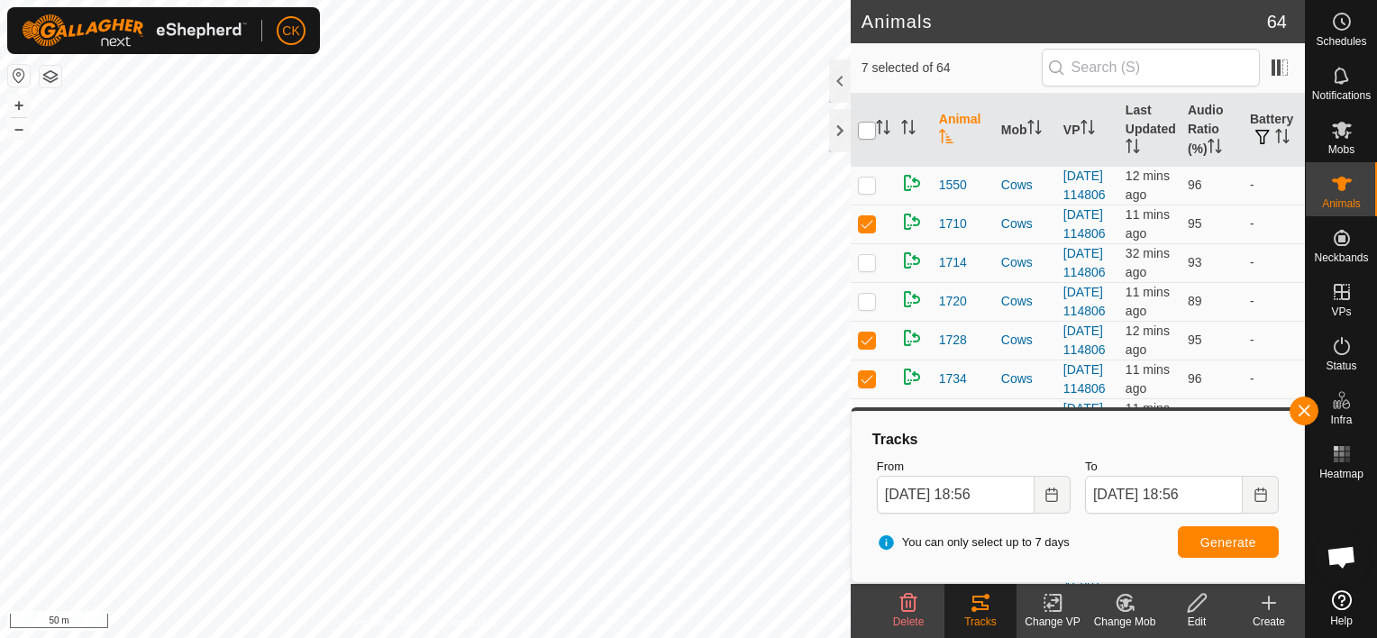
checkbox input "true"
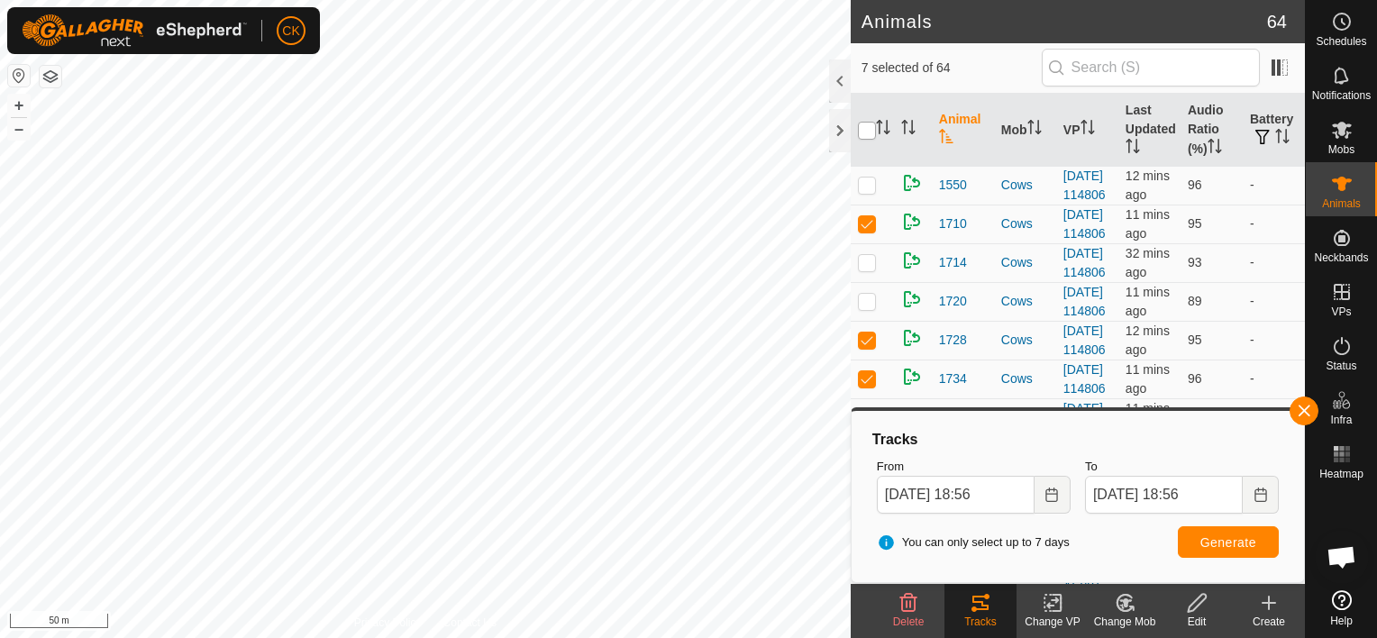
checkbox input "true"
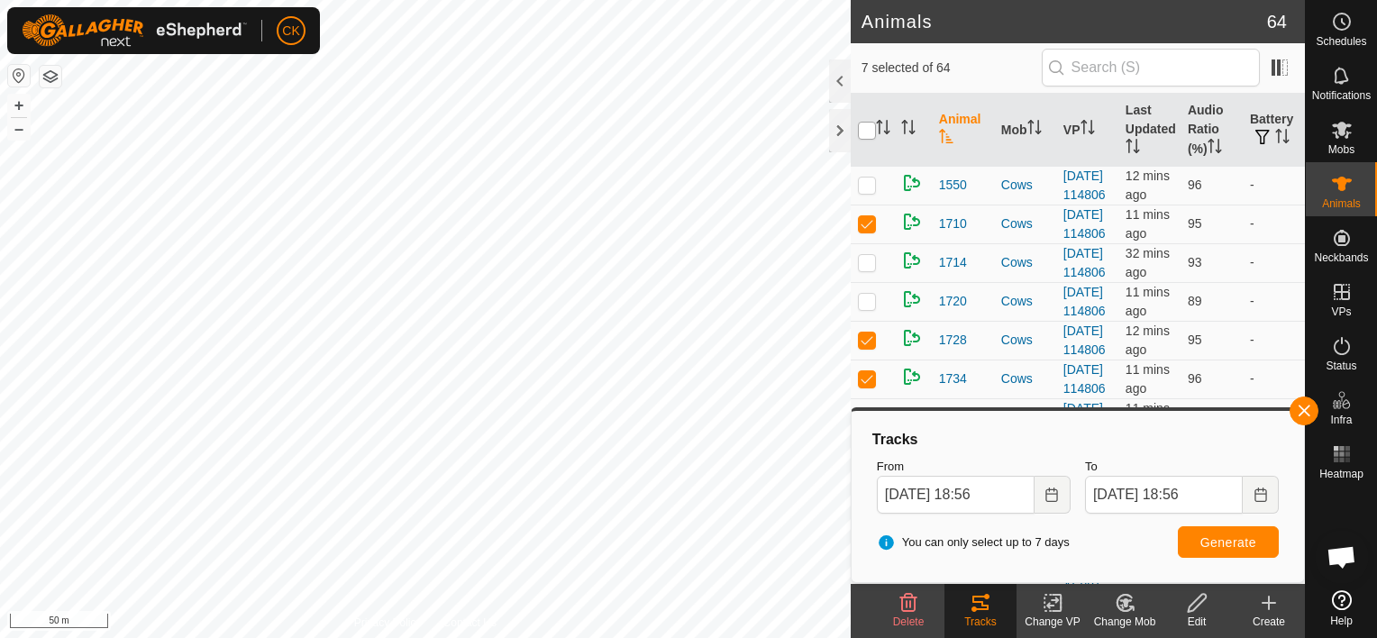
checkbox input "true"
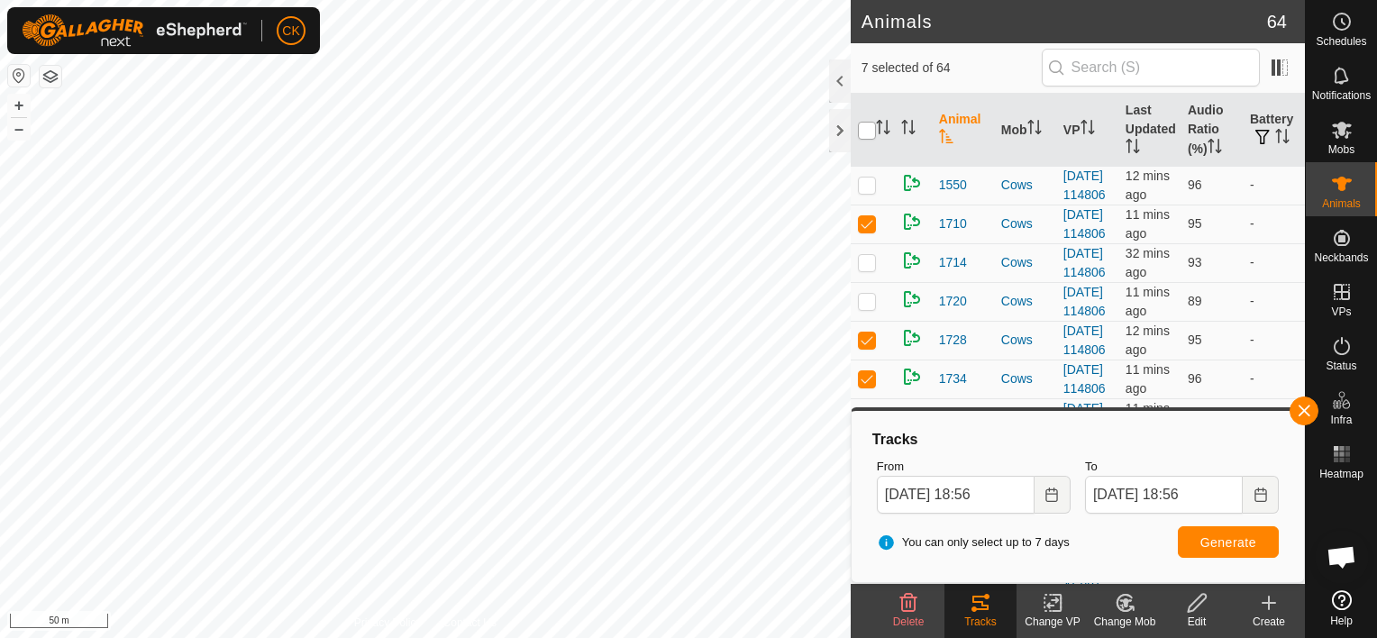
checkbox input "true"
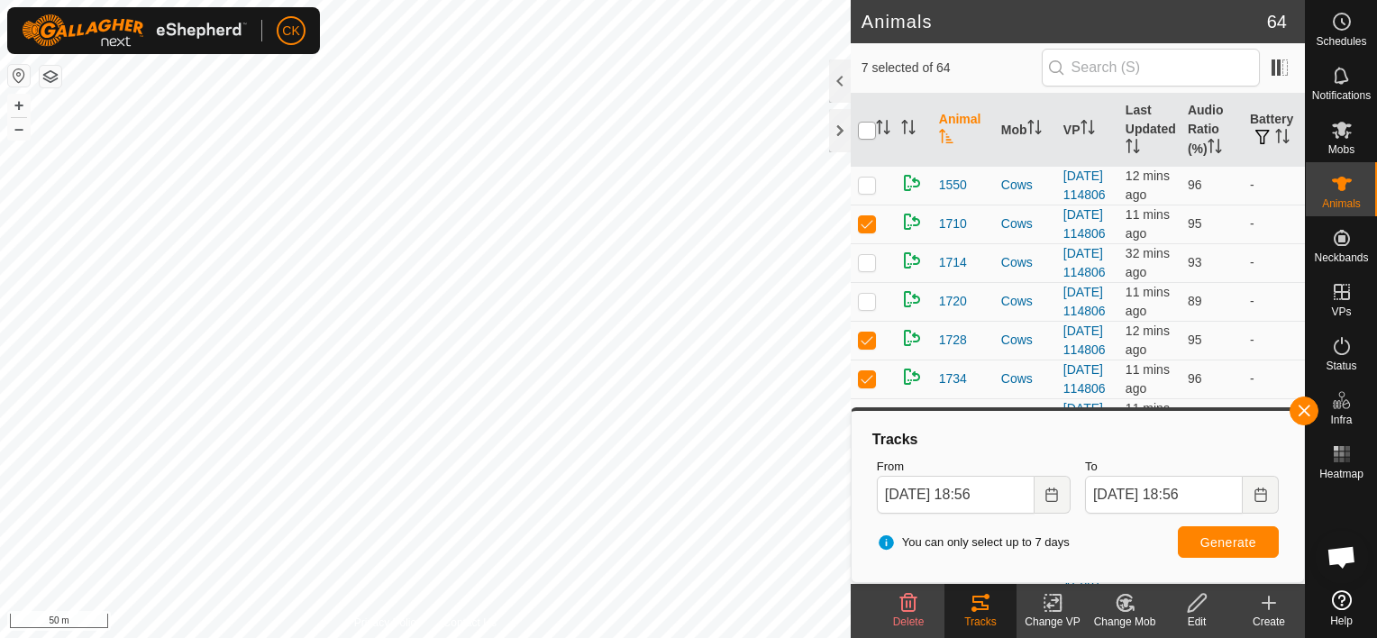
checkbox input "true"
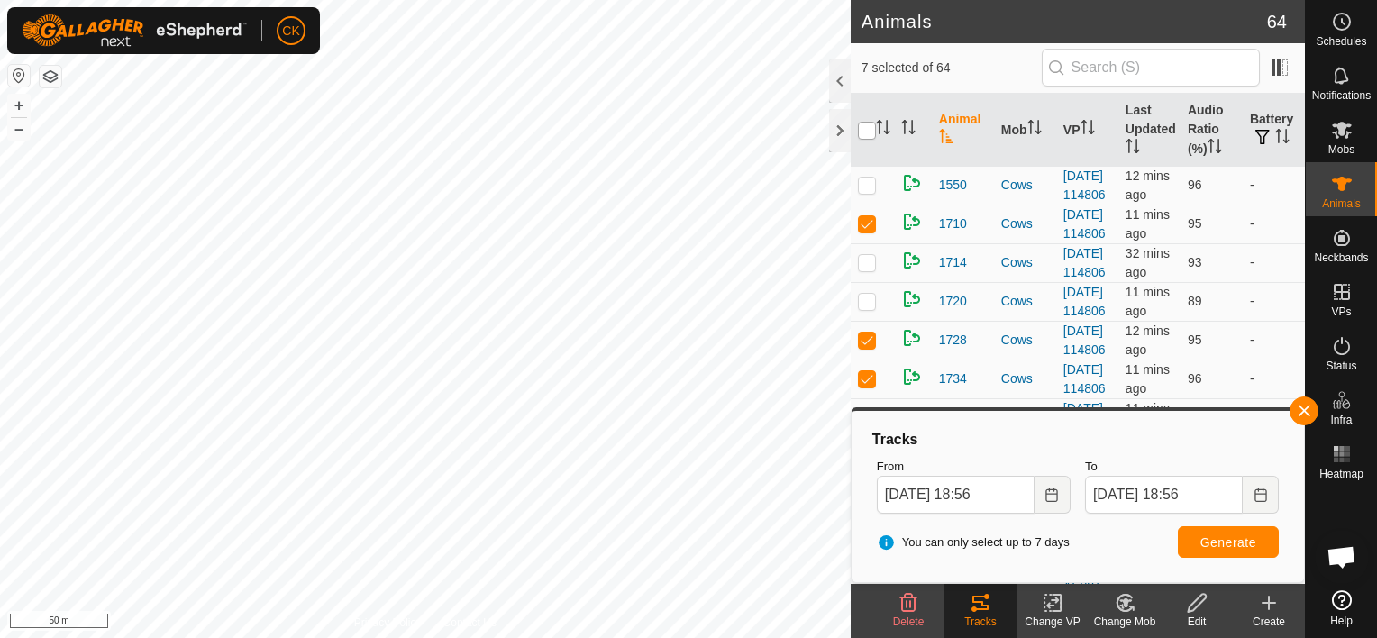
checkbox input "true"
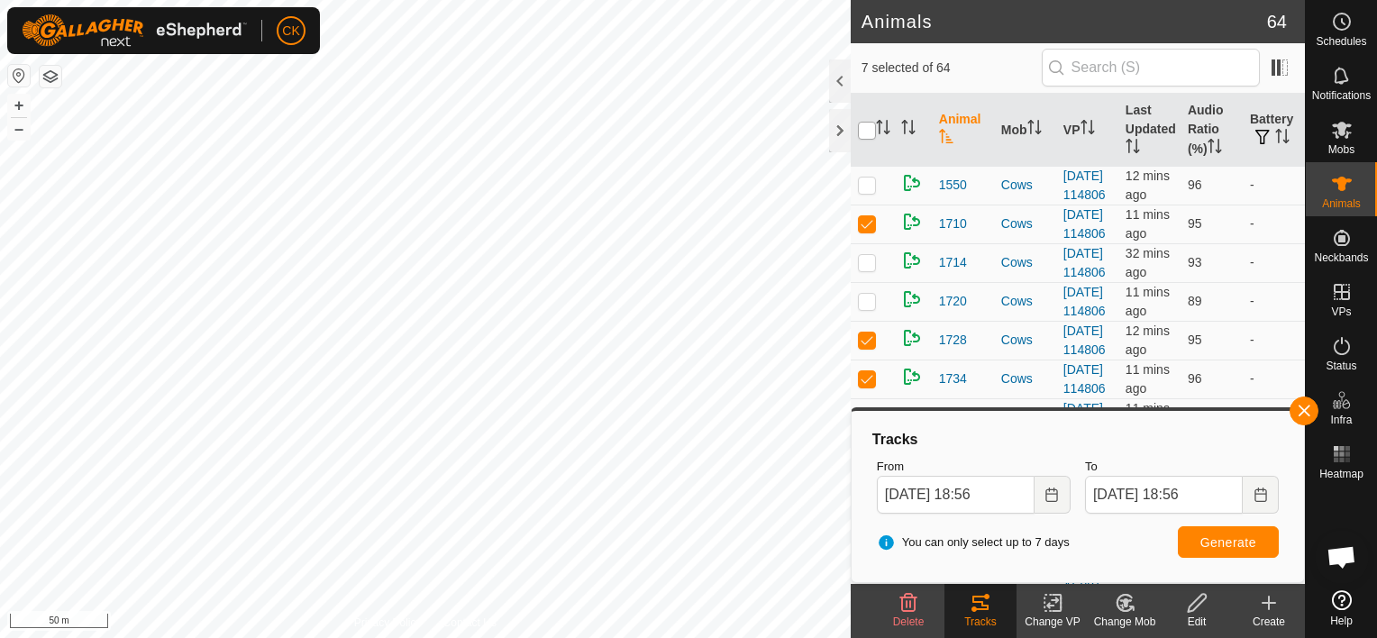
checkbox input "true"
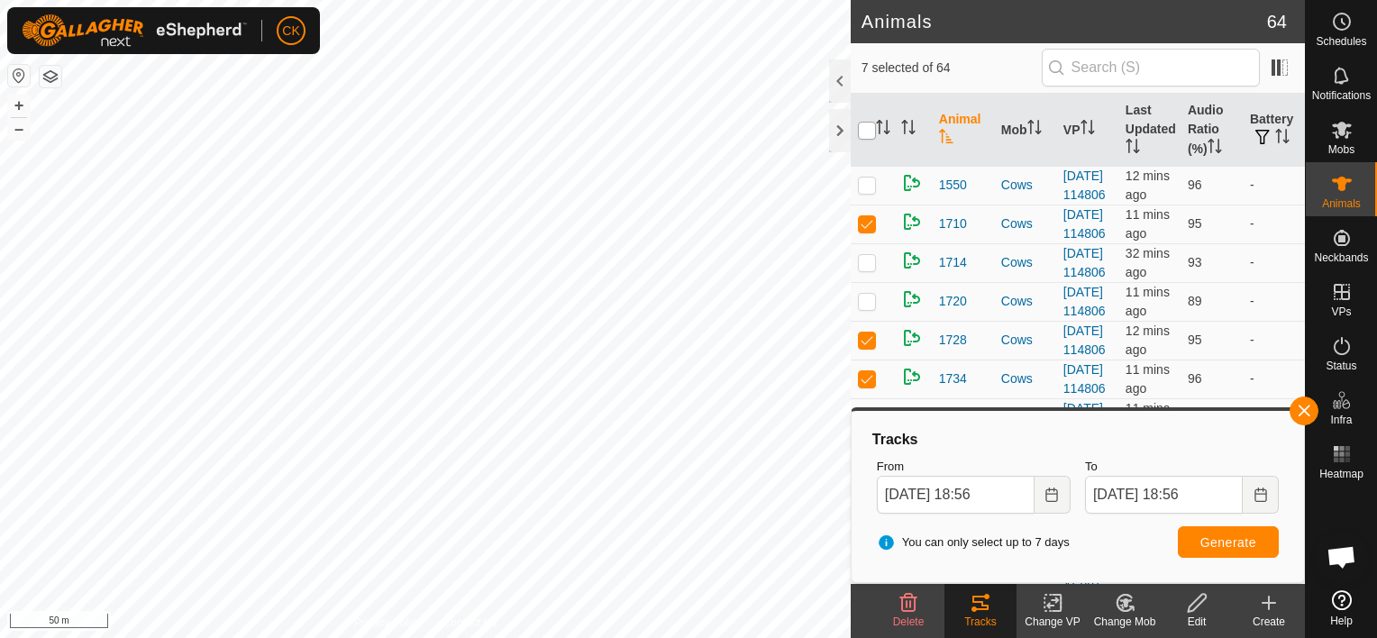
checkbox input "true"
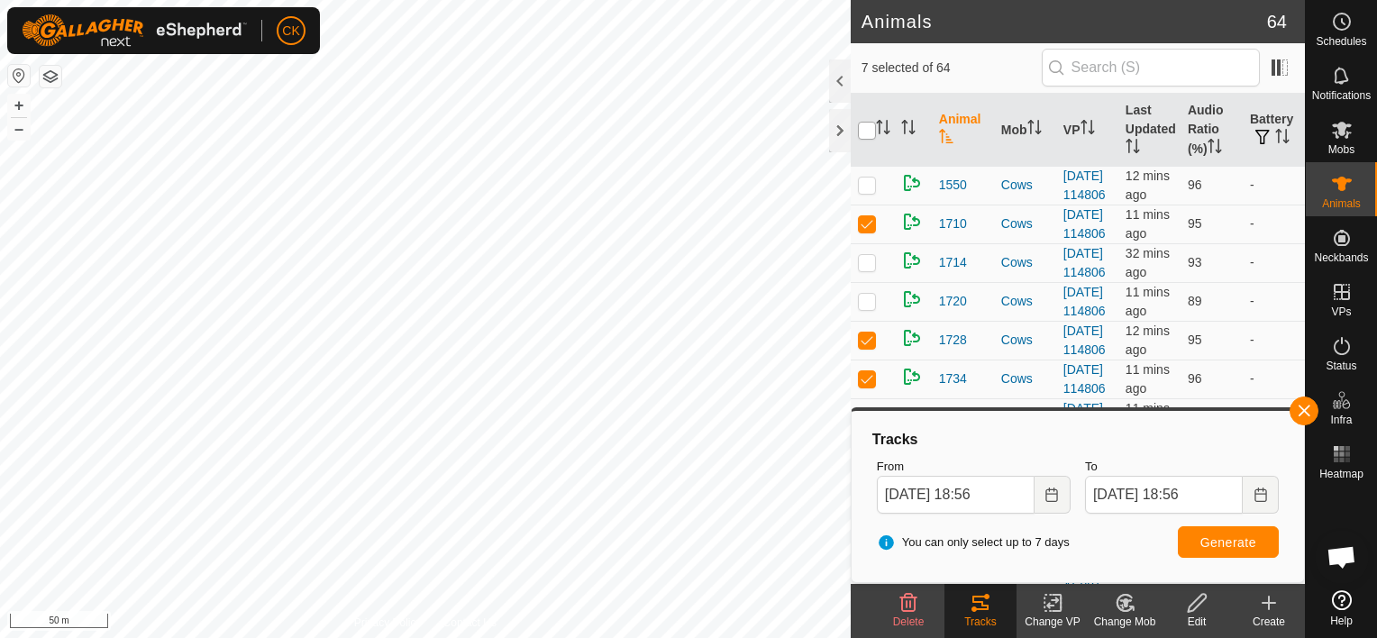
checkbox input "true"
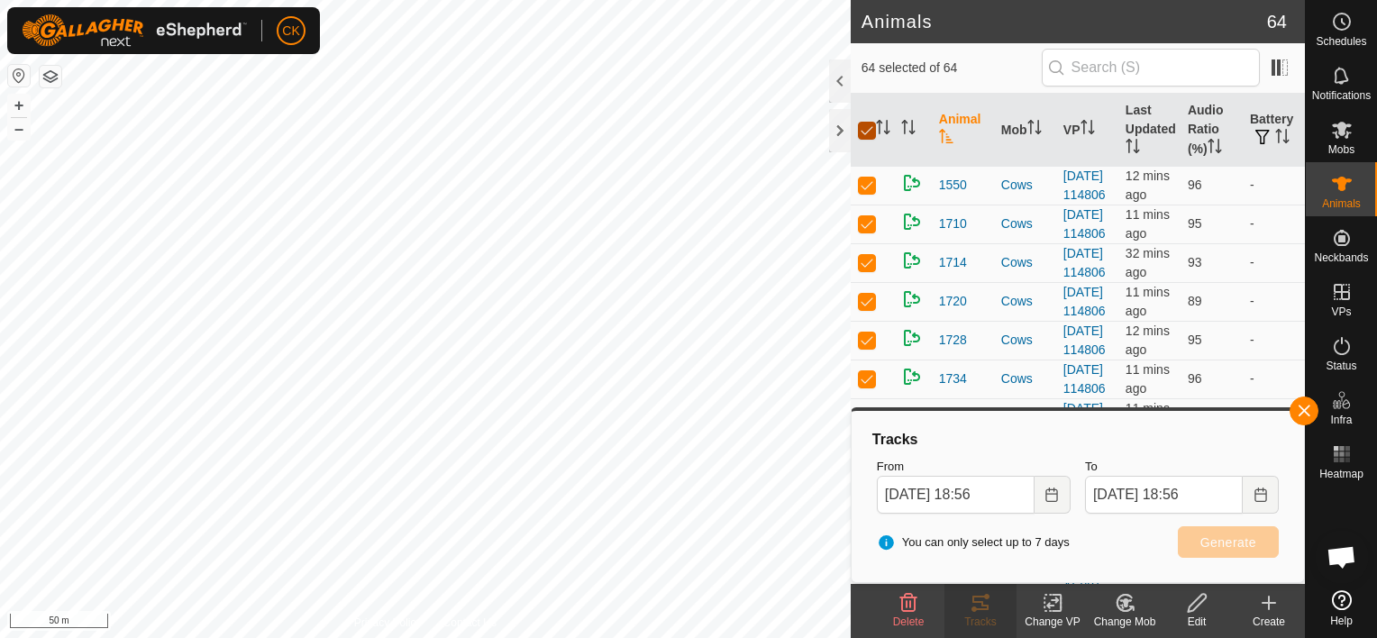
click at [866, 130] on input "checkbox" at bounding box center [867, 131] width 18 height 18
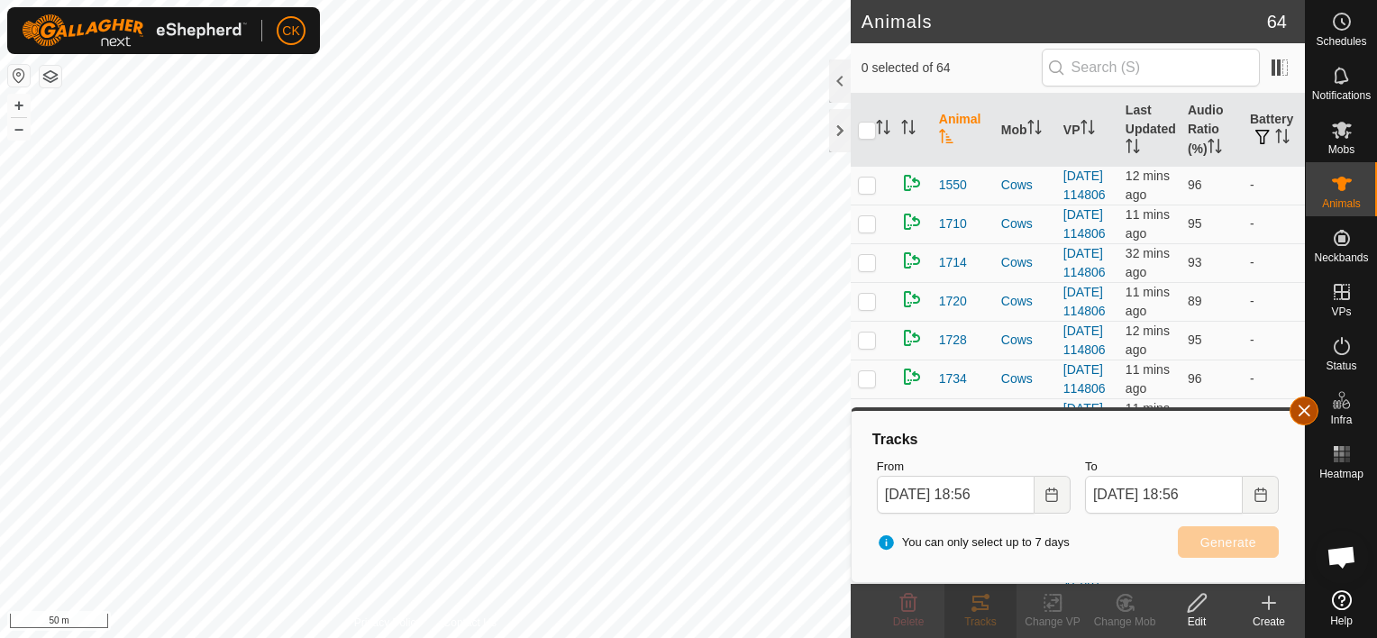
click at [1305, 411] on button "button" at bounding box center [1303, 410] width 29 height 29
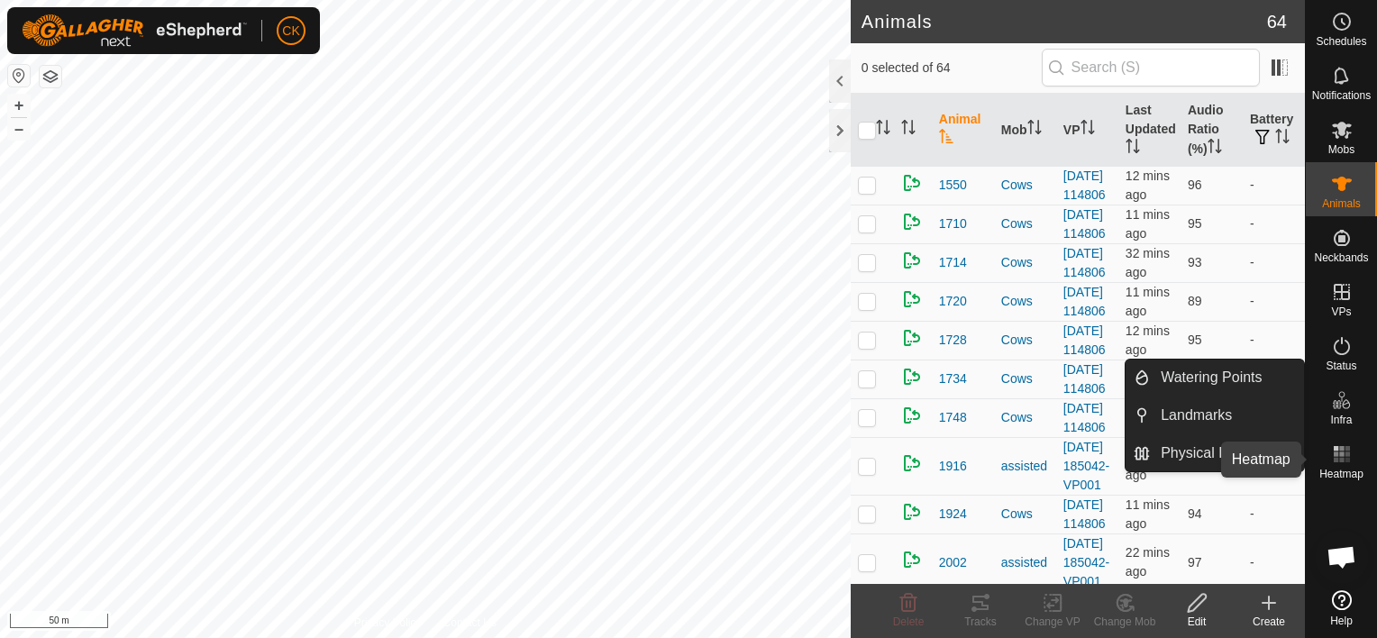
click at [1343, 454] on icon at bounding box center [1342, 454] width 22 height 22
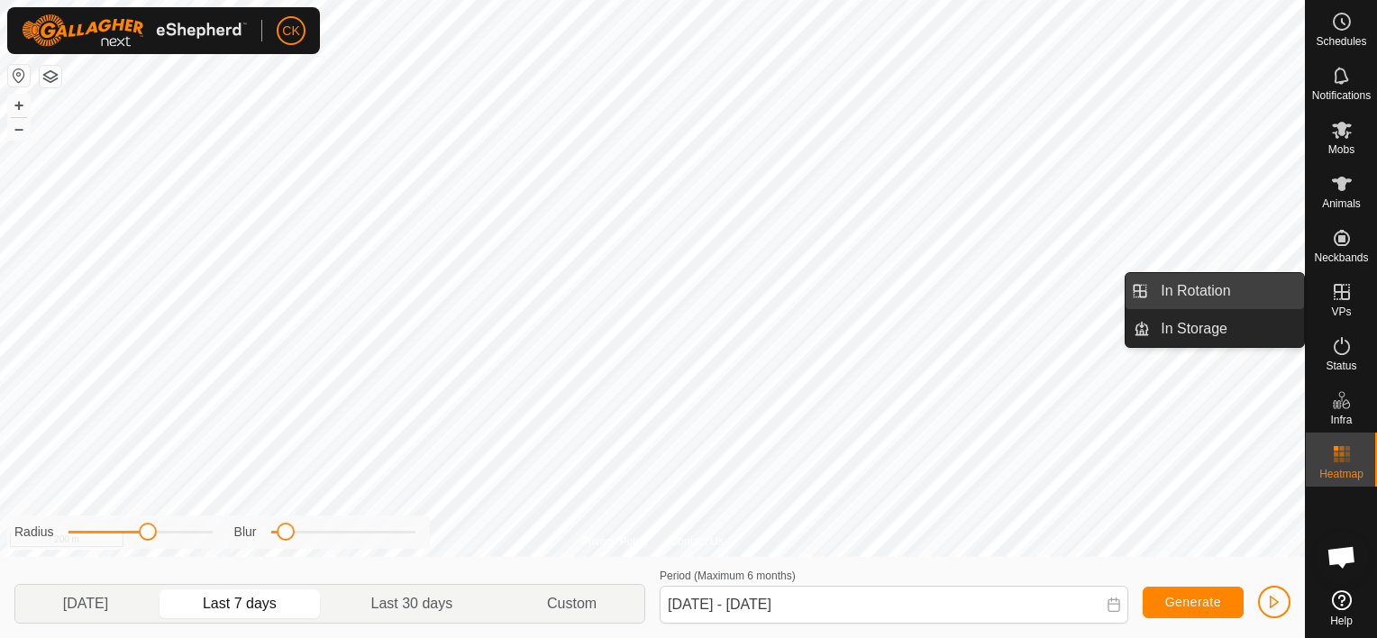
drag, startPoint x: 1297, startPoint y: 292, endPoint x: 1225, endPoint y: 291, distance: 72.1
click at [1225, 290] on link "In Rotation" at bounding box center [1227, 291] width 154 height 36
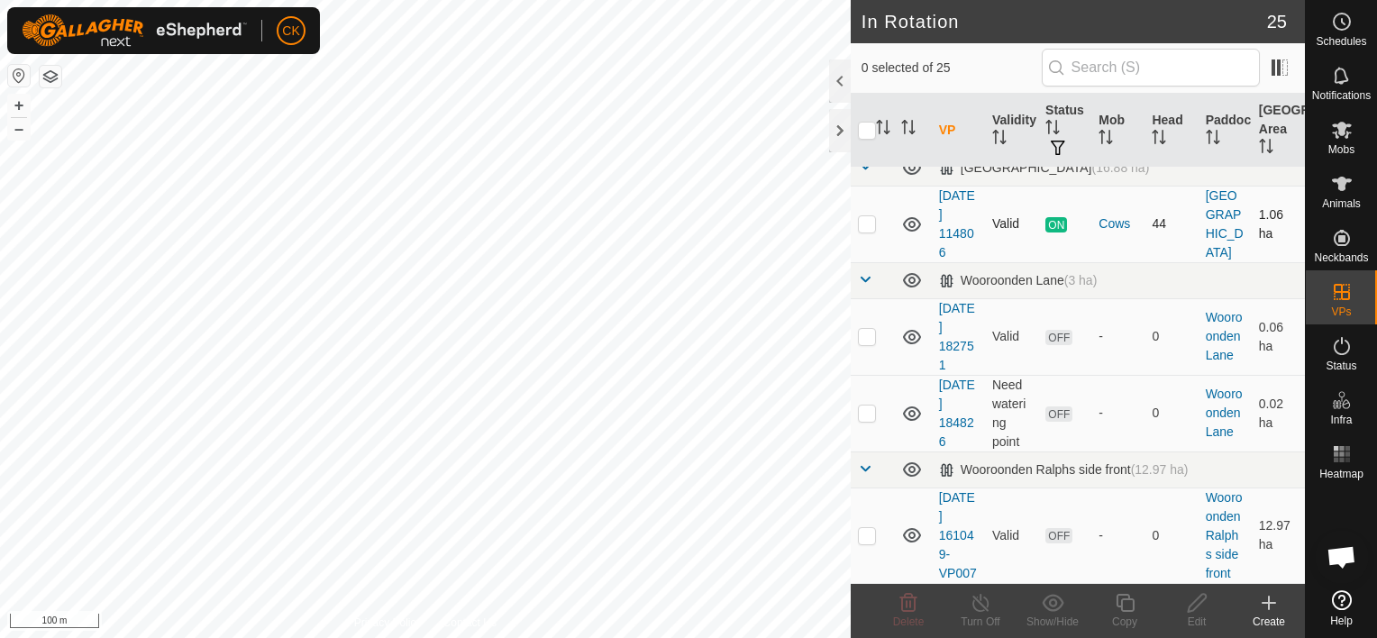
scroll to position [2342, 0]
click at [869, 231] on p-checkbox at bounding box center [867, 223] width 18 height 14
click at [1123, 598] on icon at bounding box center [1124, 603] width 18 height 18
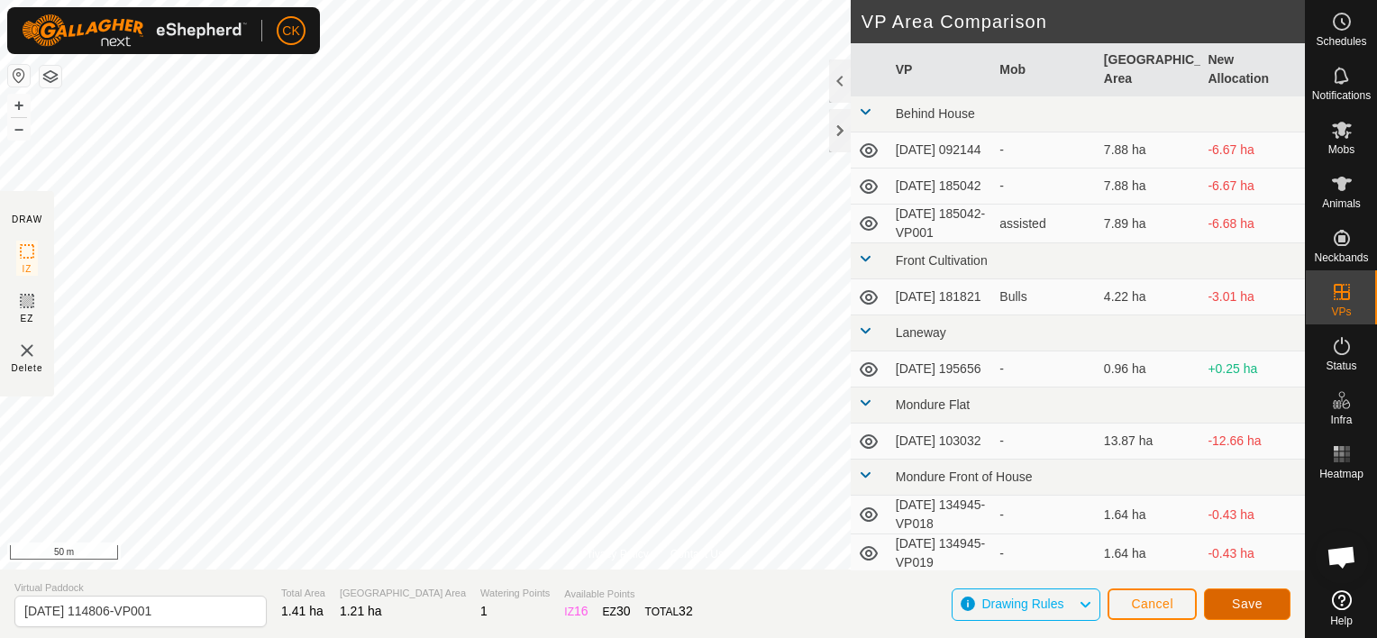
click at [1240, 609] on span "Save" at bounding box center [1247, 603] width 31 height 14
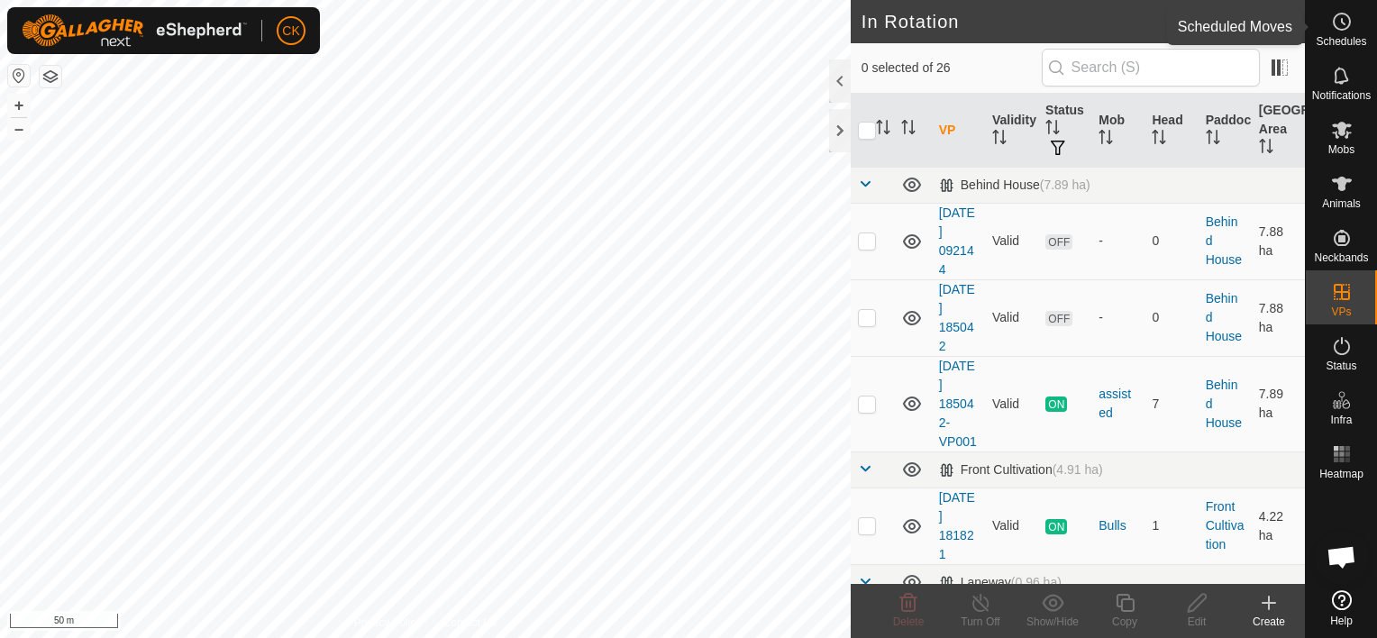
click at [1339, 22] on icon at bounding box center [1342, 22] width 22 height 22
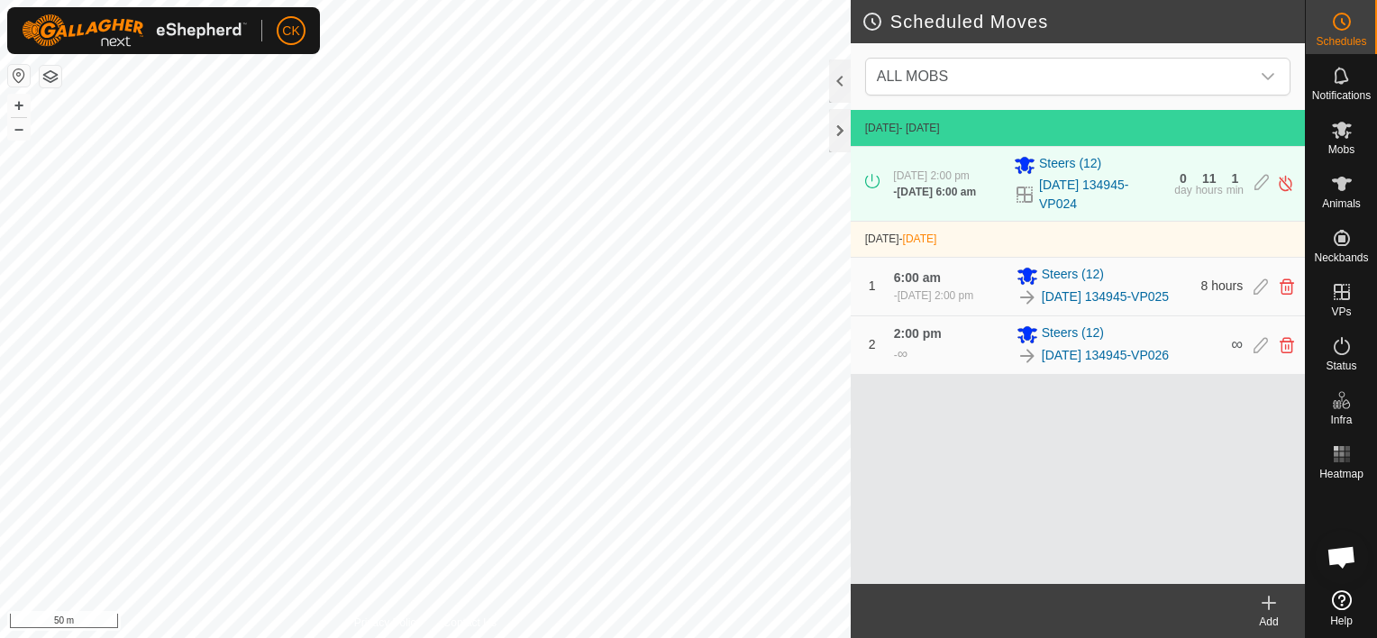
click at [1266, 601] on icon at bounding box center [1269, 603] width 22 height 22
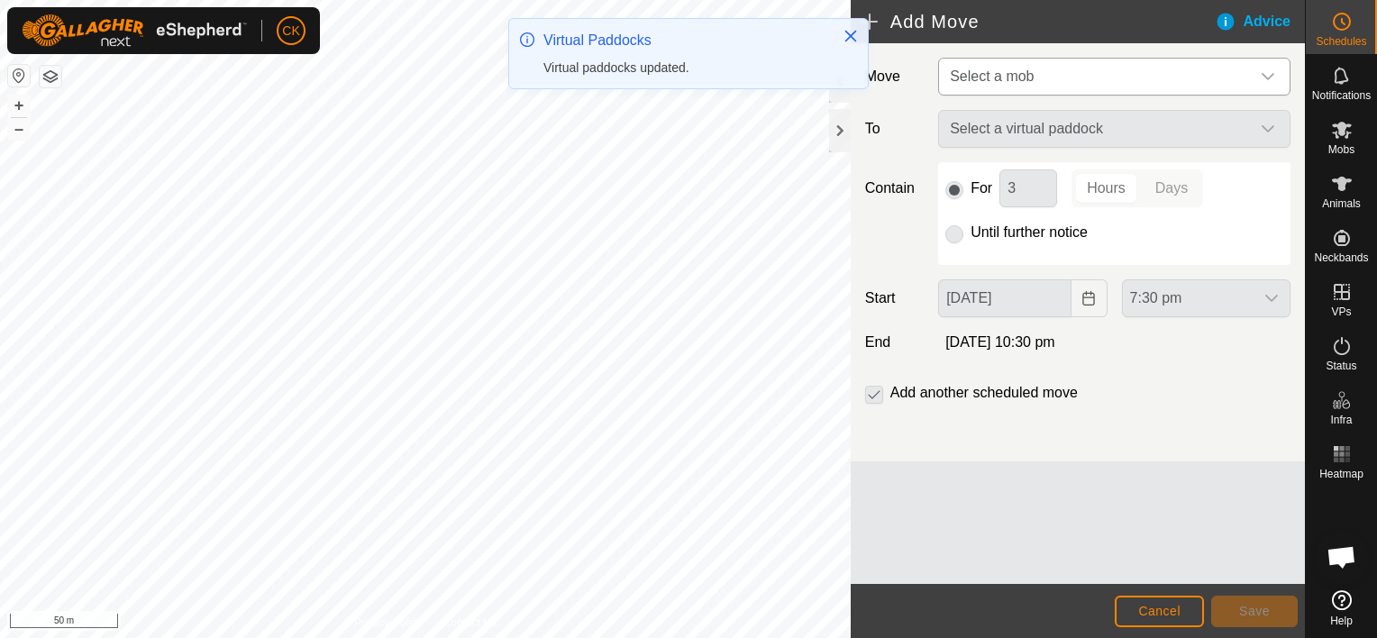
click at [1267, 72] on icon "dropdown trigger" at bounding box center [1267, 76] width 14 height 14
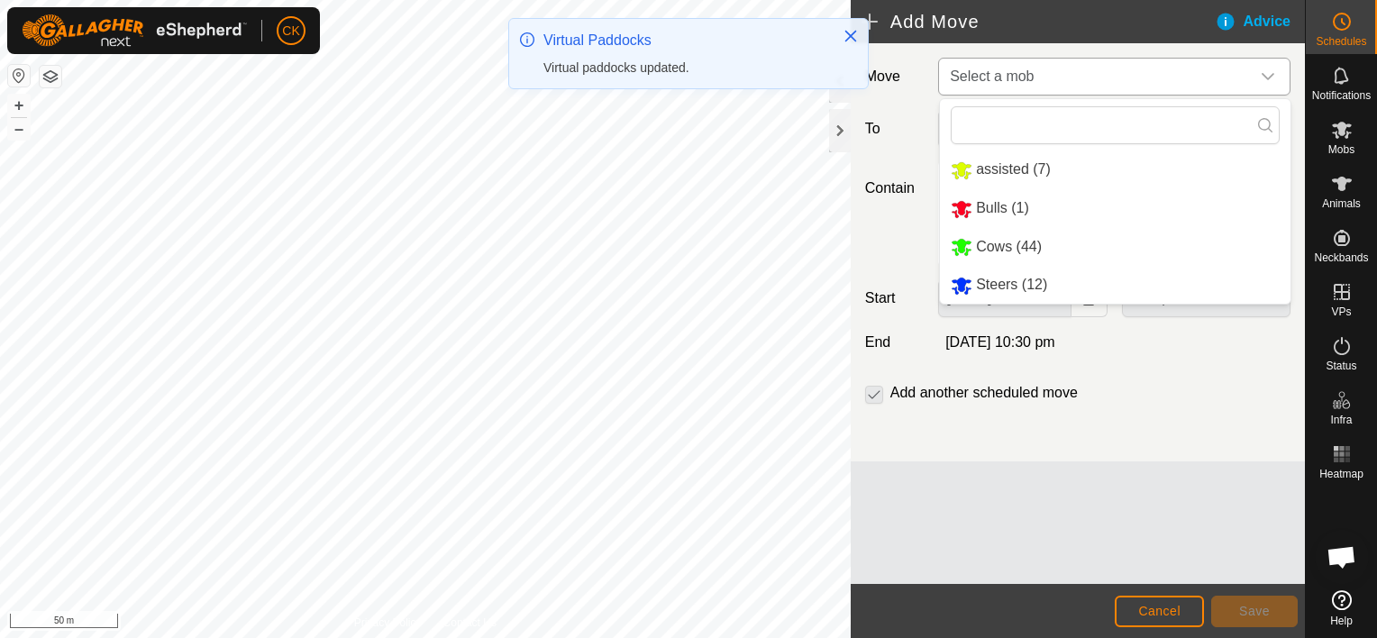
click at [1027, 246] on li "Cows (44)" at bounding box center [1115, 247] width 350 height 37
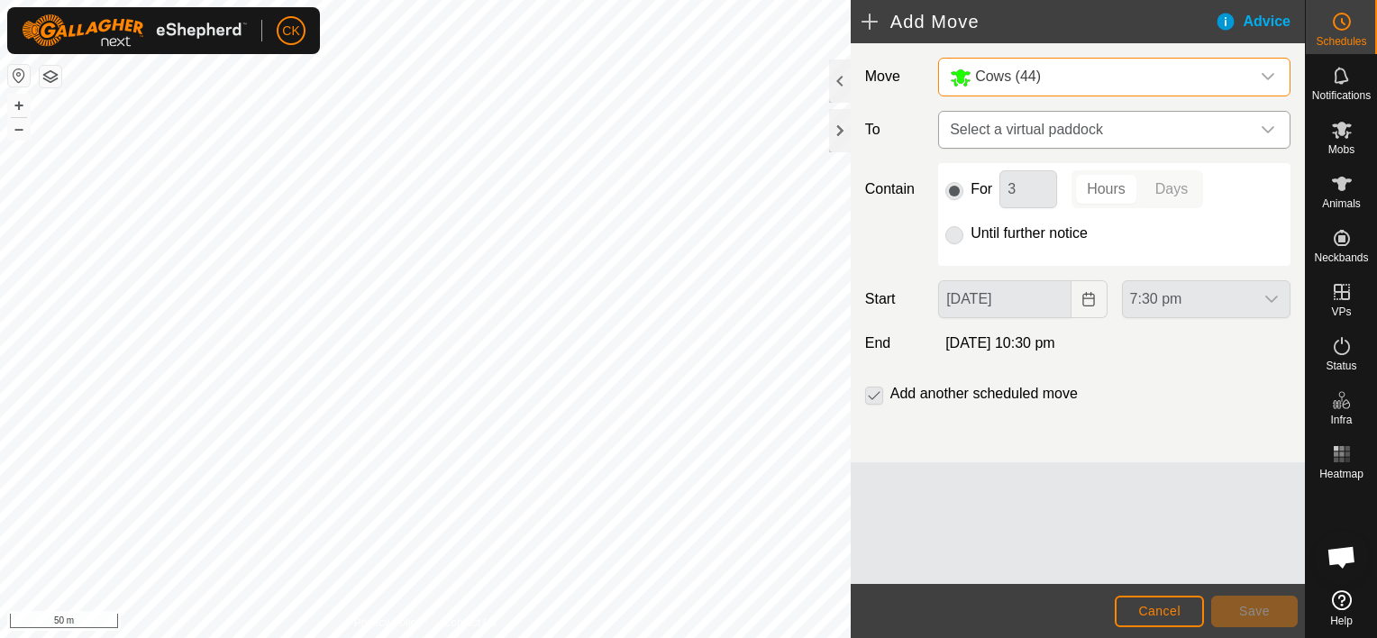
click at [1264, 130] on icon "dropdown trigger" at bounding box center [1267, 130] width 14 height 14
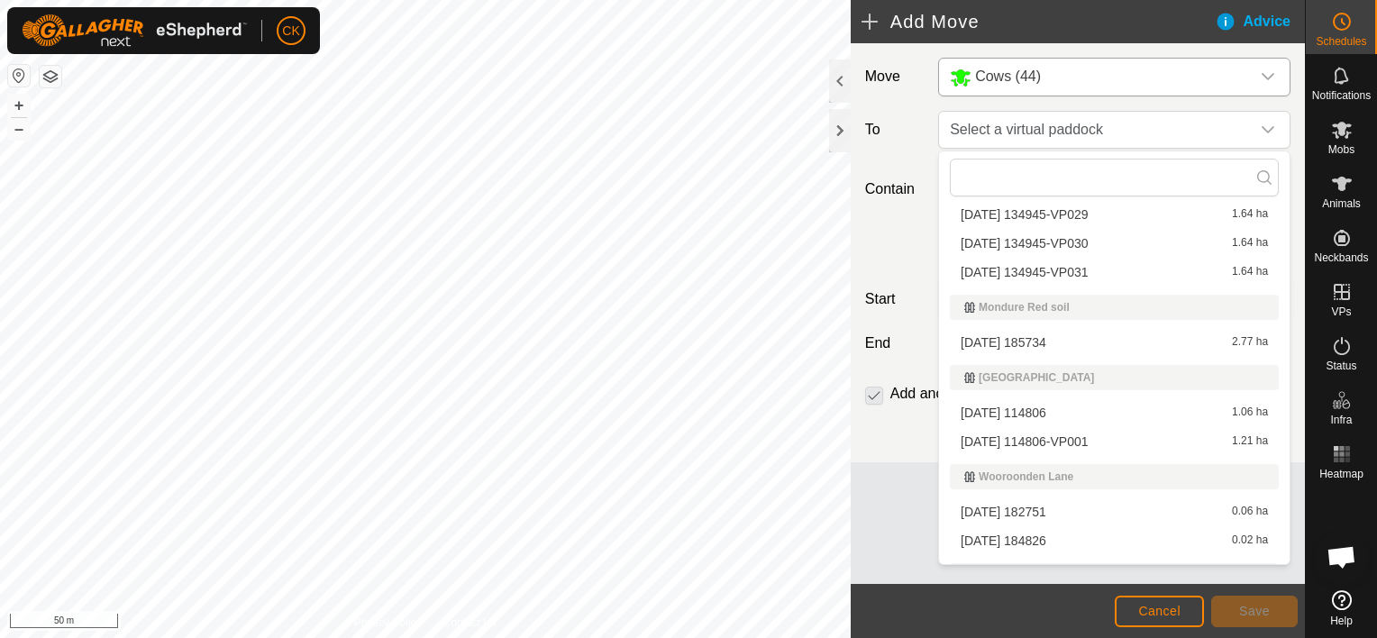
scroll to position [721, 0]
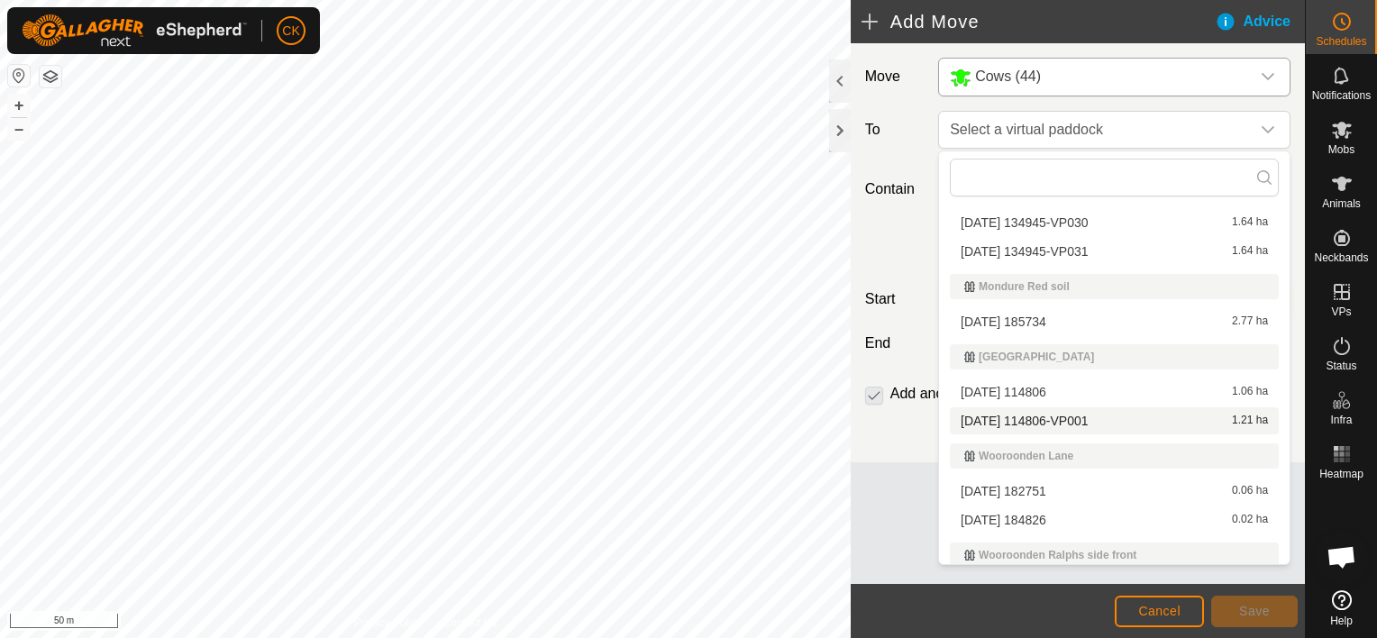
click at [1087, 416] on span "[DATE] 114806-VP001" at bounding box center [1023, 420] width 127 height 13
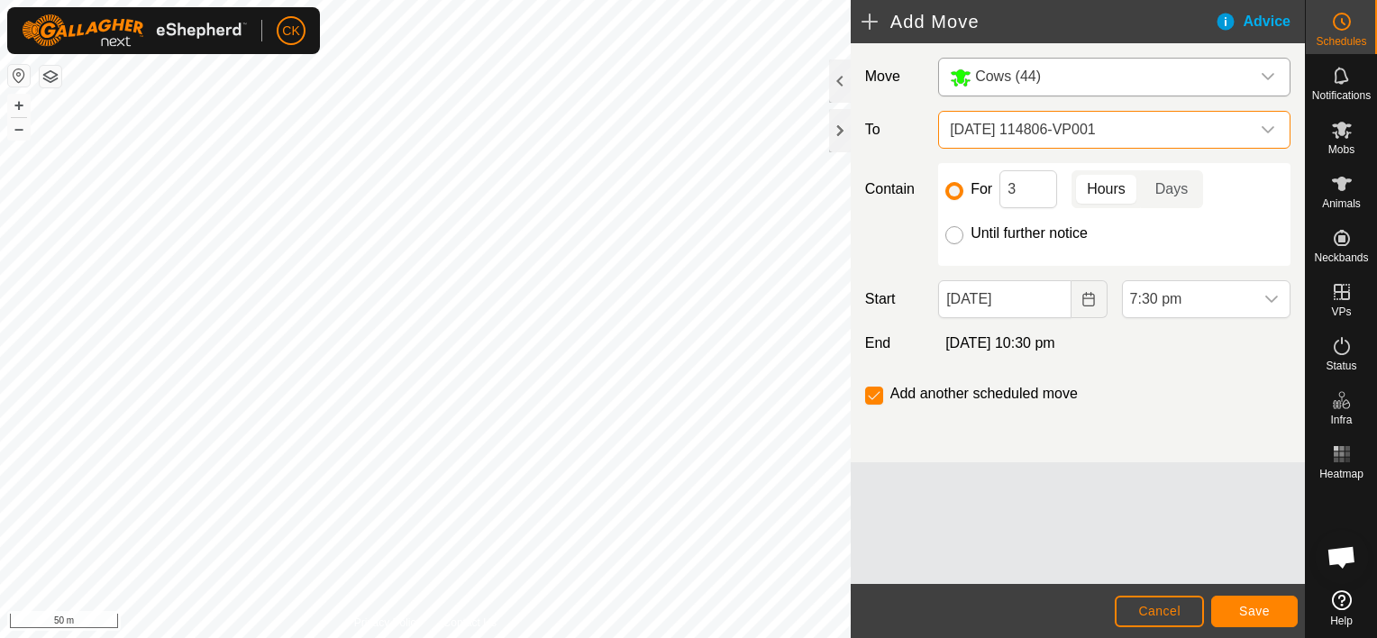
click at [955, 230] on input "Until further notice" at bounding box center [954, 235] width 18 height 18
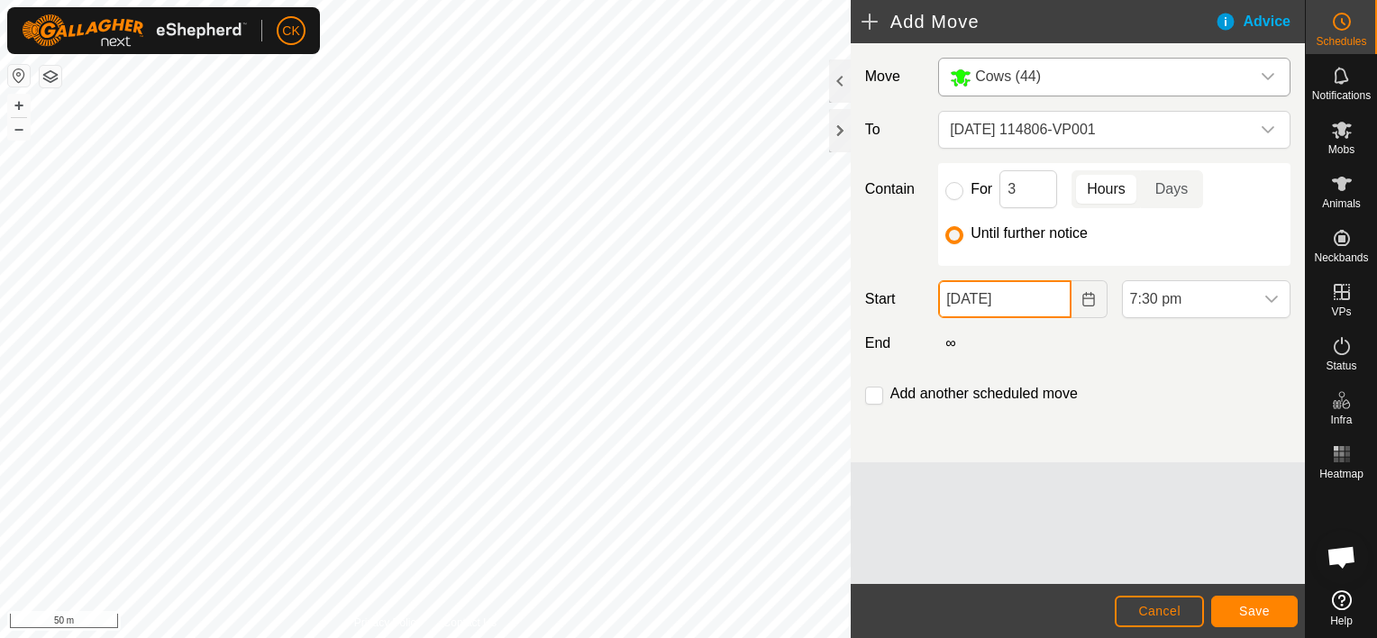
click at [1045, 296] on input "[DATE]" at bounding box center [1004, 299] width 132 height 38
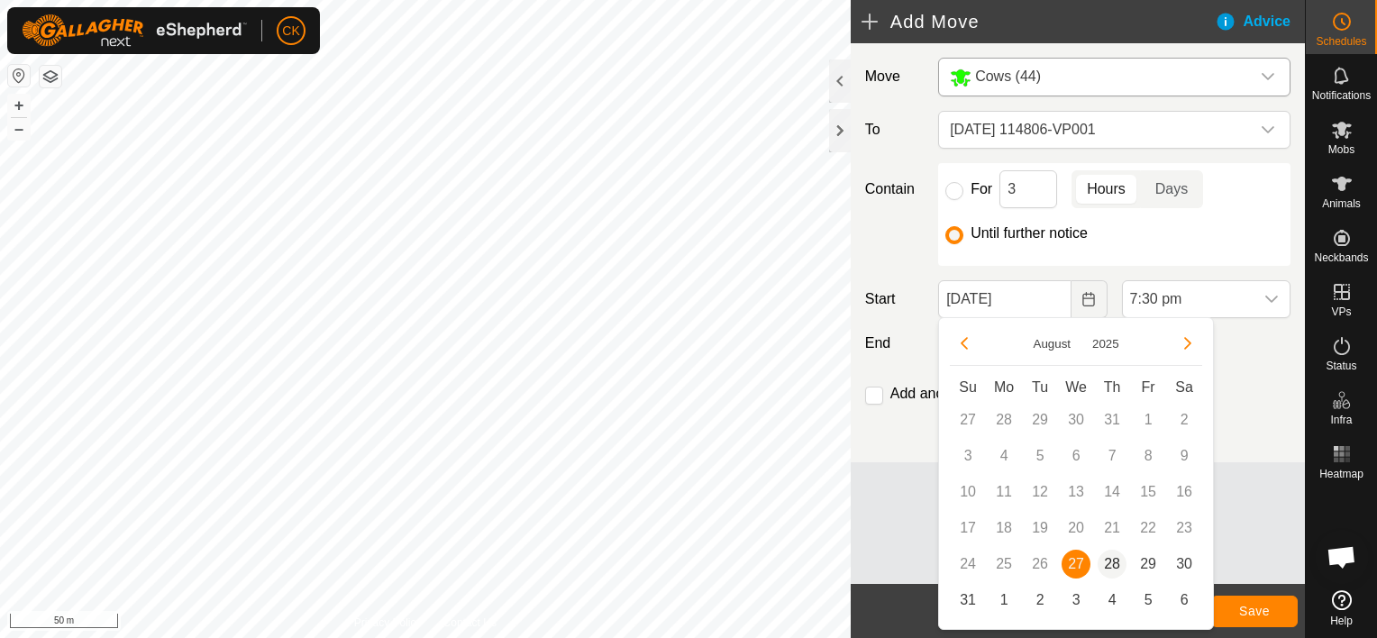
click at [1110, 562] on span "28" at bounding box center [1111, 564] width 29 height 29
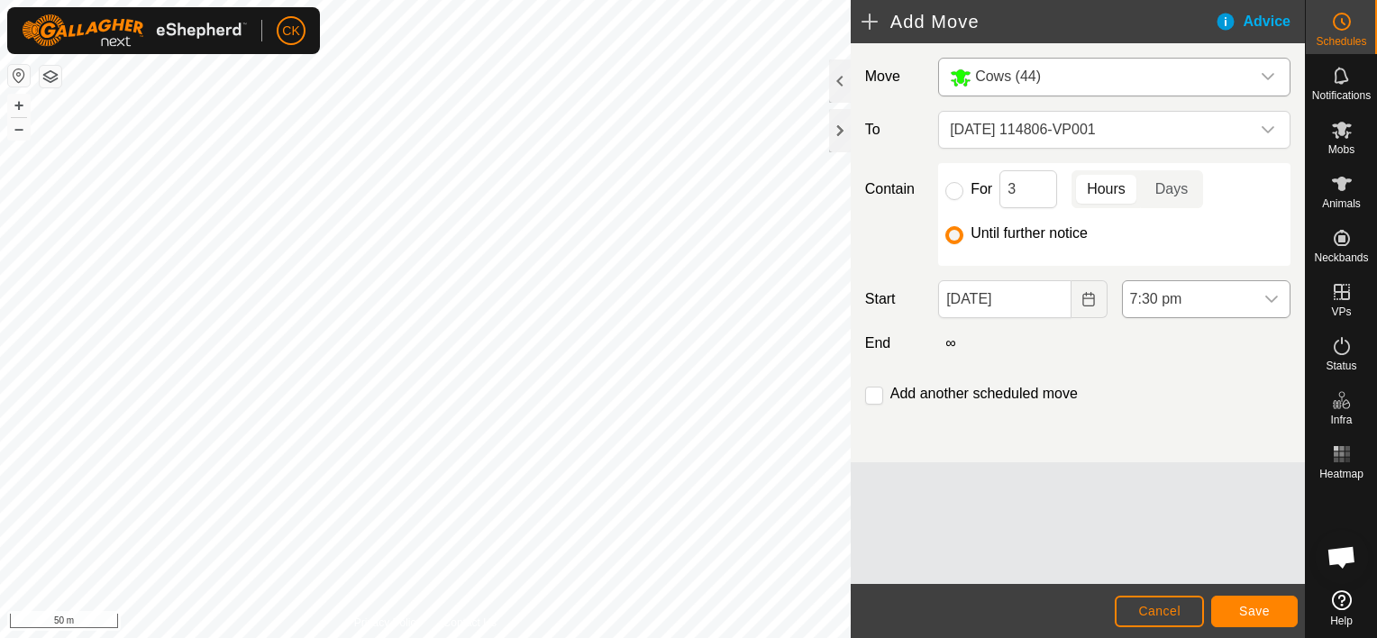
click at [1273, 297] on icon "dropdown trigger" at bounding box center [1271, 299] width 13 height 7
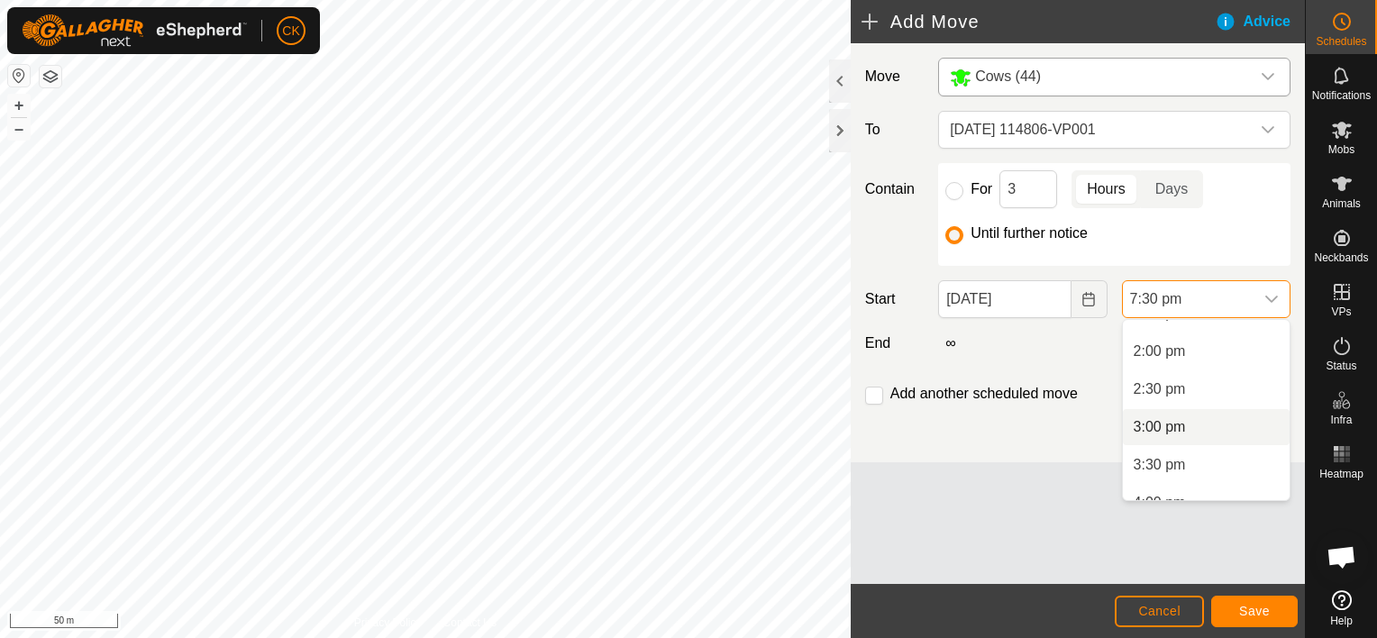
scroll to position [1003, 0]
click at [1170, 389] on span "2:00 pm" at bounding box center [1159, 395] width 52 height 22
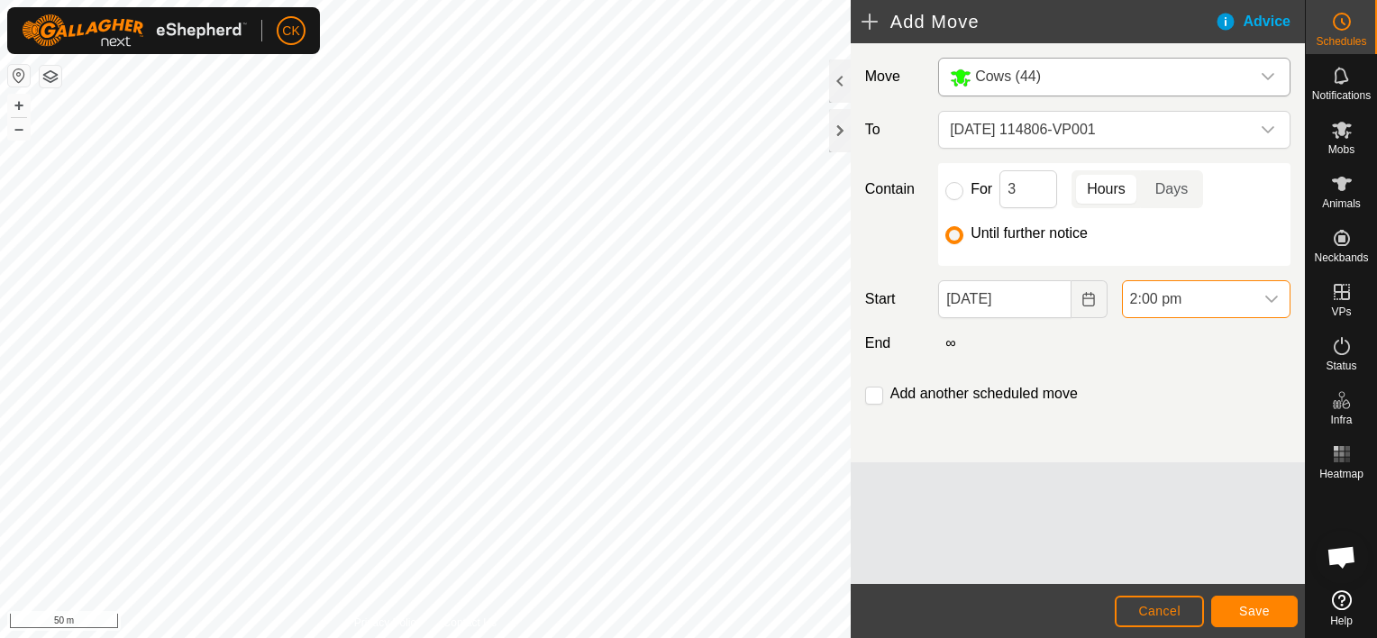
scroll to position [1332, 0]
click at [1251, 604] on span "Save" at bounding box center [1254, 611] width 31 height 14
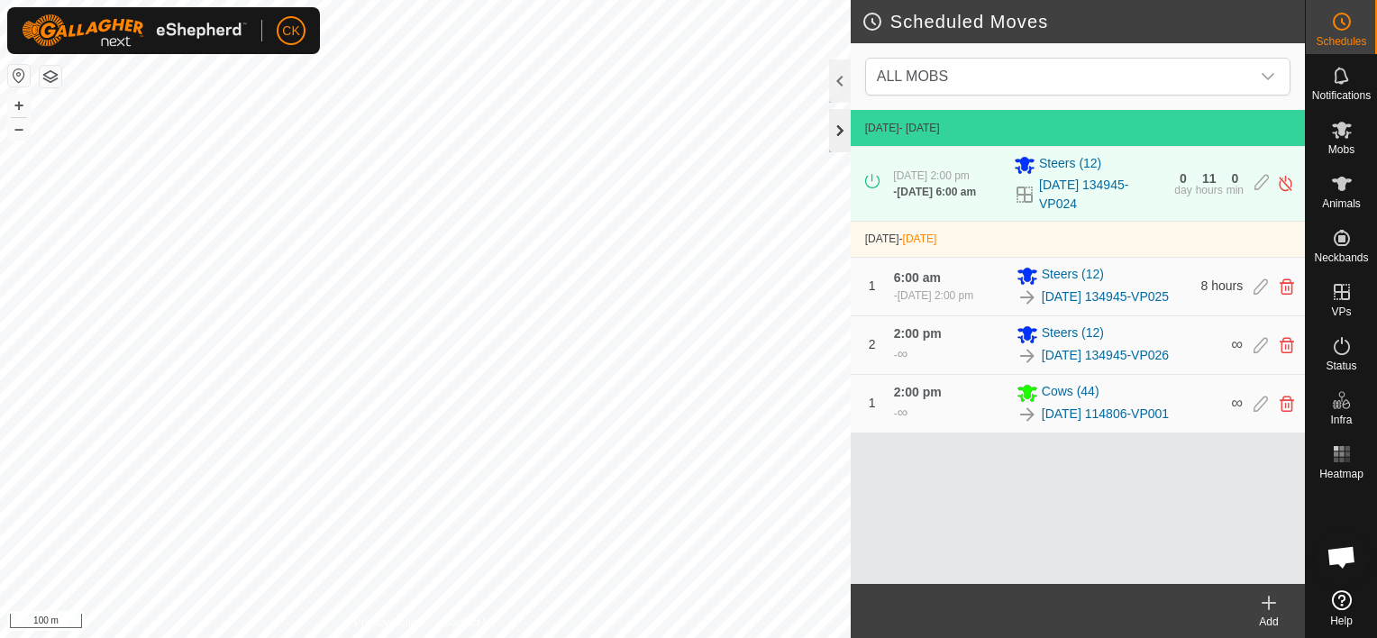
click at [839, 123] on div at bounding box center [840, 130] width 22 height 43
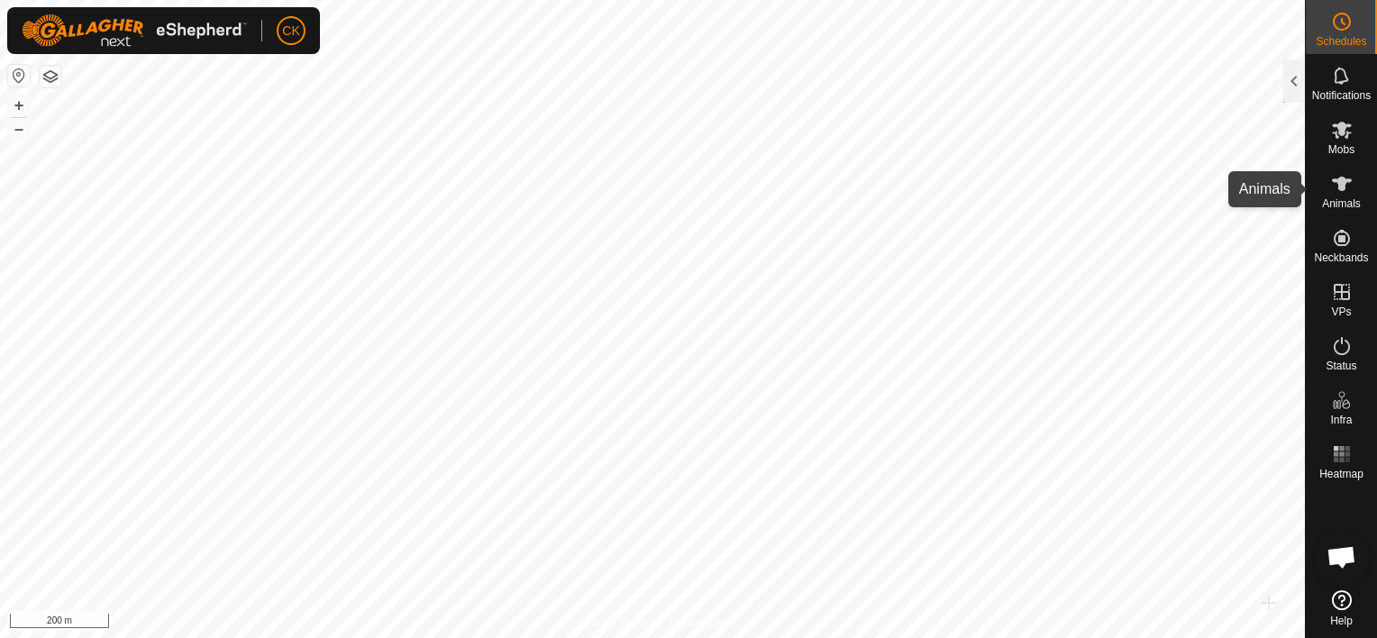
click at [1344, 178] on icon at bounding box center [1342, 184] width 20 height 14
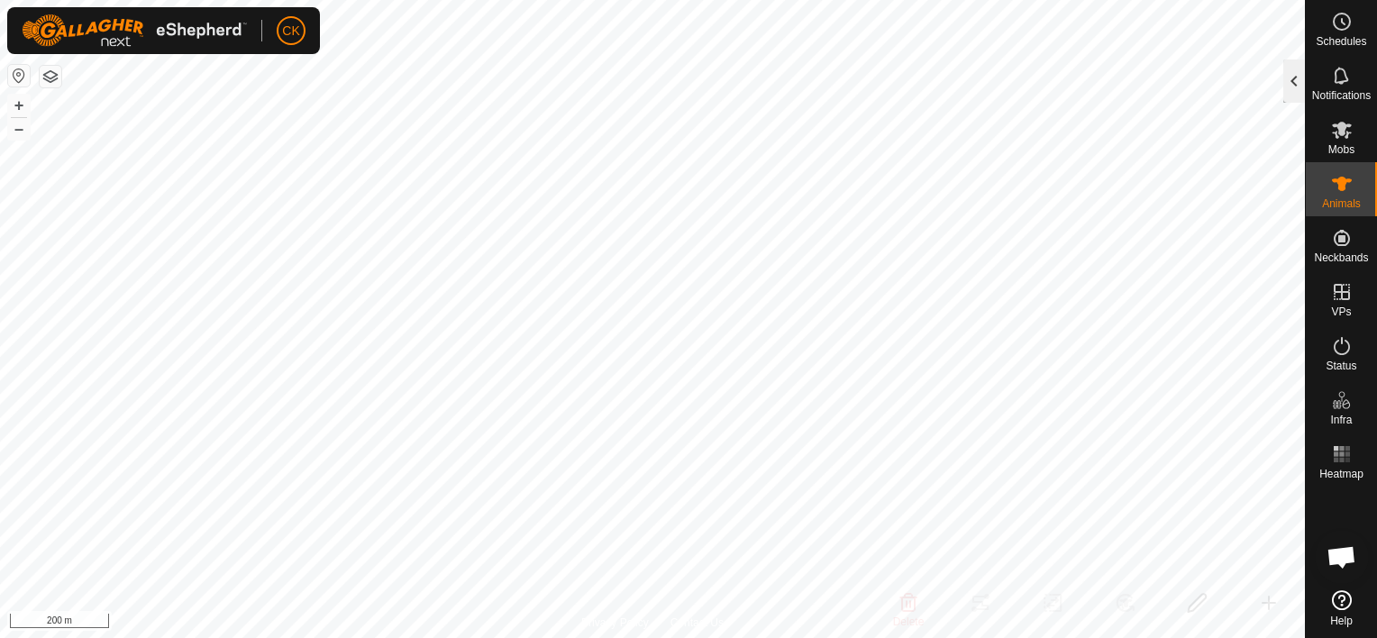
click at [1297, 79] on div at bounding box center [1294, 80] width 22 height 43
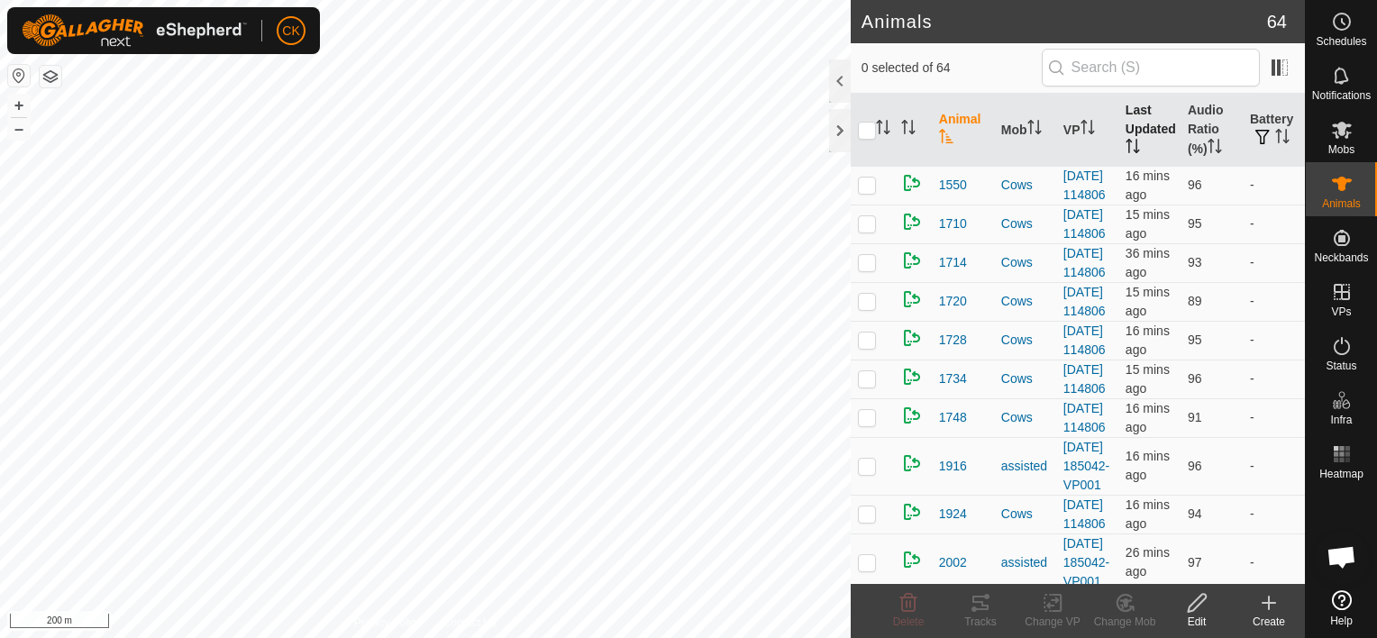
click at [1135, 124] on th "Last Updated" at bounding box center [1149, 130] width 62 height 73
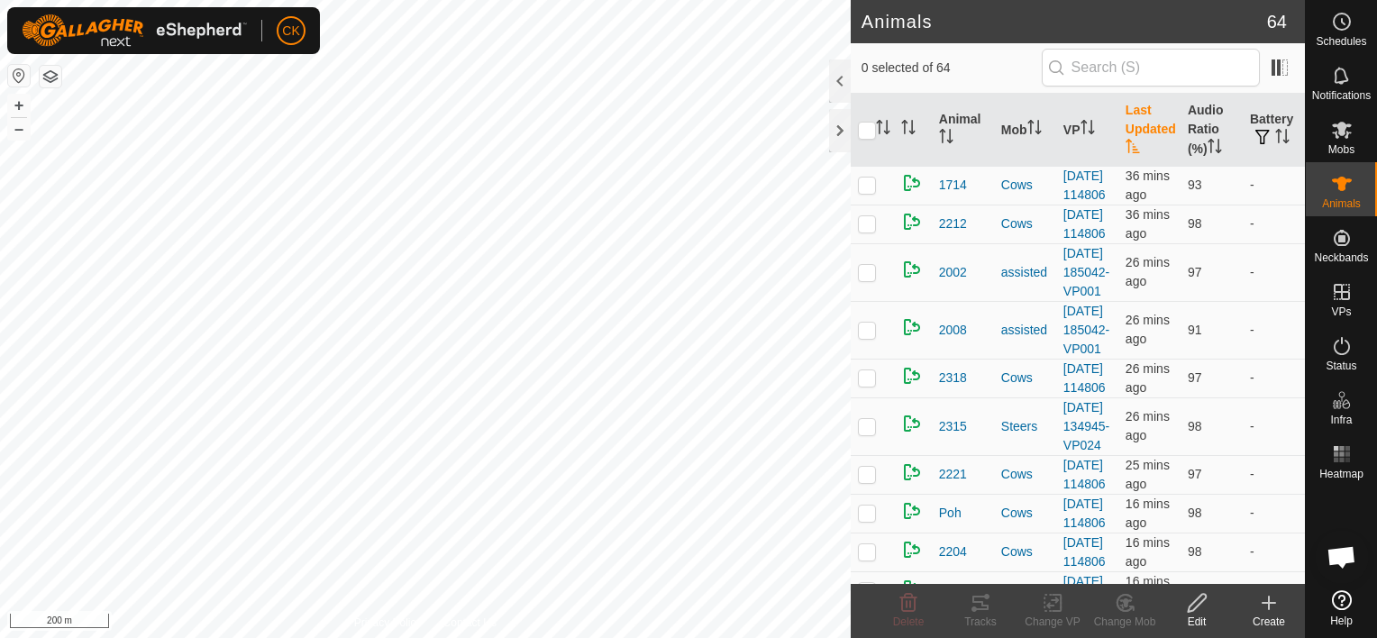
click at [1135, 124] on th "Last Updated" at bounding box center [1149, 130] width 62 height 73
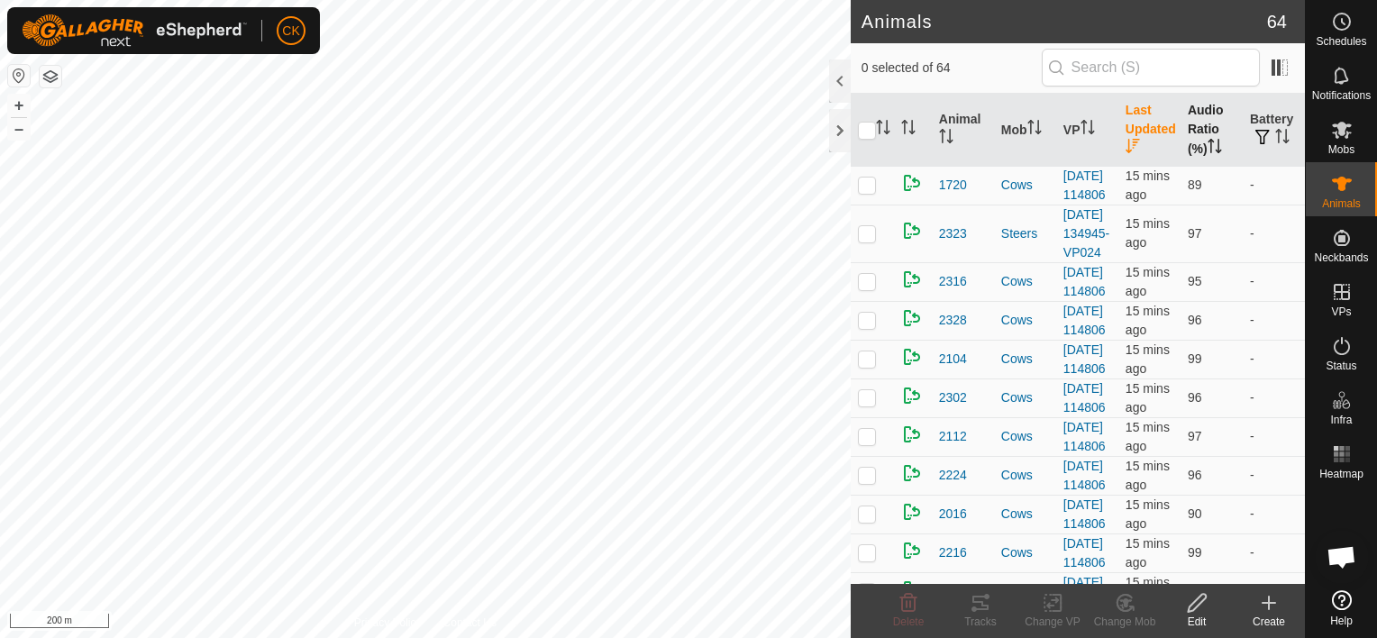
click at [1198, 123] on th "Audio Ratio (%)" at bounding box center [1211, 130] width 62 height 73
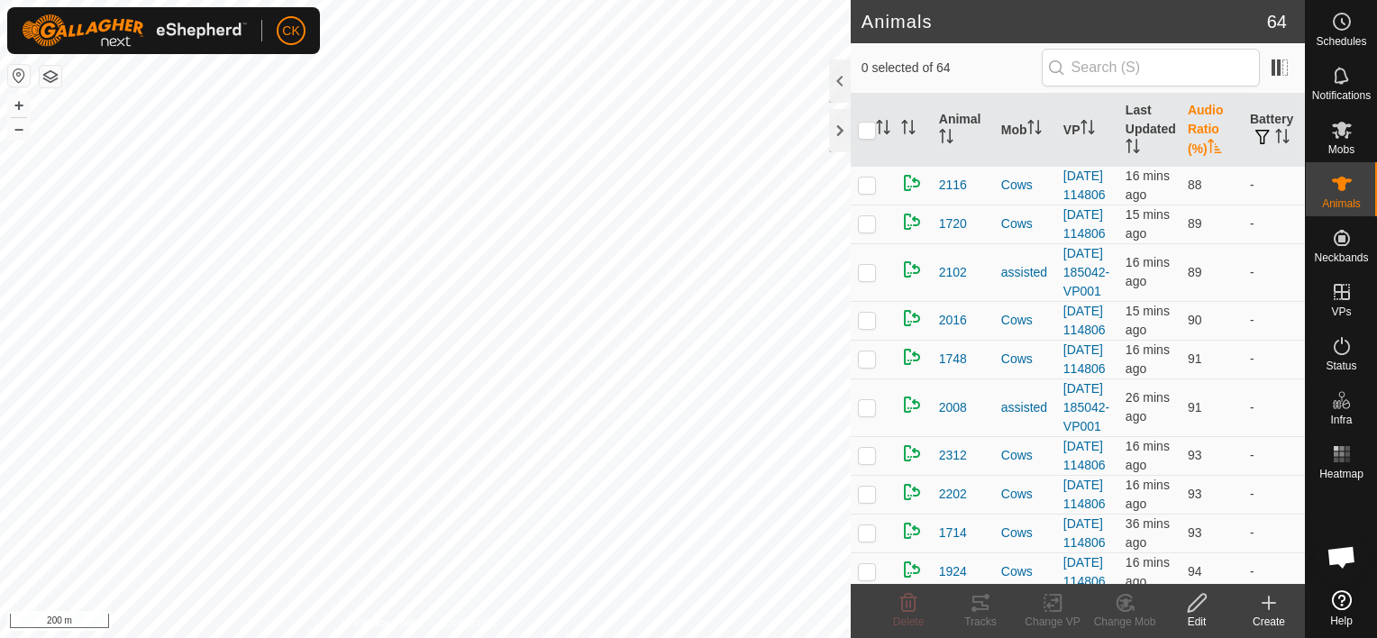
click at [1198, 123] on th "Audio Ratio (%)" at bounding box center [1211, 130] width 62 height 73
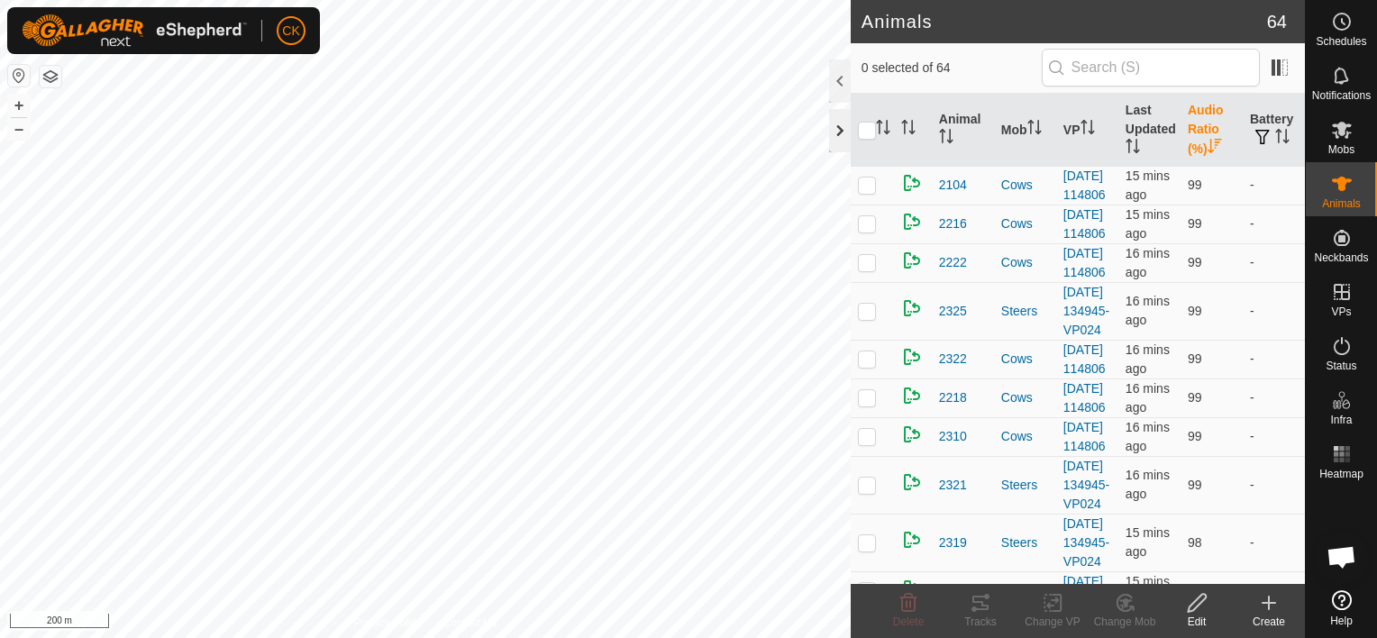
click at [833, 123] on div at bounding box center [840, 130] width 22 height 43
